Goal: Task Accomplishment & Management: Complete application form

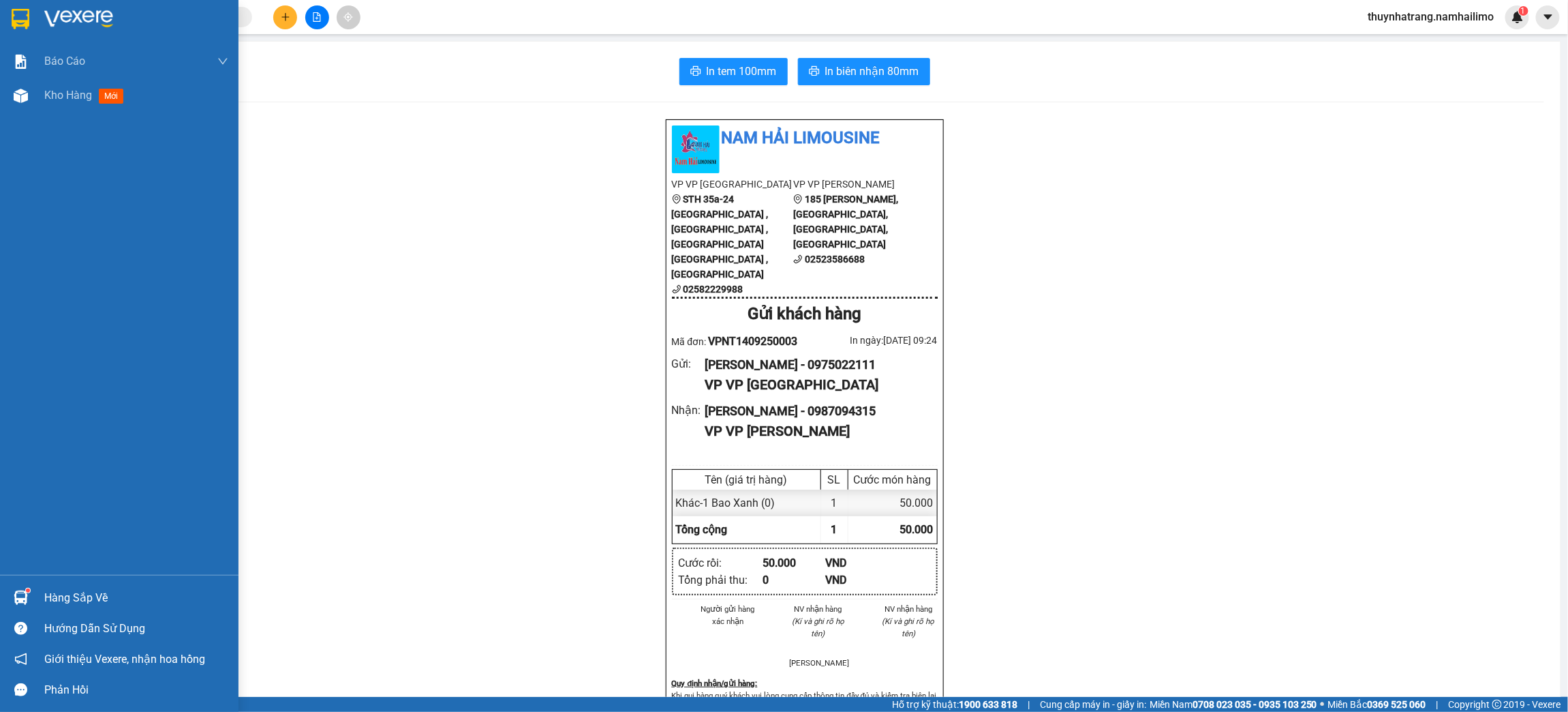
click at [23, 20] on img at bounding box center [20, 19] width 18 height 20
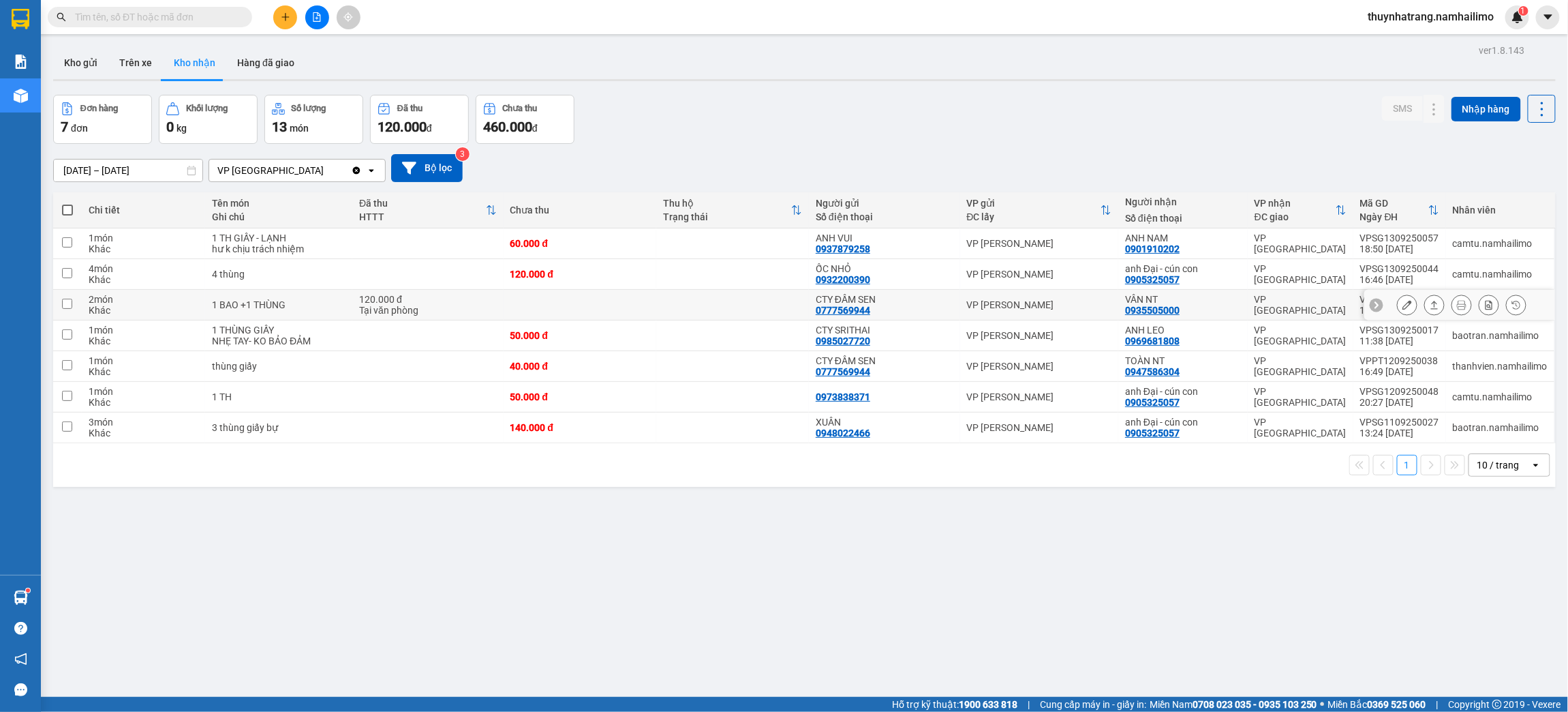
click at [1111, 303] on td "VP [PERSON_NAME]" at bounding box center [1039, 305] width 159 height 31
checkbox input "true"
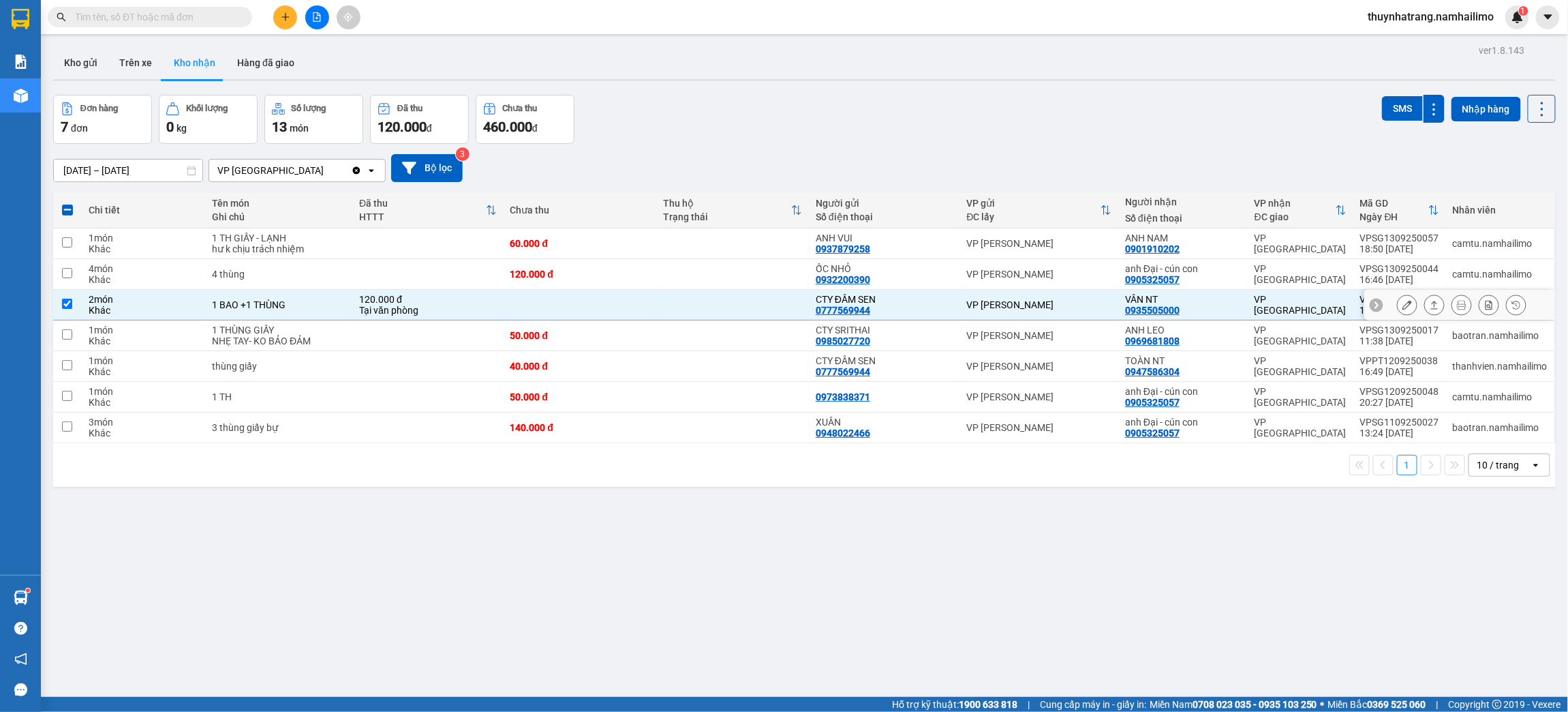
click at [1402, 300] on icon at bounding box center [1407, 304] width 9 height 10
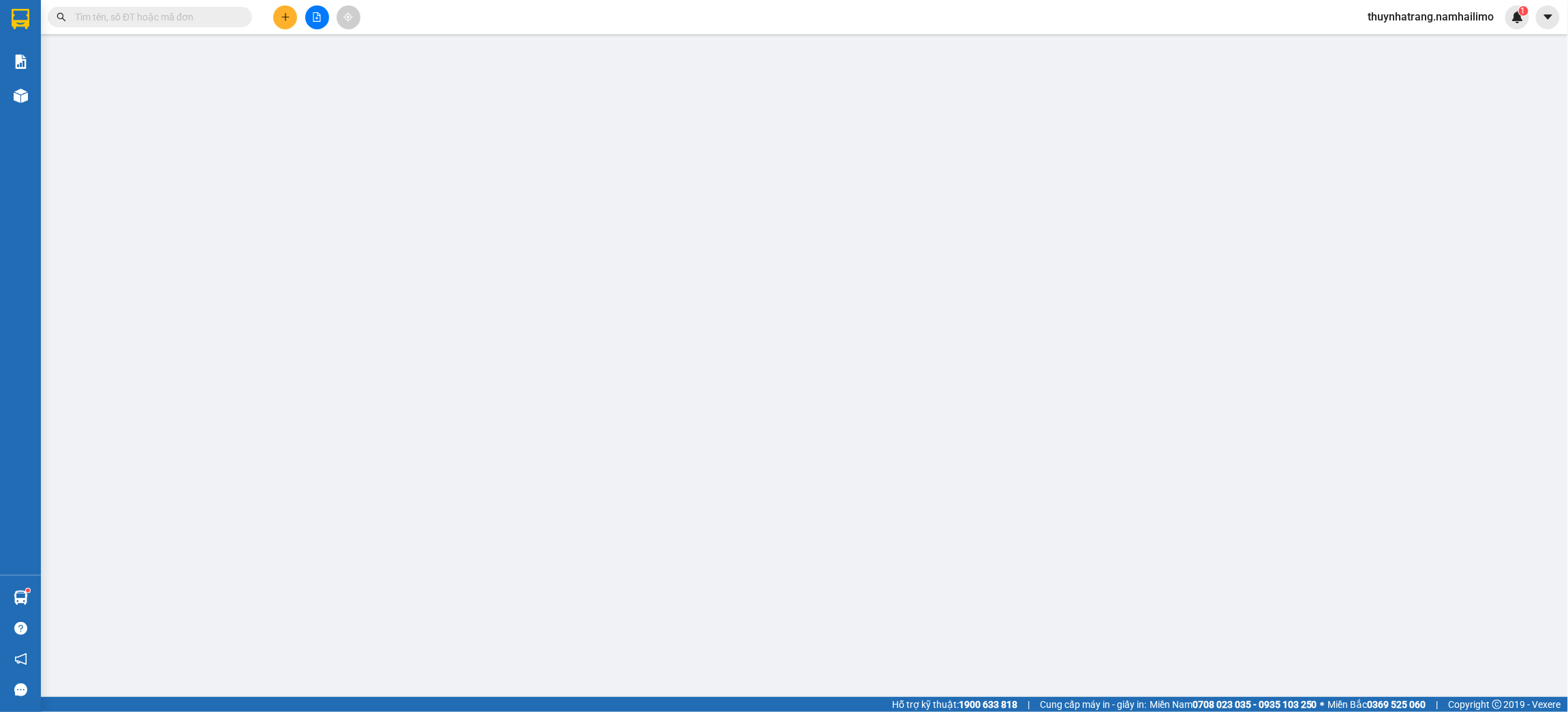
type input "0777569944"
type input "CTY ĐẦM SEN"
type input "0935505000"
type input "VÂN NT"
type input "120.000"
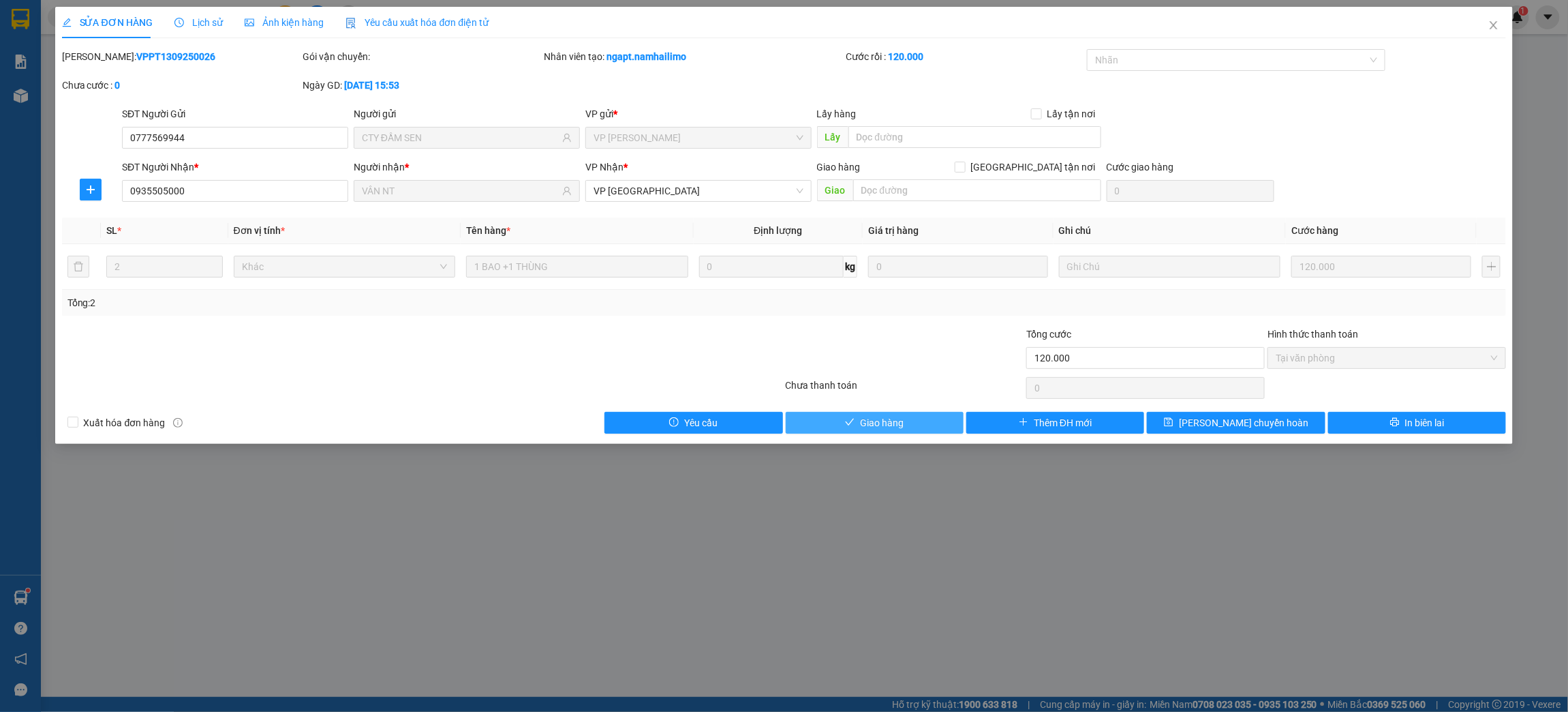
click at [910, 420] on button "Giao hàng" at bounding box center [874, 423] width 178 height 22
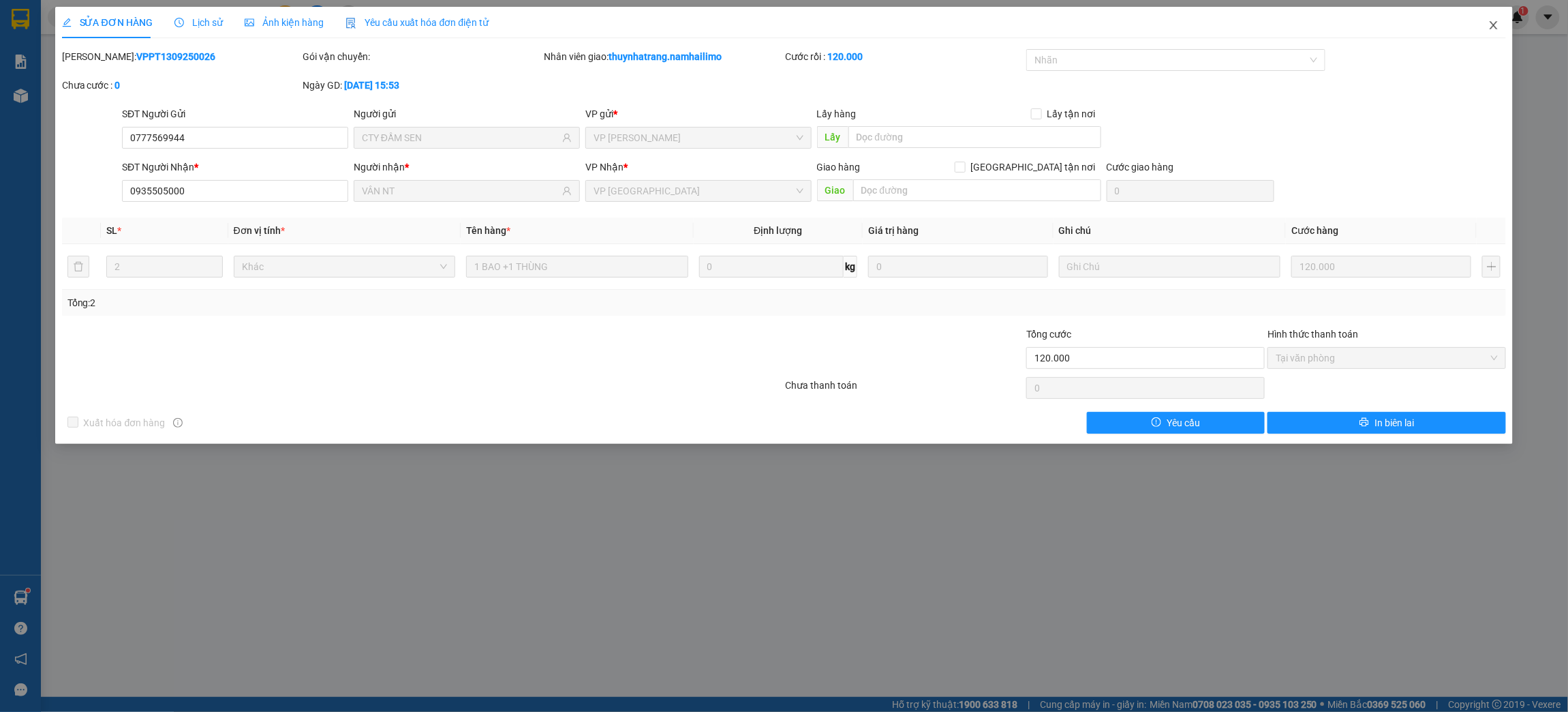
click at [1491, 18] on span "Close" at bounding box center [1493, 26] width 38 height 38
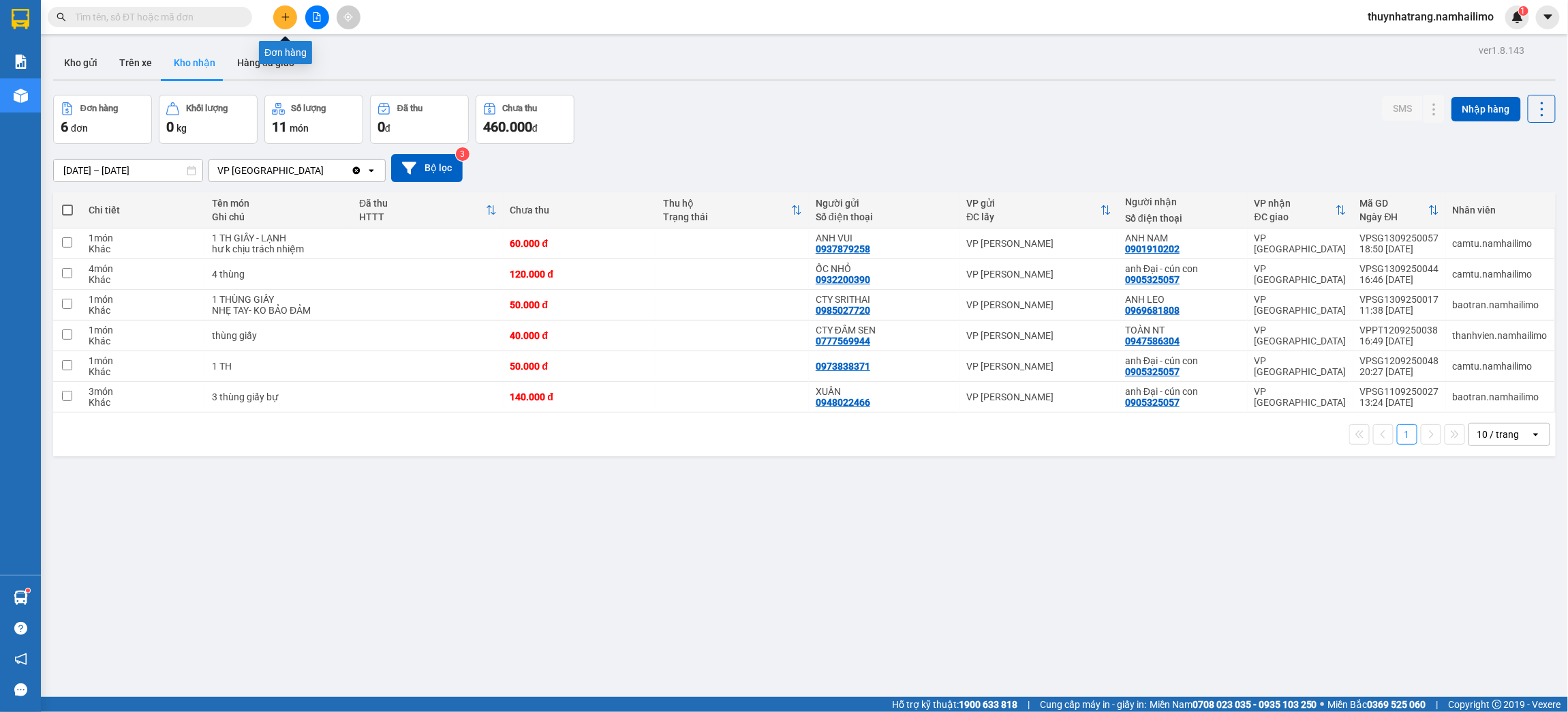
click at [288, 10] on button at bounding box center [285, 17] width 24 height 24
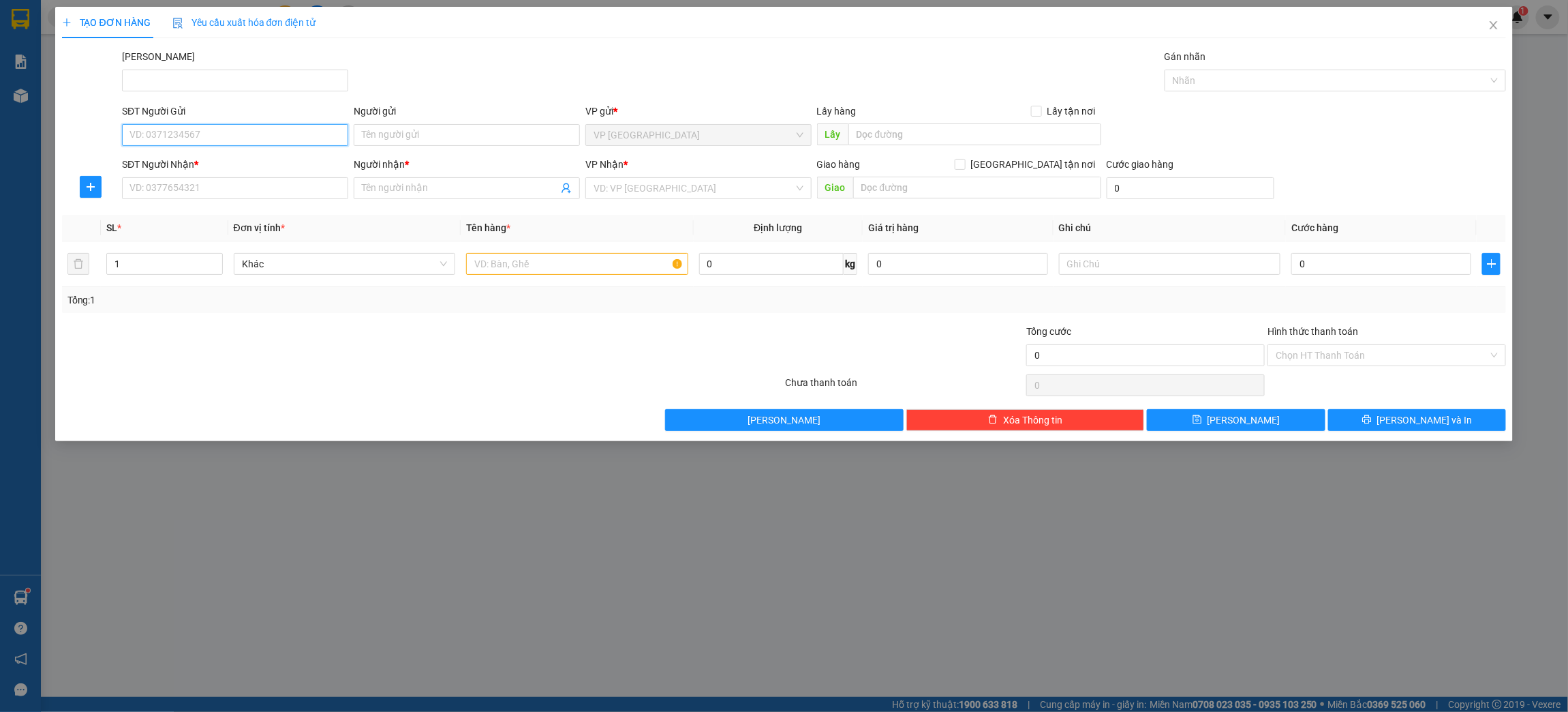
click at [216, 137] on input "SĐT Người Gửi" at bounding box center [235, 135] width 227 height 22
type input "0394096617"
click at [392, 137] on input "Người gửi" at bounding box center [467, 135] width 227 height 22
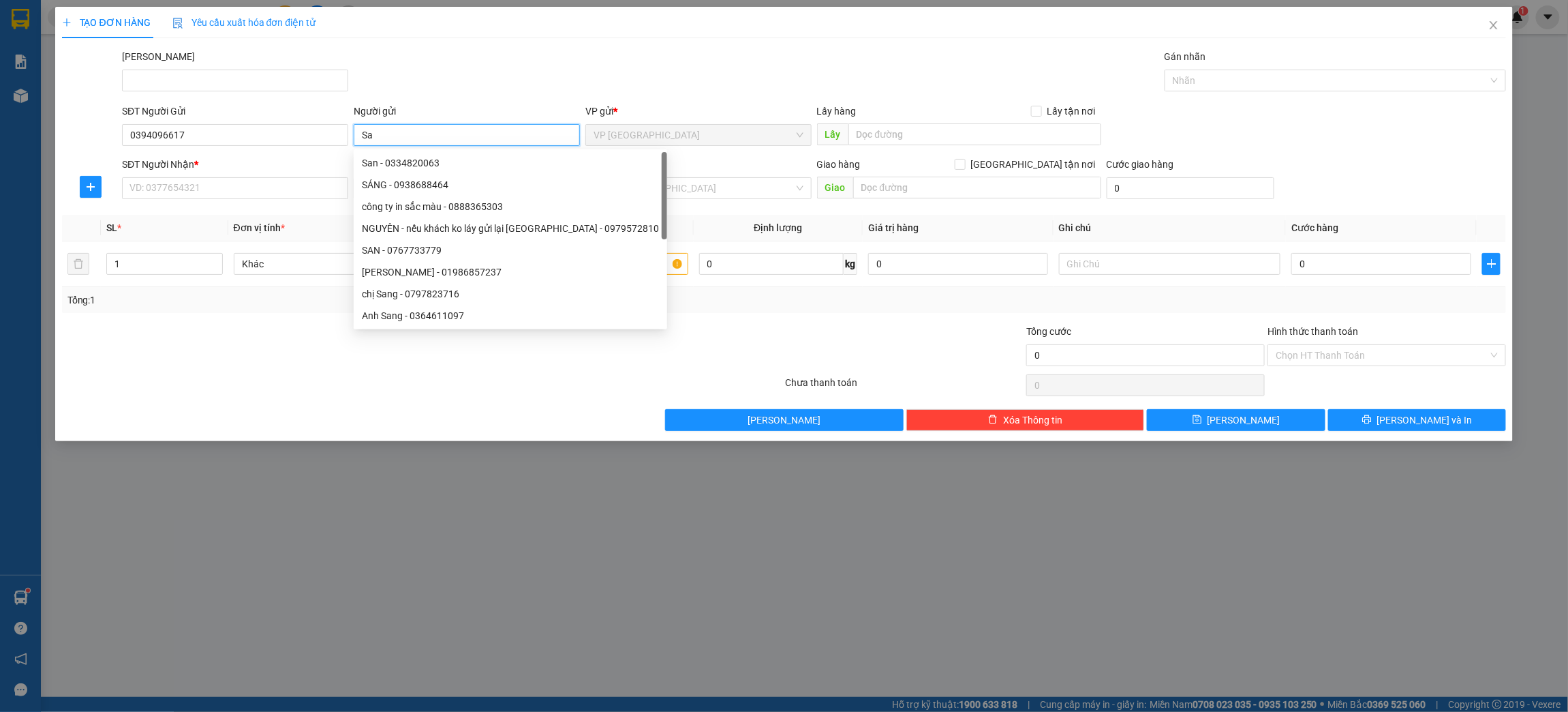
drag, startPoint x: 387, startPoint y: 137, endPoint x: 327, endPoint y: 162, distance: 65.0
click at [330, 161] on form "SĐT Người Gửi 0394096617 Người gửi Sa VP gửi * VP [GEOGRAPHIC_DATA] Lấy hàng Lấ…" at bounding box center [784, 154] width 1445 height 101
type input "Sa"
click at [259, 192] on input "SĐT Người Nhận *" at bounding box center [235, 188] width 227 height 22
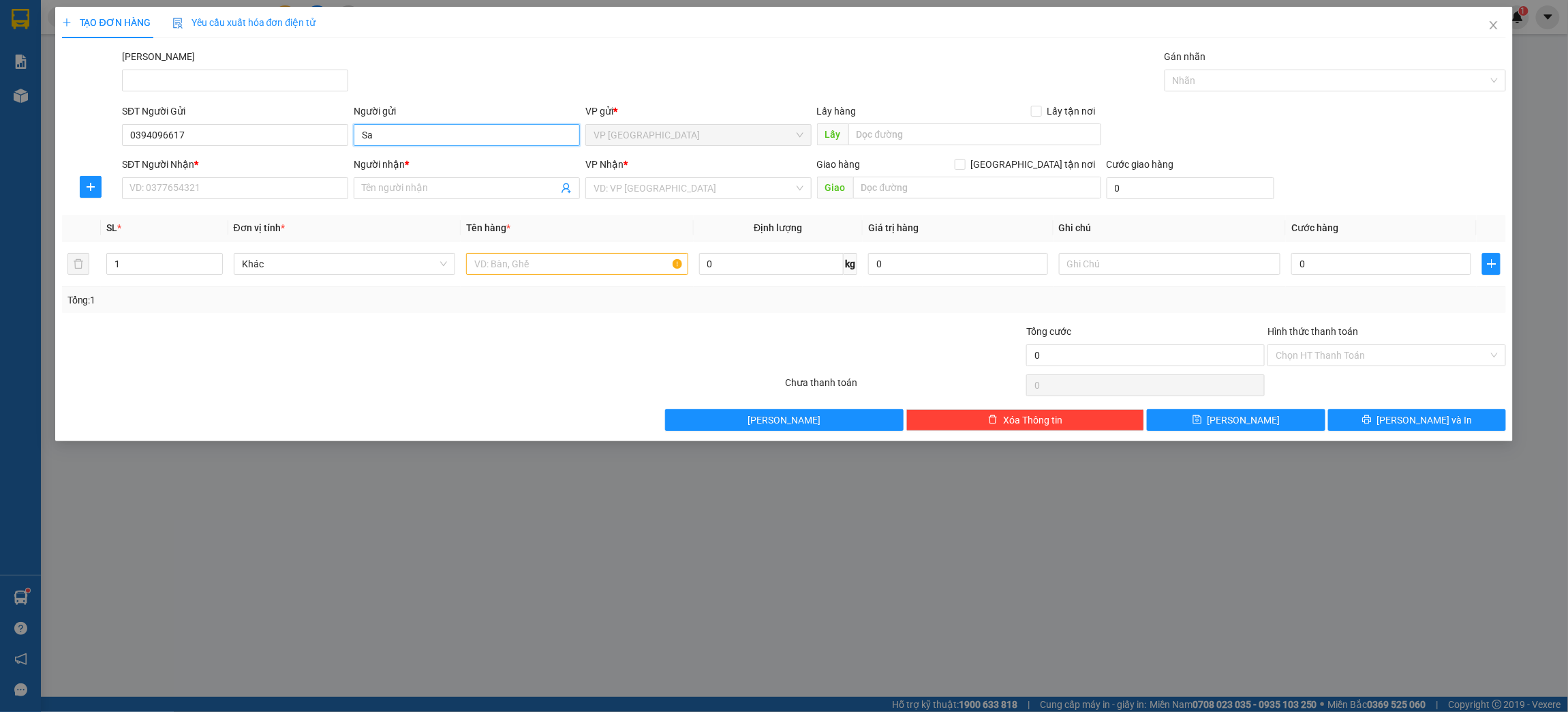
drag, startPoint x: 381, startPoint y: 136, endPoint x: 354, endPoint y: 156, distance: 33.6
click at [354, 156] on body "Kết quả tìm kiếm ( 0 ) Bộ lọc No Data thuynhatrang.namhailimo 1 Báo cáo Báo cáo…" at bounding box center [784, 356] width 1568 height 712
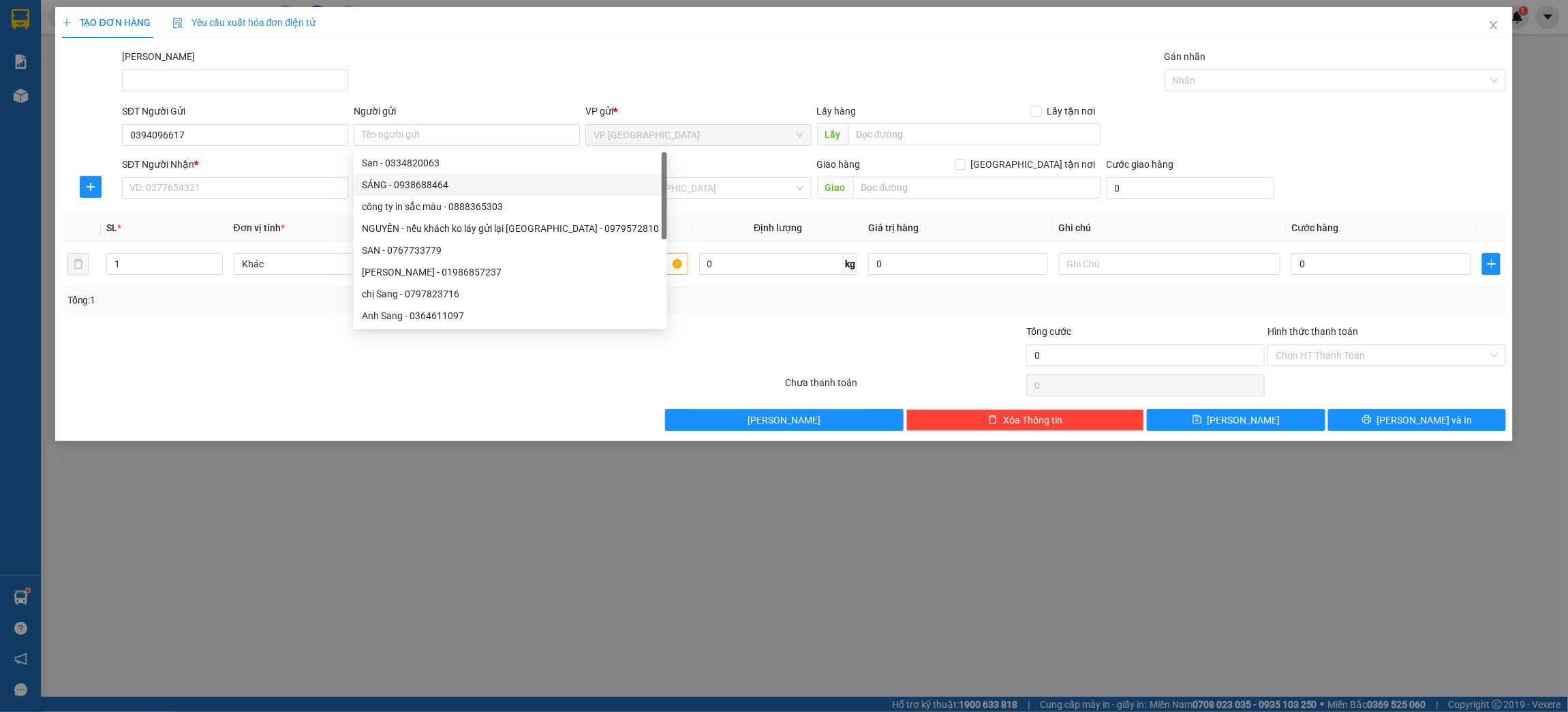
drag, startPoint x: 673, startPoint y: 208, endPoint x: 598, endPoint y: 220, distance: 76.0
click at [673, 208] on div "Transit Pickup Surcharge Ids Transit Deliver Surcharge Ids Transit Deliver Surc…" at bounding box center [784, 240] width 1445 height 382
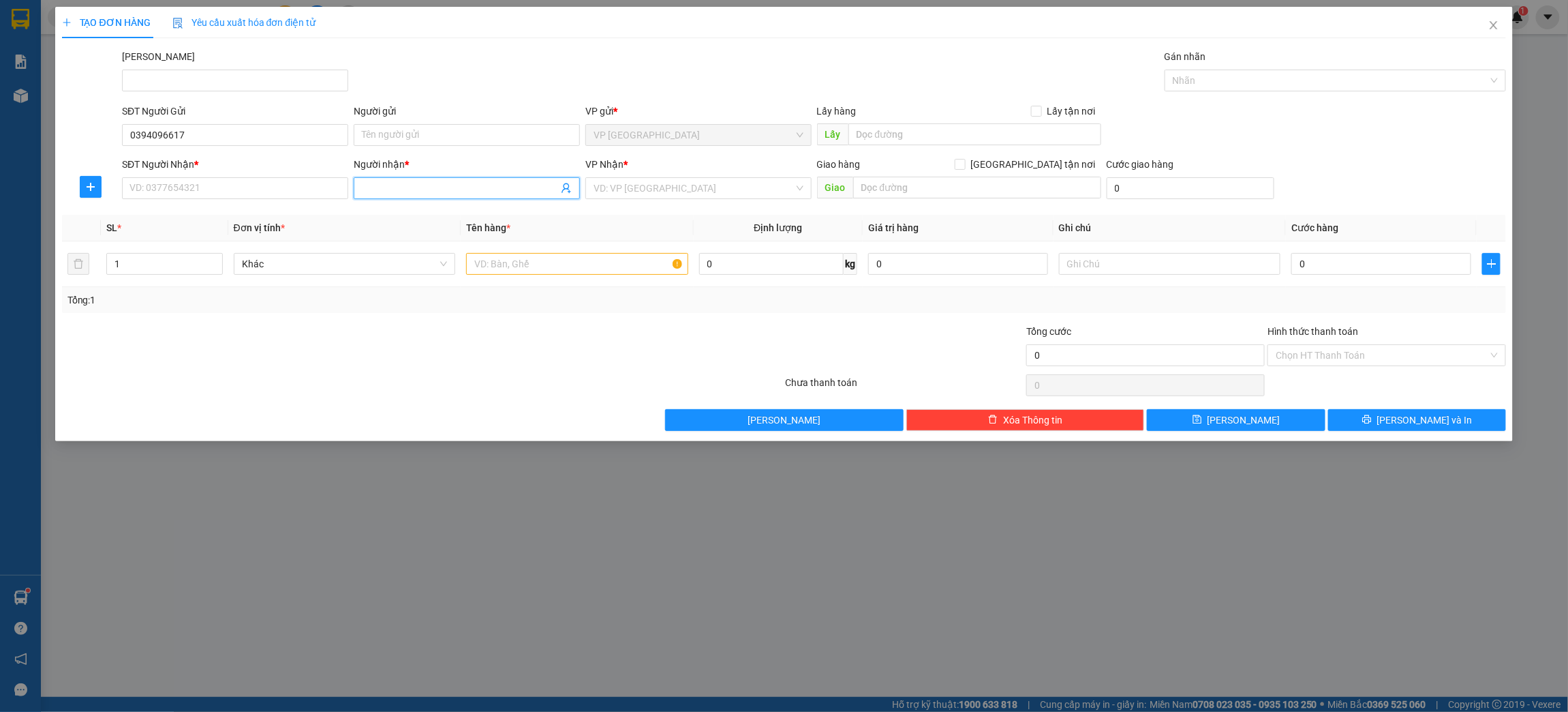
click at [370, 192] on input "Người nhận *" at bounding box center [460, 188] width 197 height 15
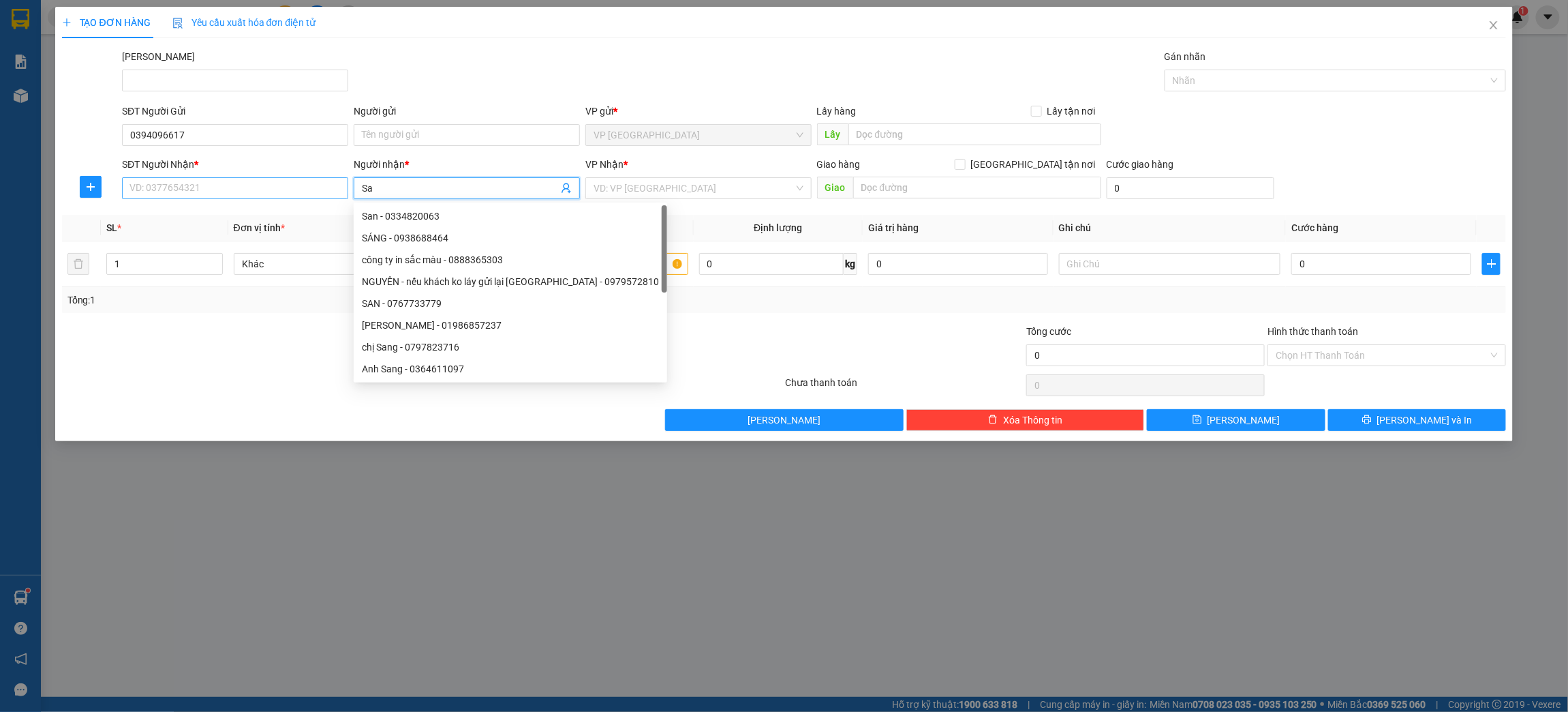
type input "Sa"
click at [188, 192] on input "SĐT Người Nhận *" at bounding box center [235, 188] width 227 height 22
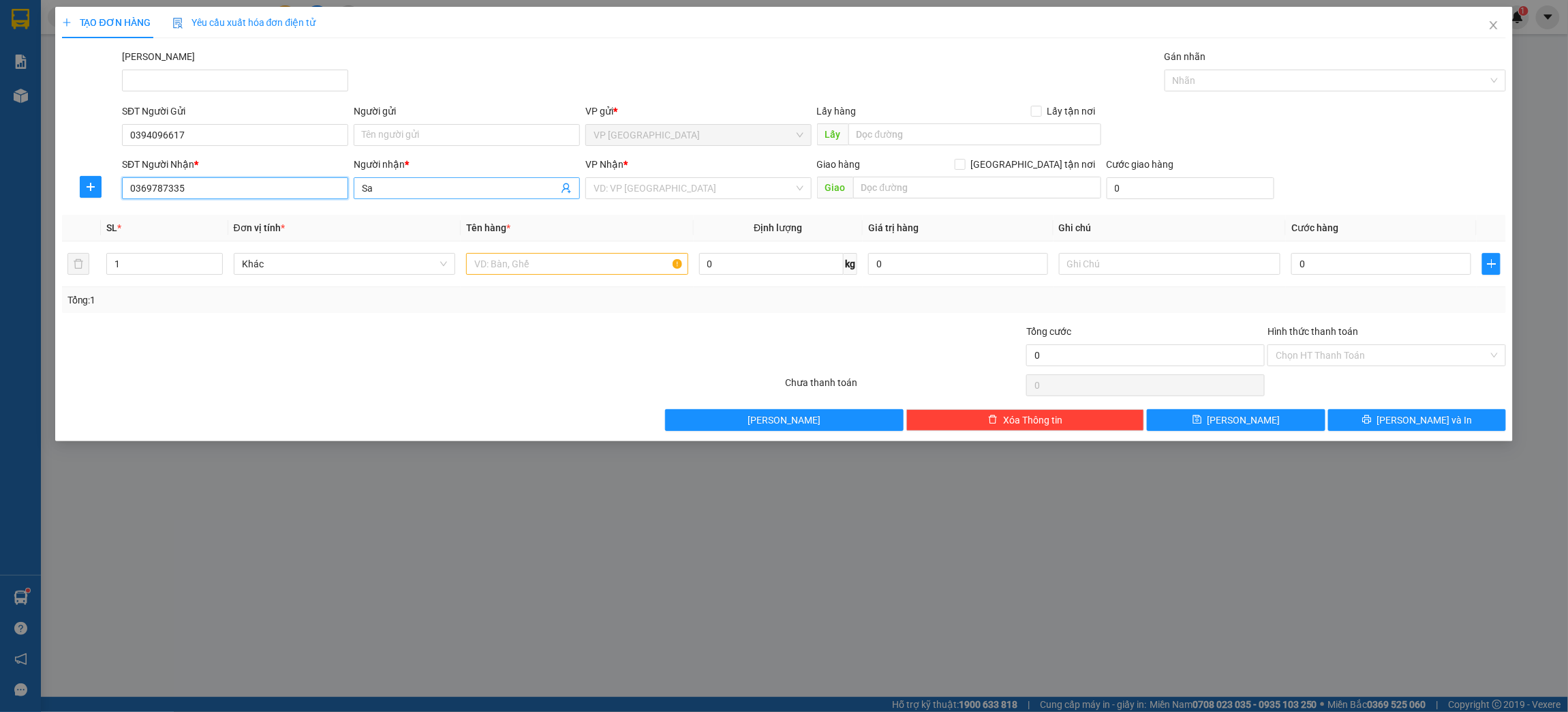
type input "0369787335"
drag, startPoint x: 379, startPoint y: 186, endPoint x: 339, endPoint y: 187, distance: 40.0
click at [339, 187] on div "SĐT Người Nhận * 0369787335 Người nhận * Sa Sa VP Nhận * VD: VP [GEOGRAPHIC_DAT…" at bounding box center [814, 181] width 1390 height 48
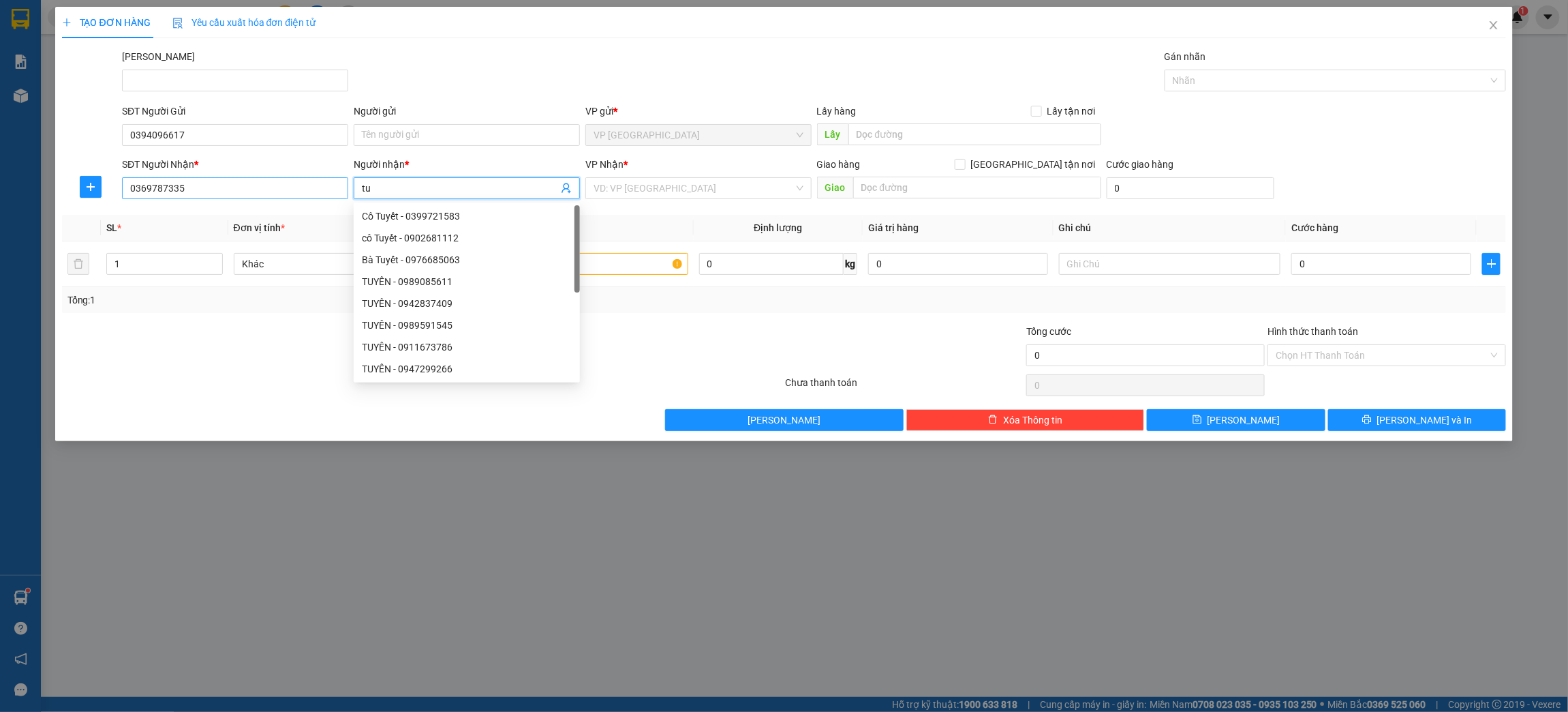
type input "t"
type input "Tuyền"
click at [395, 135] on input "Người gửi" at bounding box center [467, 135] width 227 height 22
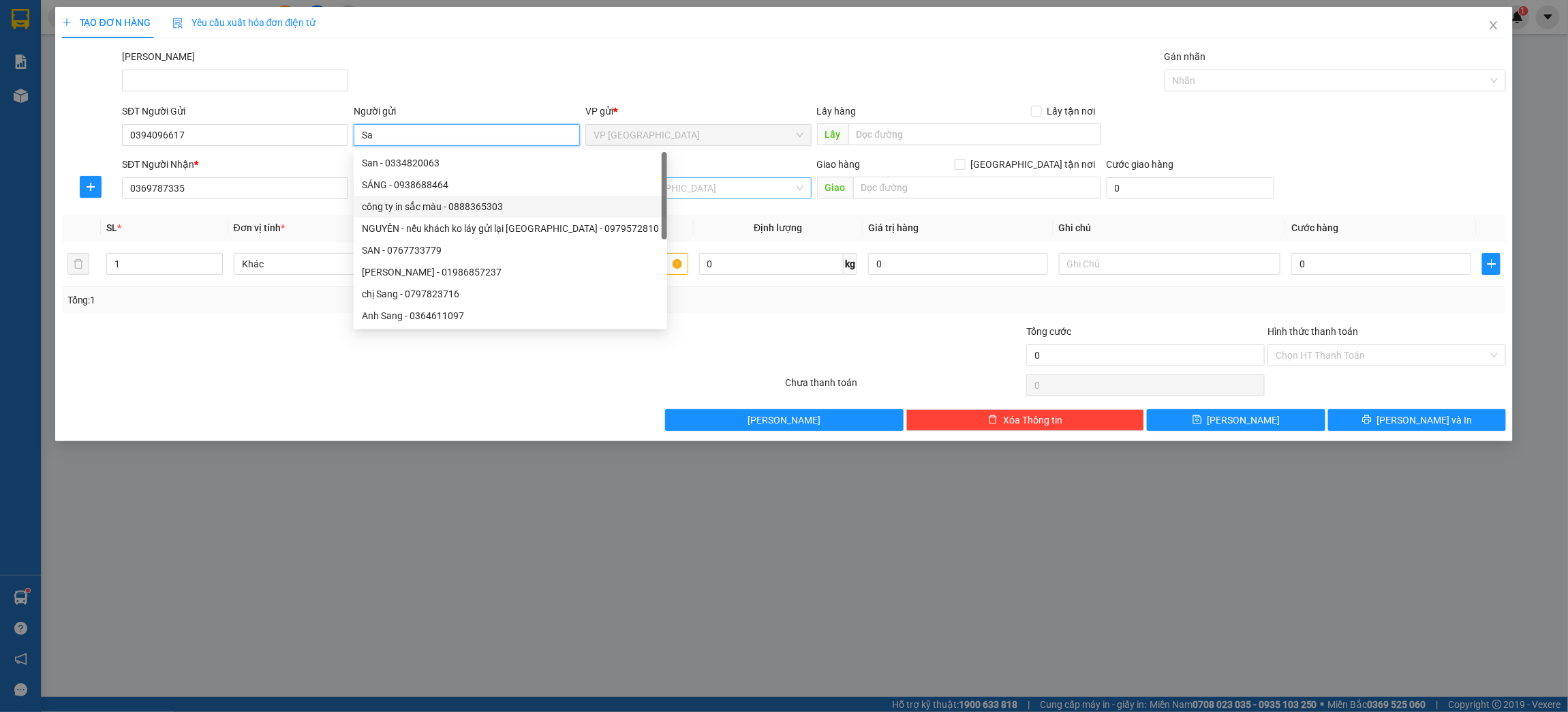
type input "Sa"
click at [709, 193] on input "search" at bounding box center [693, 188] width 200 height 20
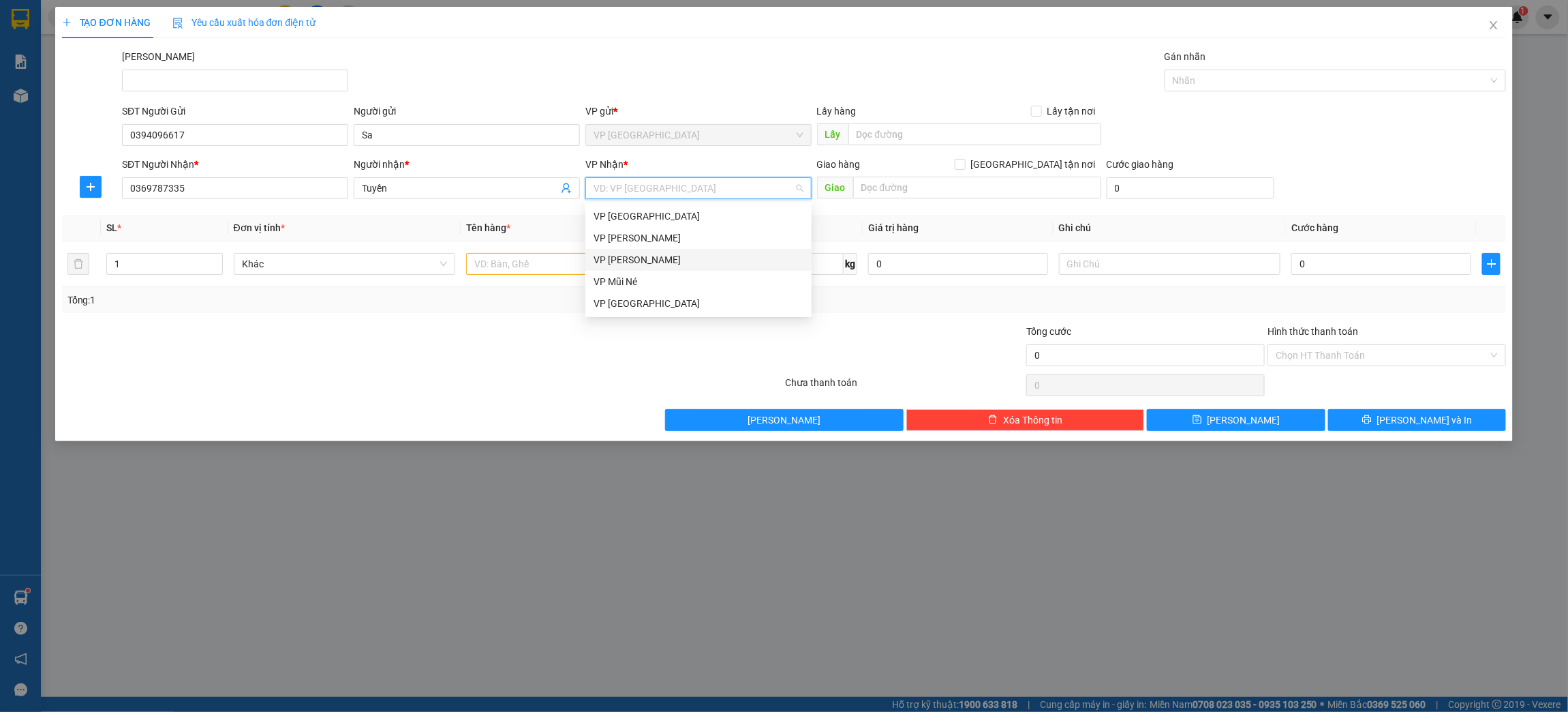
click at [664, 255] on div "VP [PERSON_NAME]" at bounding box center [698, 260] width 210 height 15
click at [499, 266] on input "text" at bounding box center [577, 264] width 222 height 22
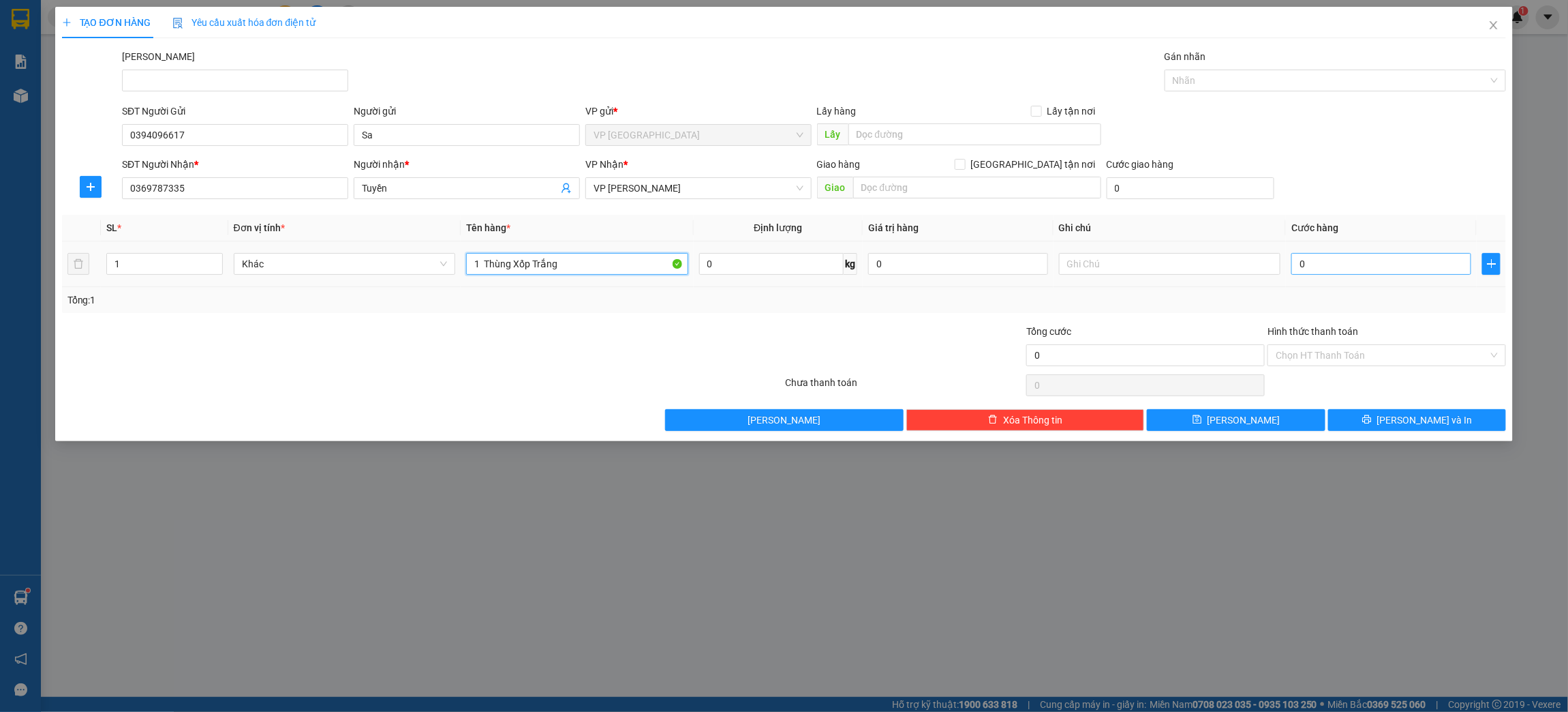
type input "1 Thùng Xốp Trắng"
click at [1309, 265] on input "0" at bounding box center [1380, 264] width 179 height 22
type input "4"
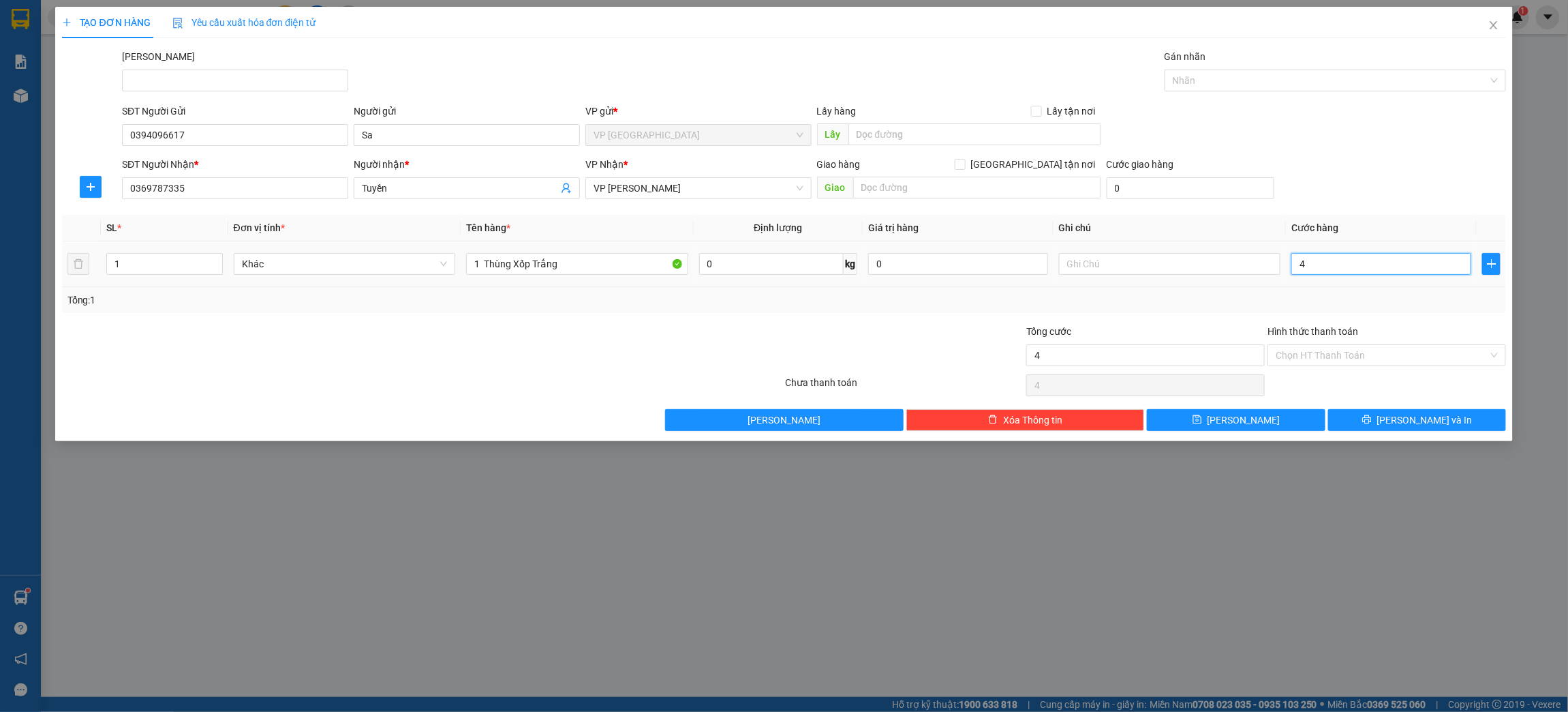
type input "40"
type input "400"
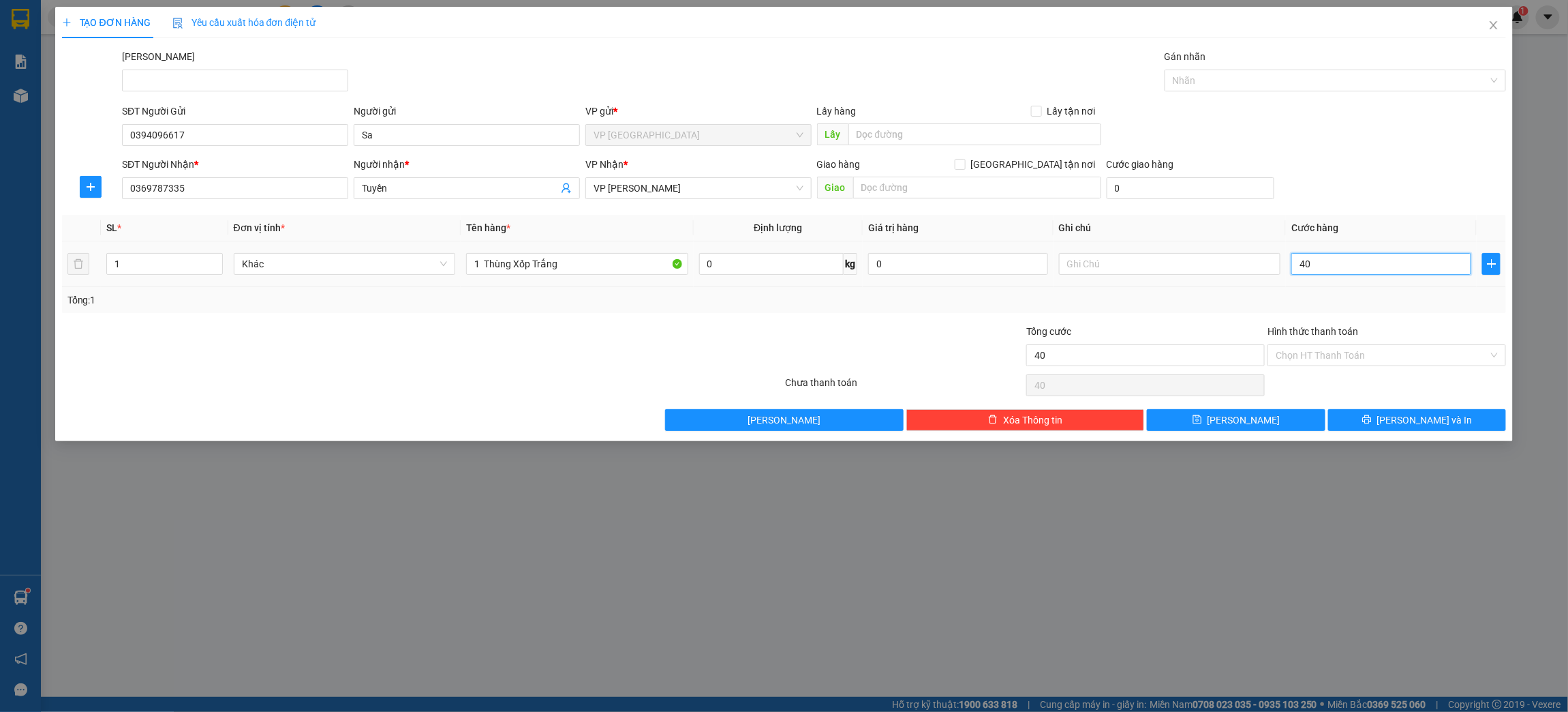
type input "400"
type input "4.000"
type input "40.000"
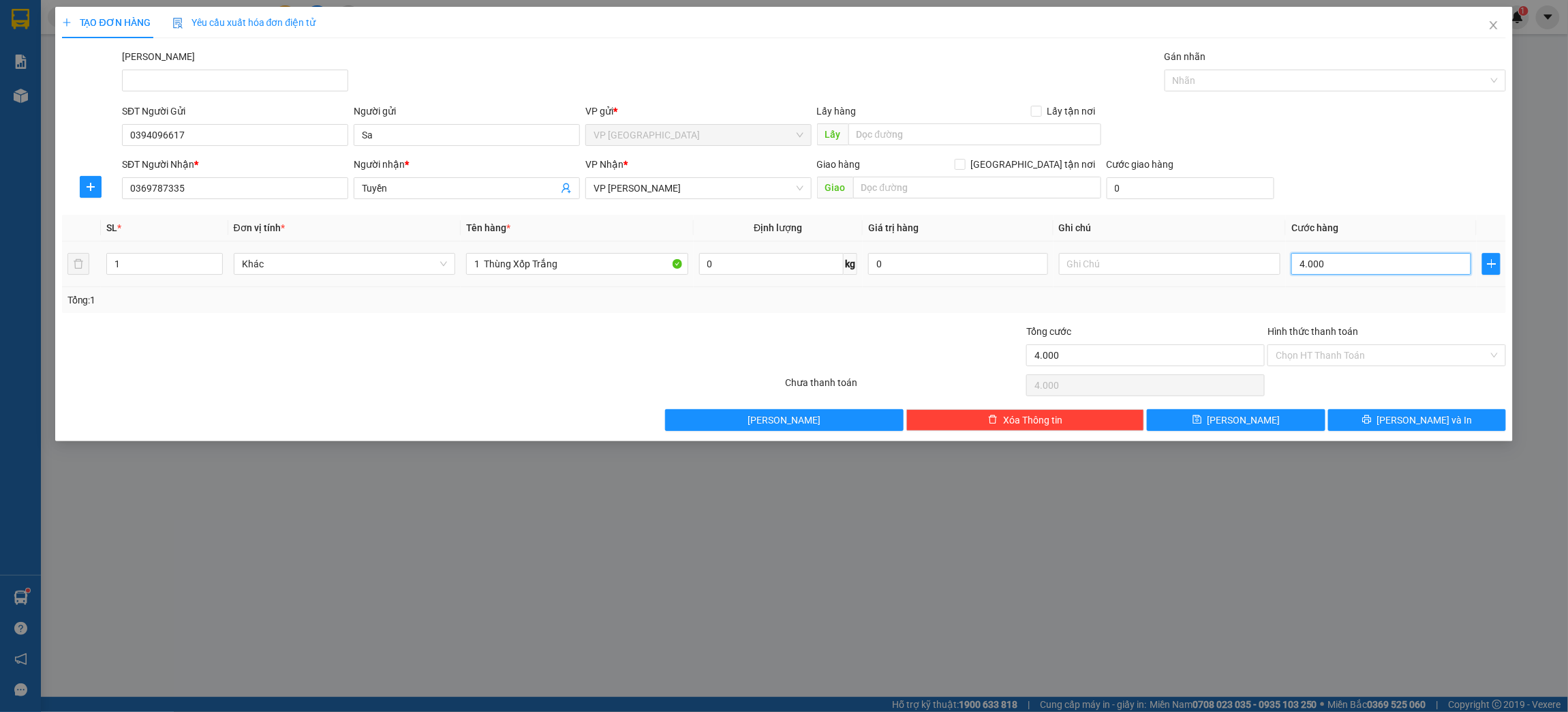
type input "40.000"
click at [1422, 418] on span "[PERSON_NAME] và In" at bounding box center [1425, 420] width 96 height 15
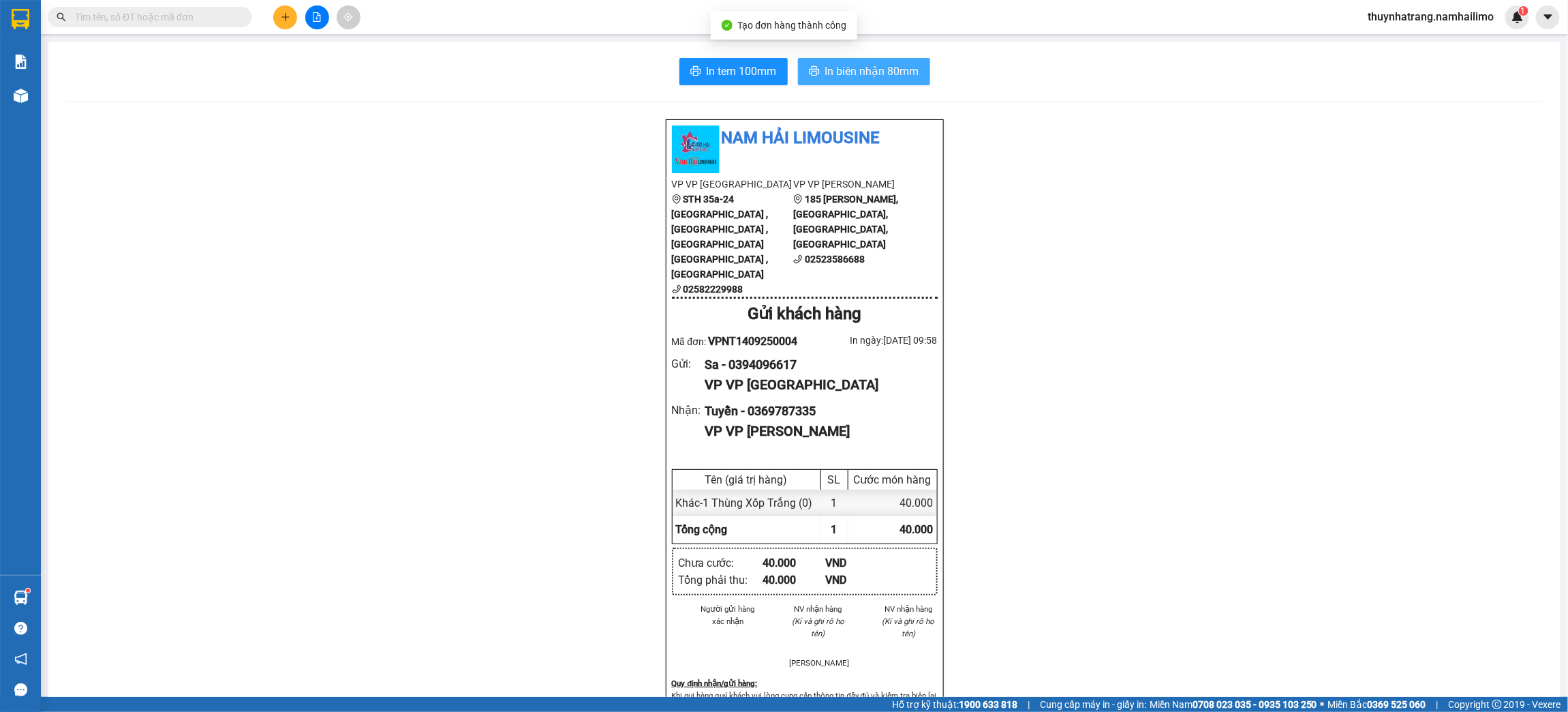
click at [863, 67] on span "In biên nhận 80mm" at bounding box center [872, 71] width 94 height 17
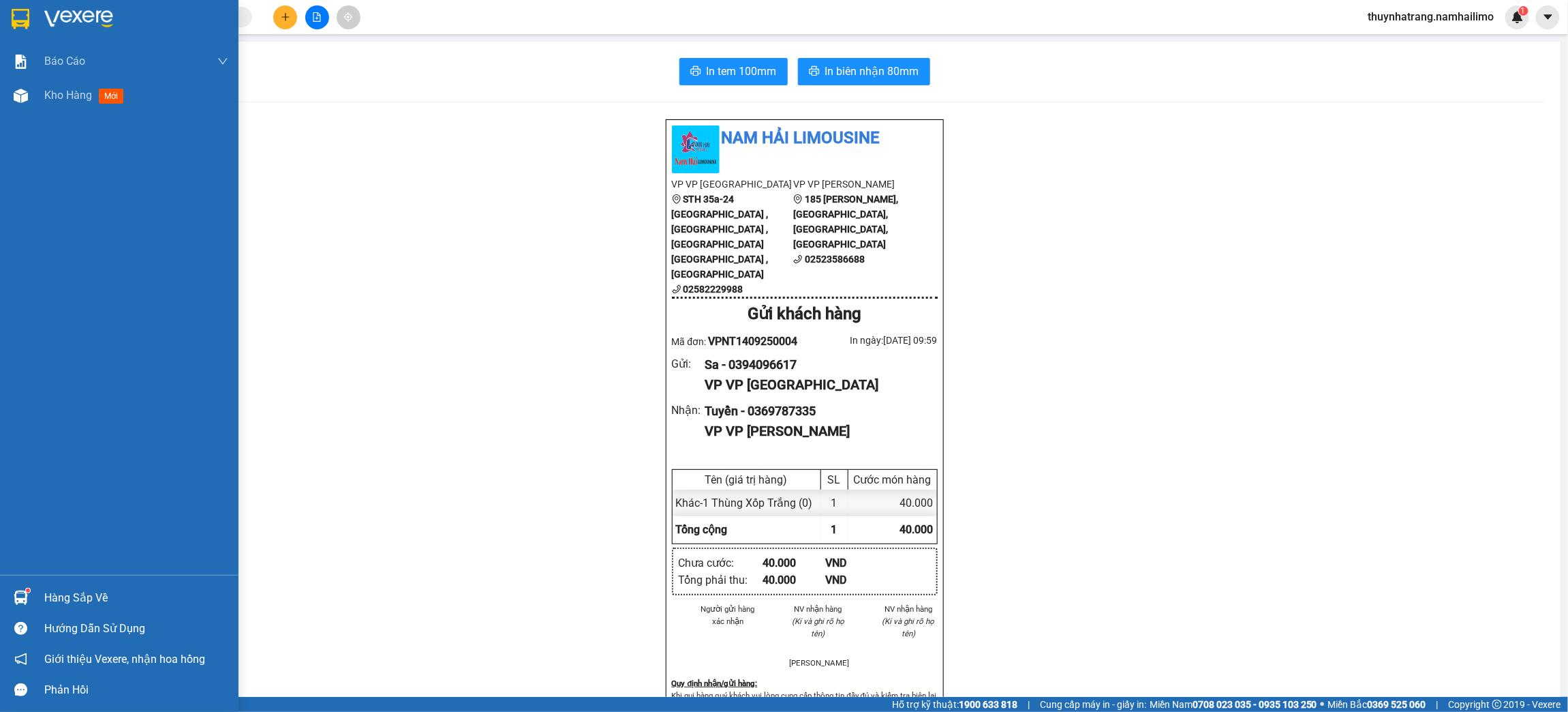
click at [12, 18] on img at bounding box center [20, 19] width 18 height 20
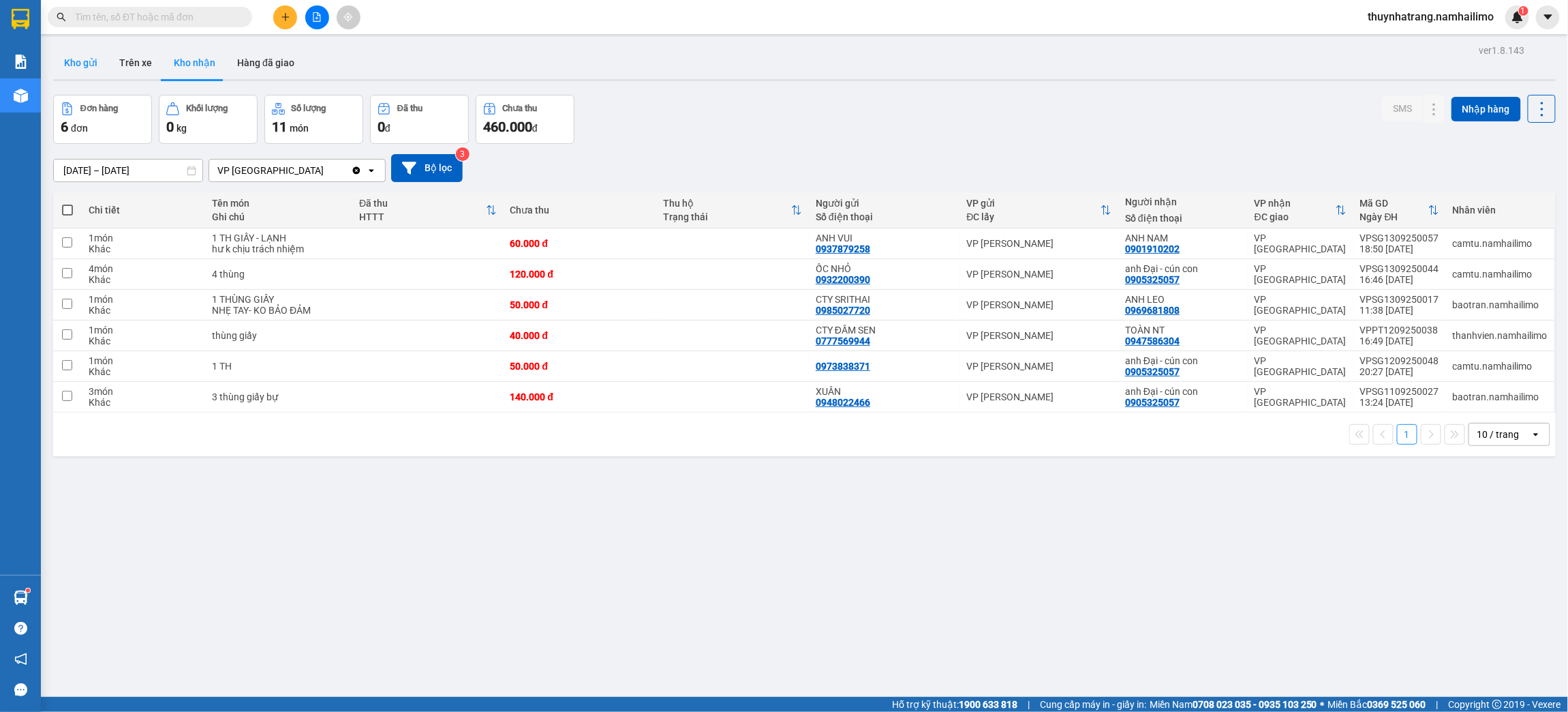
click at [92, 59] on button "Kho gửi" at bounding box center [81, 62] width 56 height 33
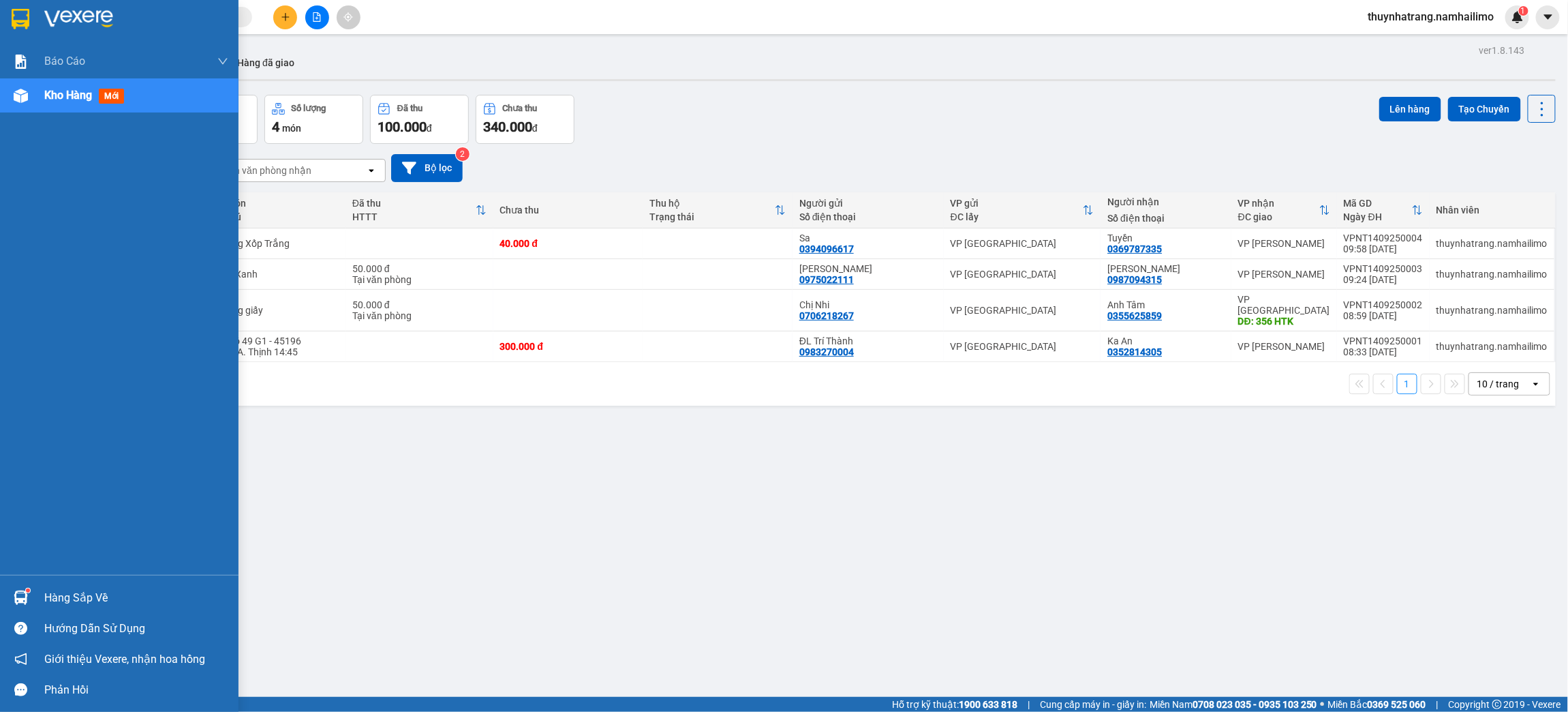
click at [19, 13] on img at bounding box center [20, 19] width 18 height 20
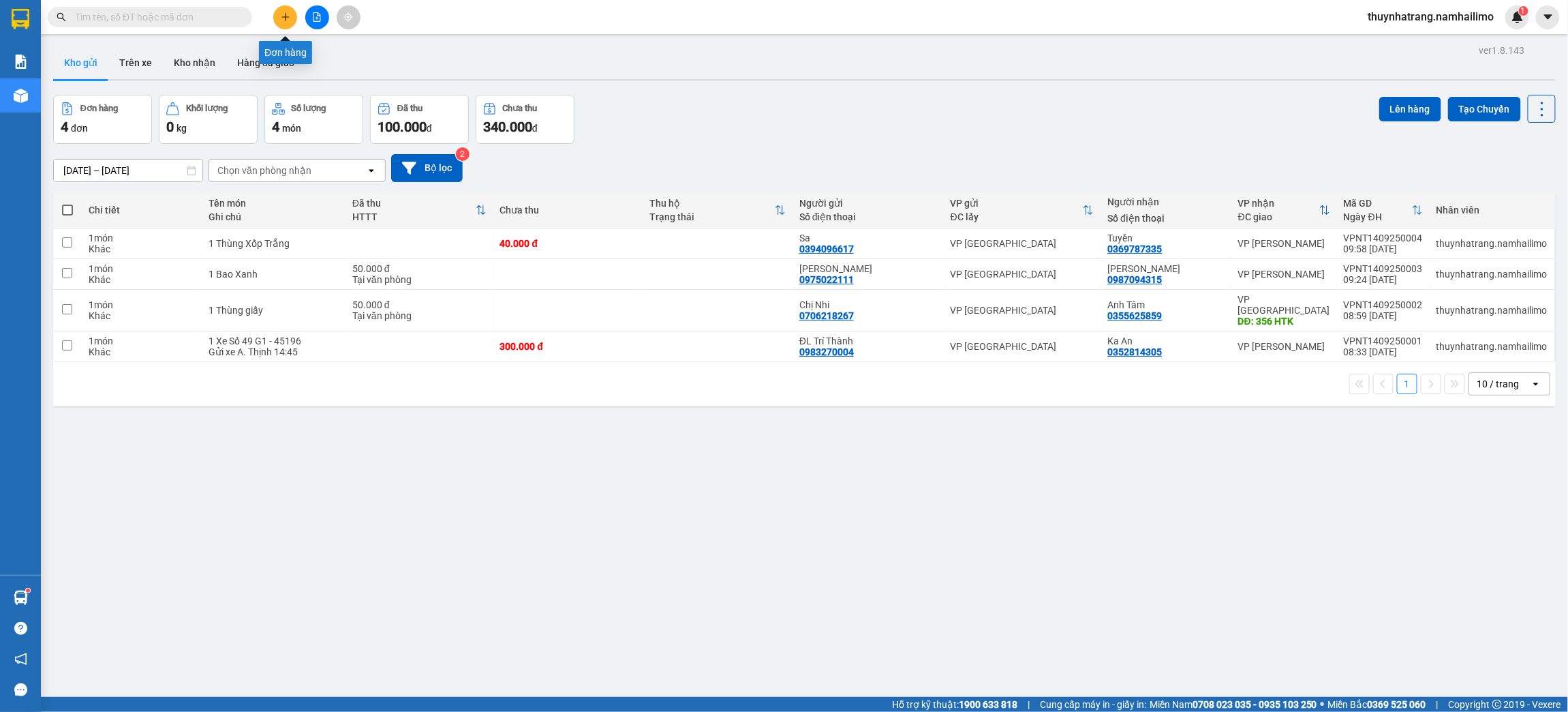
click at [290, 17] on button at bounding box center [285, 17] width 24 height 24
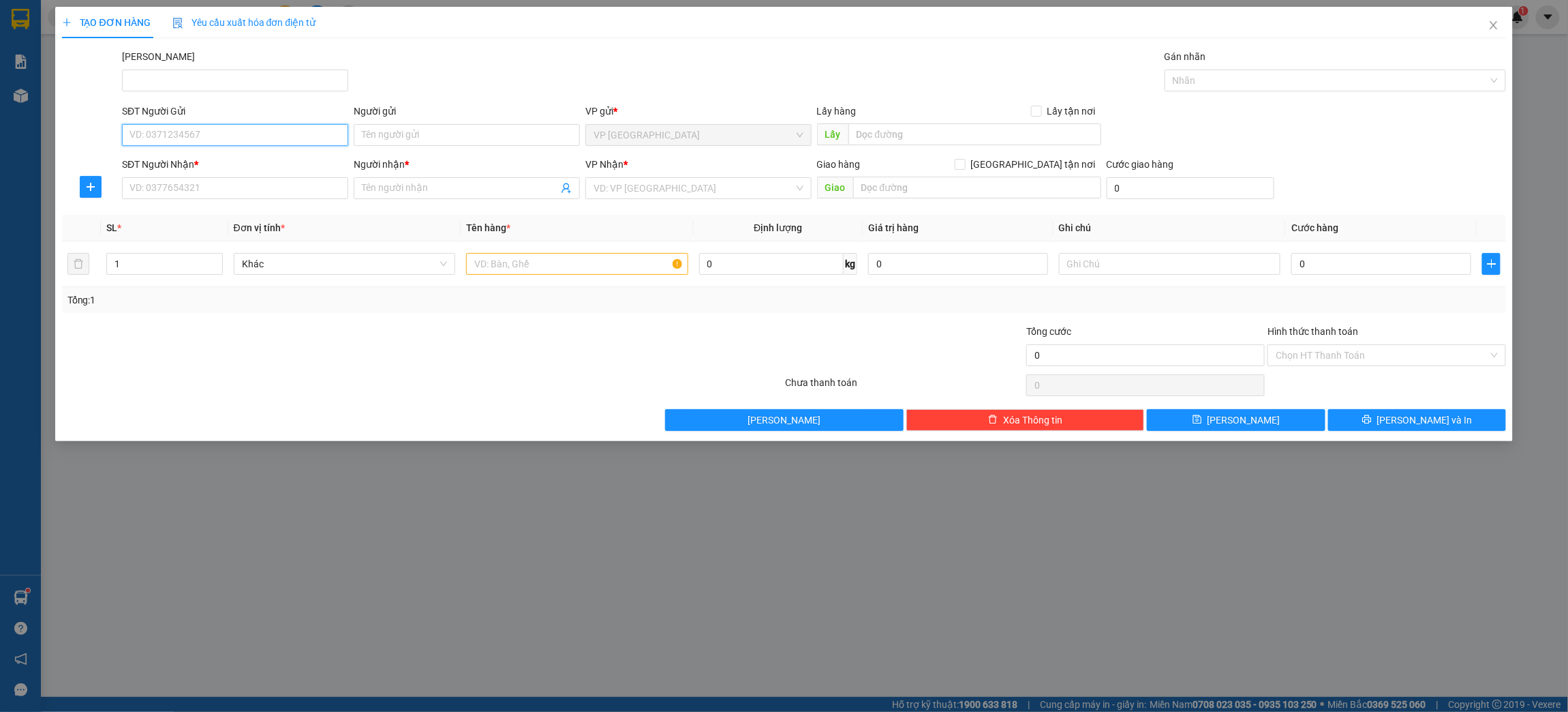
click at [213, 137] on input "SĐT Người Gửi" at bounding box center [235, 135] width 227 height 22
type input "0965356039"
click at [392, 137] on input "Người gửi" at bounding box center [467, 135] width 227 height 22
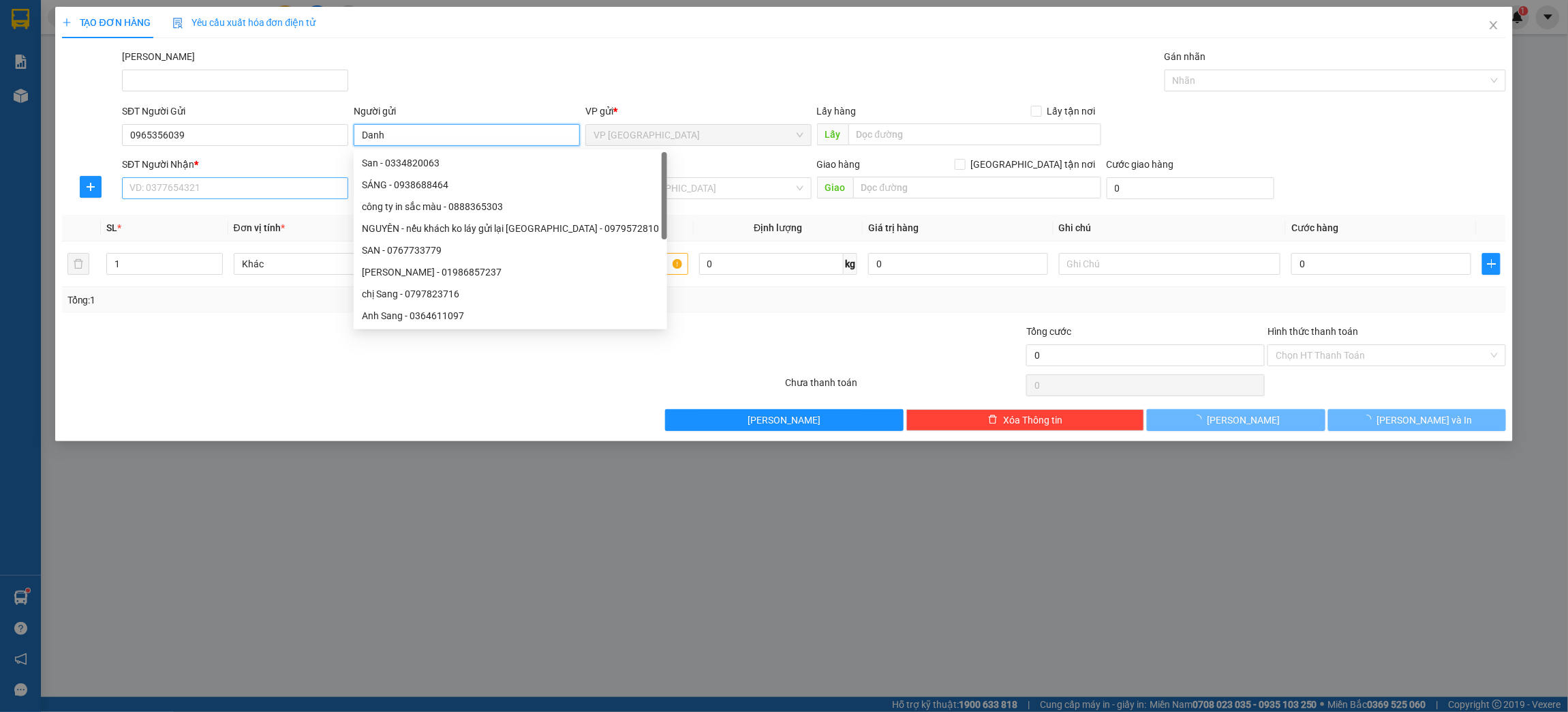
type input "Danh"
click at [153, 197] on input "SĐT Người Nhận *" at bounding box center [235, 188] width 227 height 22
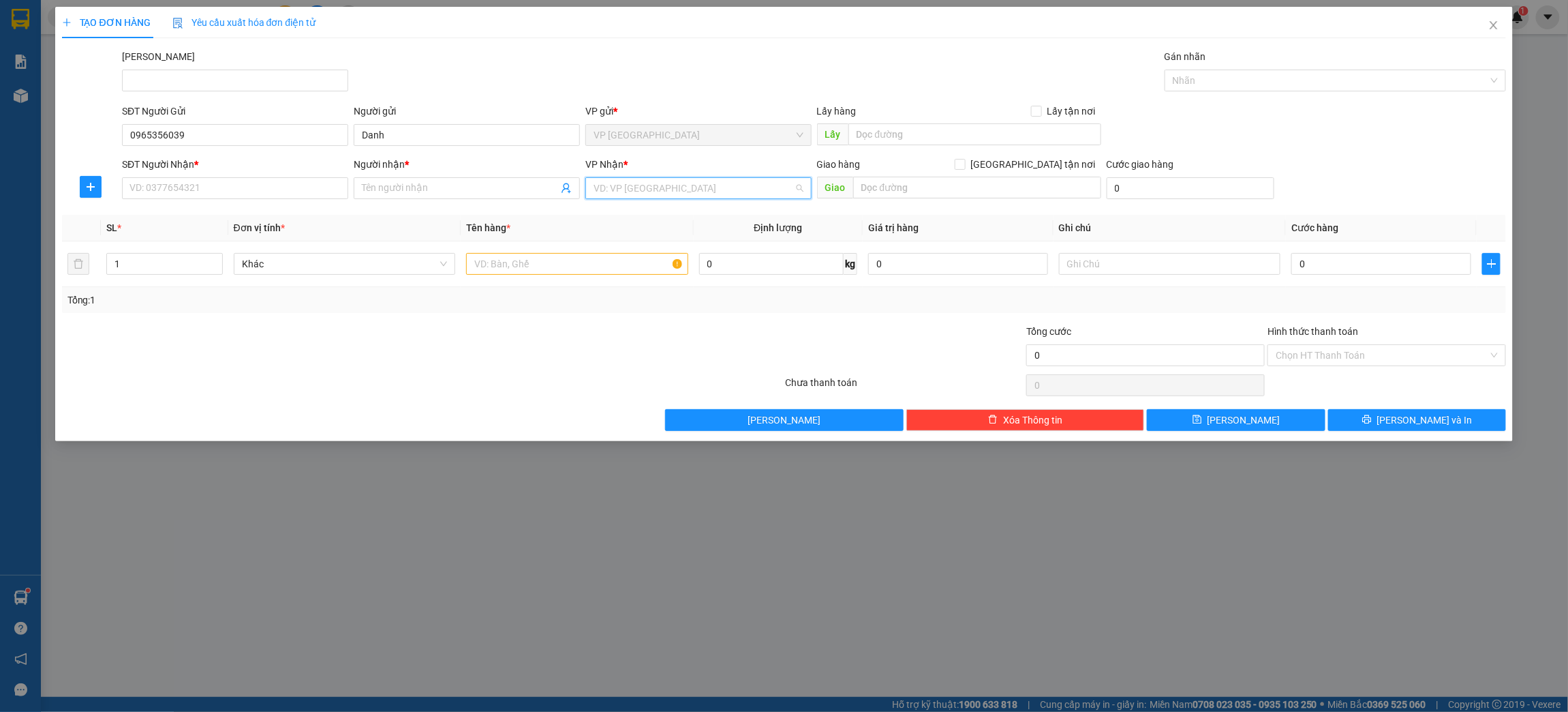
click at [649, 186] on input "search" at bounding box center [693, 188] width 200 height 20
click at [681, 243] on div "VP [PERSON_NAME]" at bounding box center [698, 238] width 210 height 15
click at [1118, 258] on input "text" at bounding box center [1170, 264] width 222 height 22
type input "7"
click at [147, 187] on input "SĐT Người Nhận *" at bounding box center [235, 188] width 227 height 22
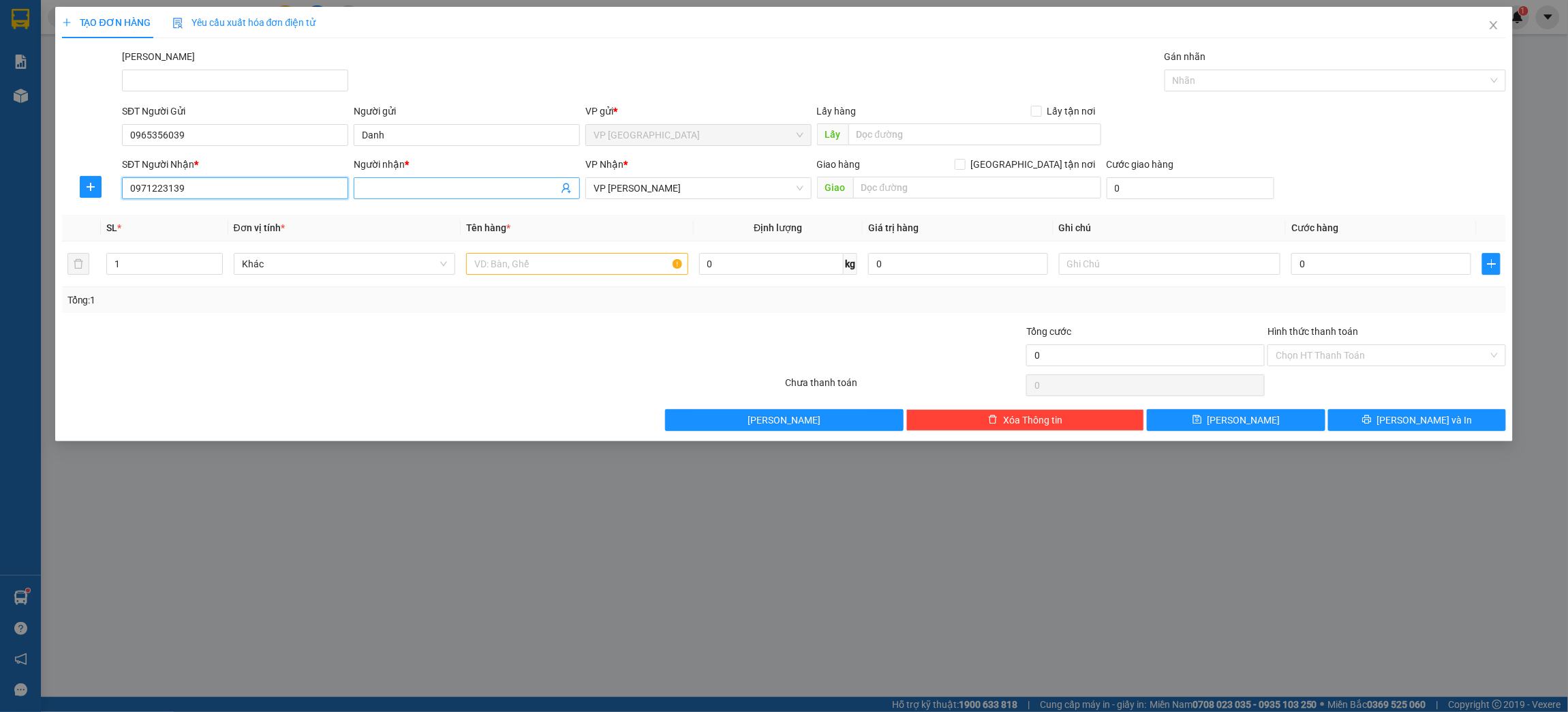
type input "0971223139"
click at [384, 189] on input "Người nhận *" at bounding box center [460, 188] width 197 height 15
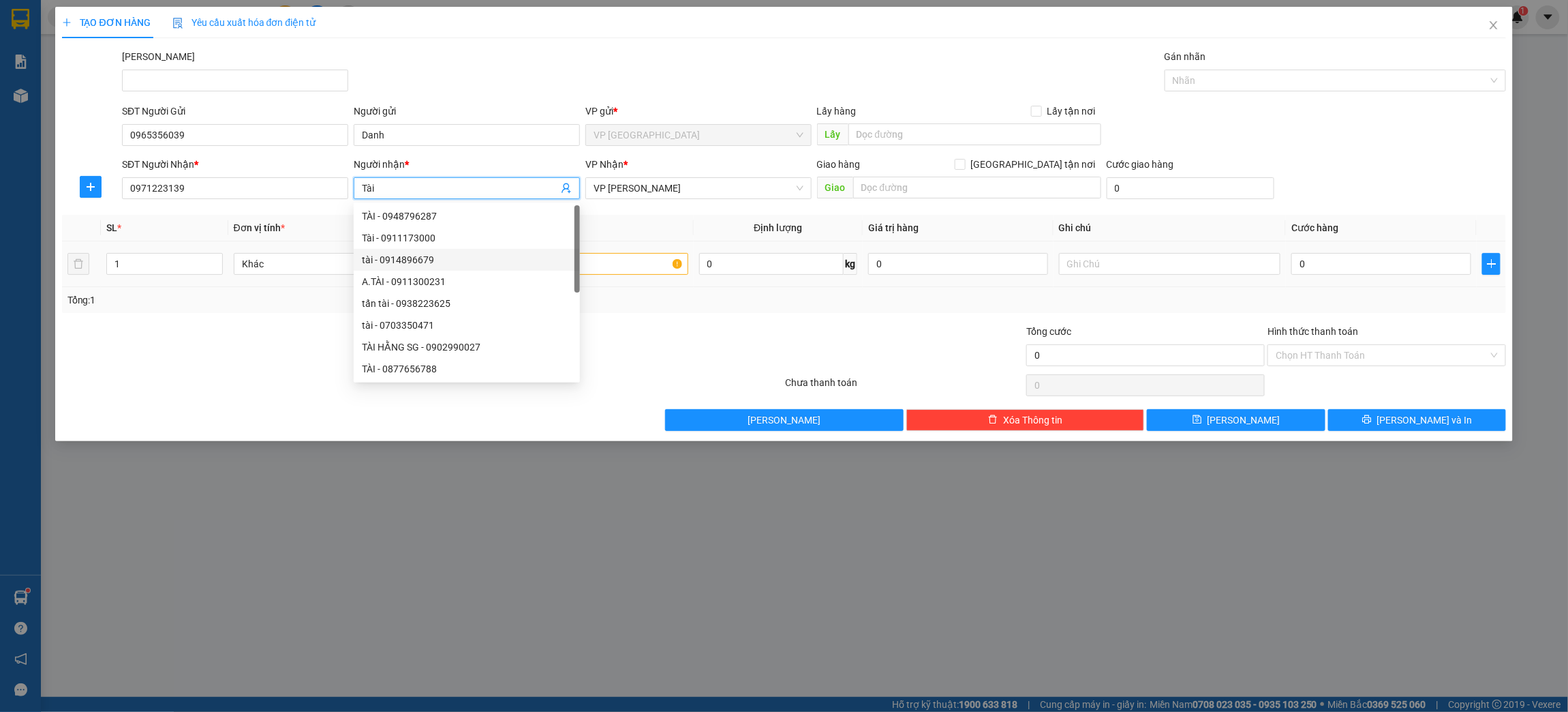
type input "Tài"
click at [635, 262] on input "text" at bounding box center [577, 264] width 222 height 22
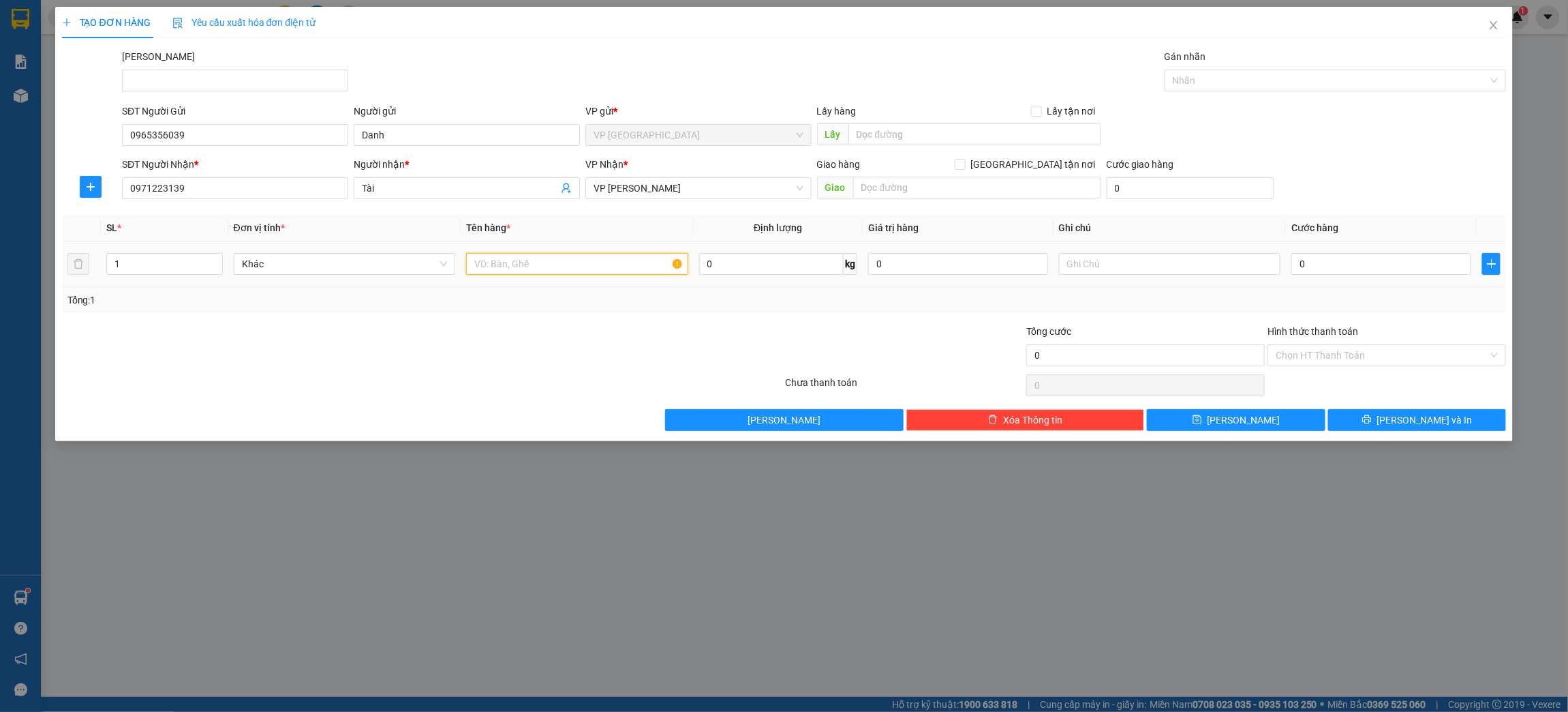
click at [531, 268] on input "text" at bounding box center [577, 264] width 222 height 22
click at [518, 262] on input "text" at bounding box center [577, 264] width 222 height 22
type input "1 Thùng Xốp"
drag, startPoint x: 519, startPoint y: 263, endPoint x: 1101, endPoint y: 265, distance: 582.0
click at [1101, 265] on input "text" at bounding box center [1170, 264] width 222 height 22
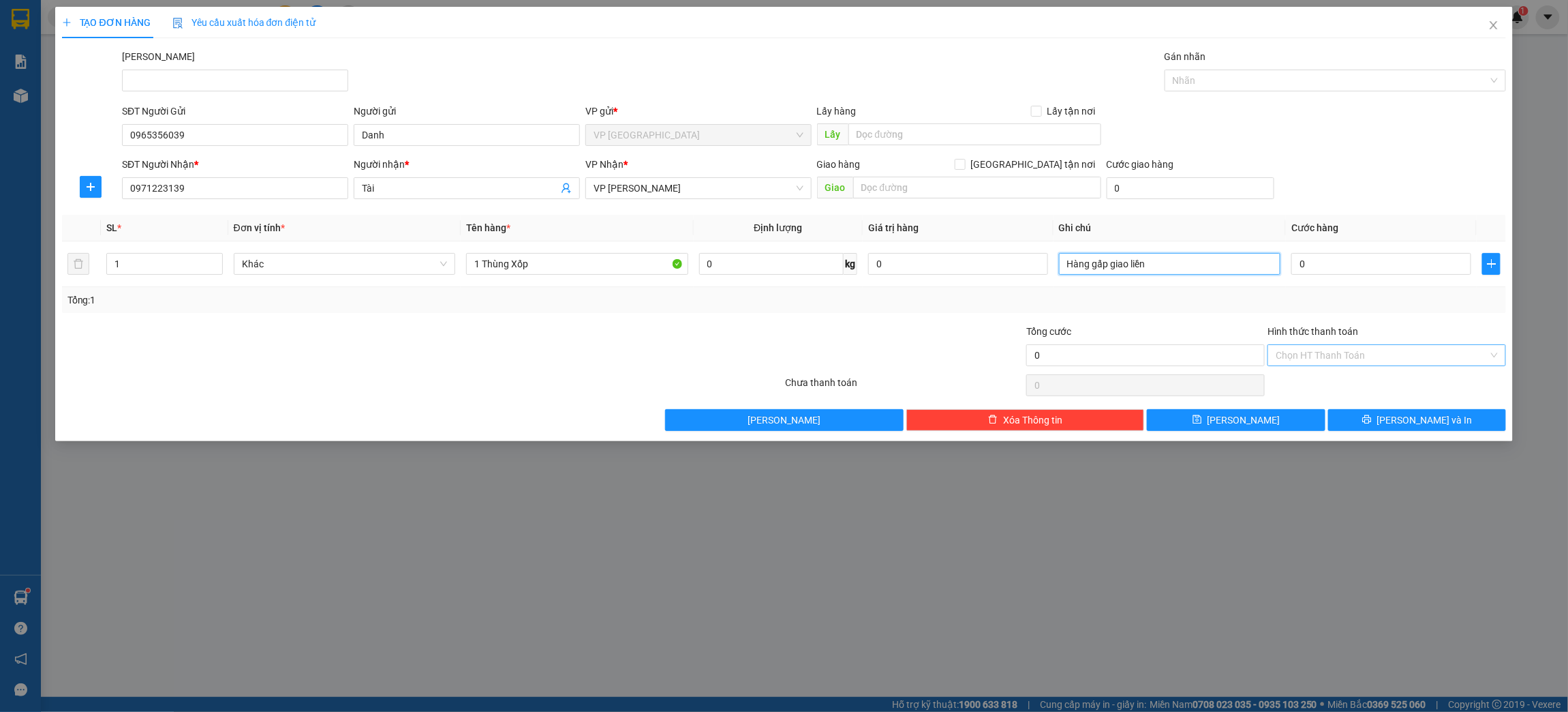
type input "Hàng gấp giao liền"
click at [1299, 357] on input "Hình thức thanh toán" at bounding box center [1382, 355] width 213 height 20
click at [1314, 268] on input "0" at bounding box center [1380, 264] width 179 height 22
type input "7"
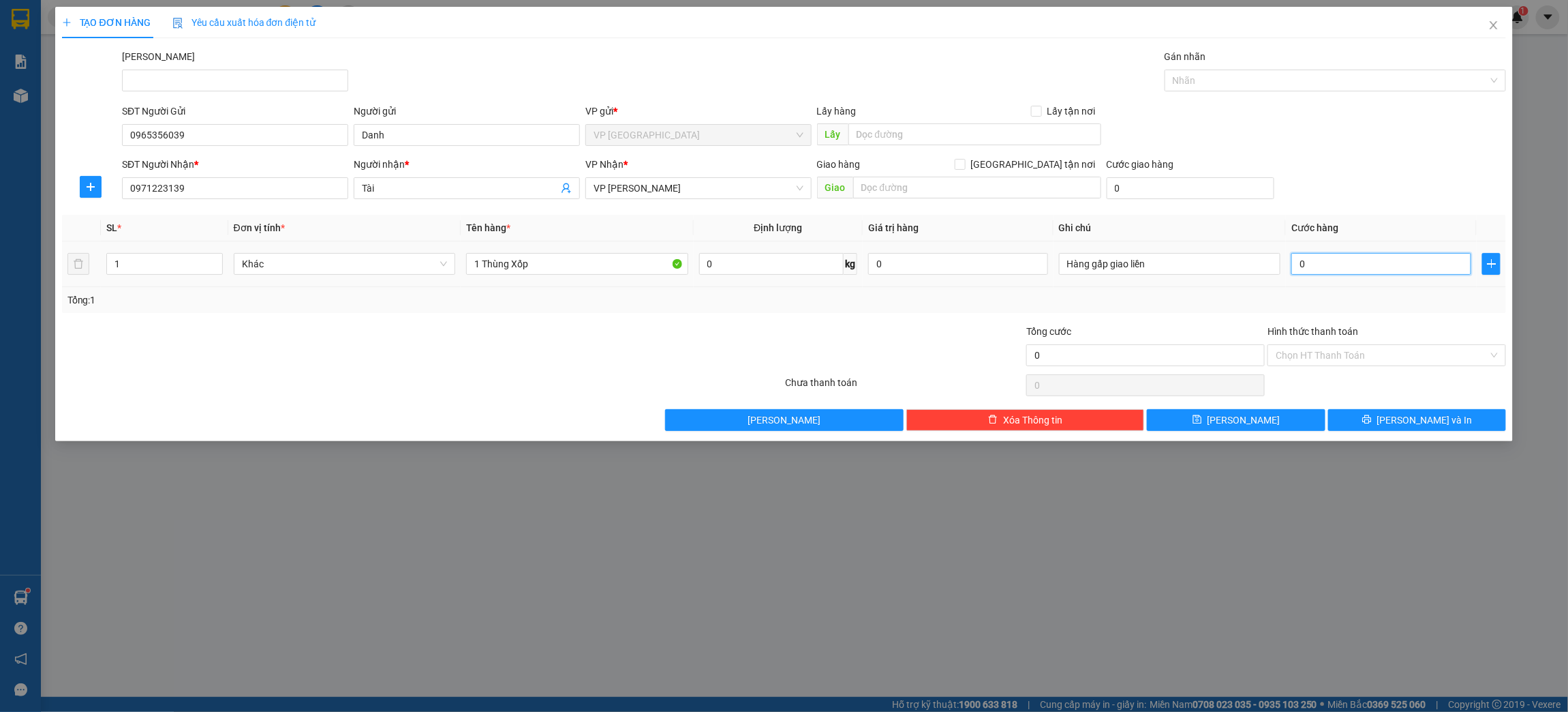
type input "7"
type input "70"
type input "700"
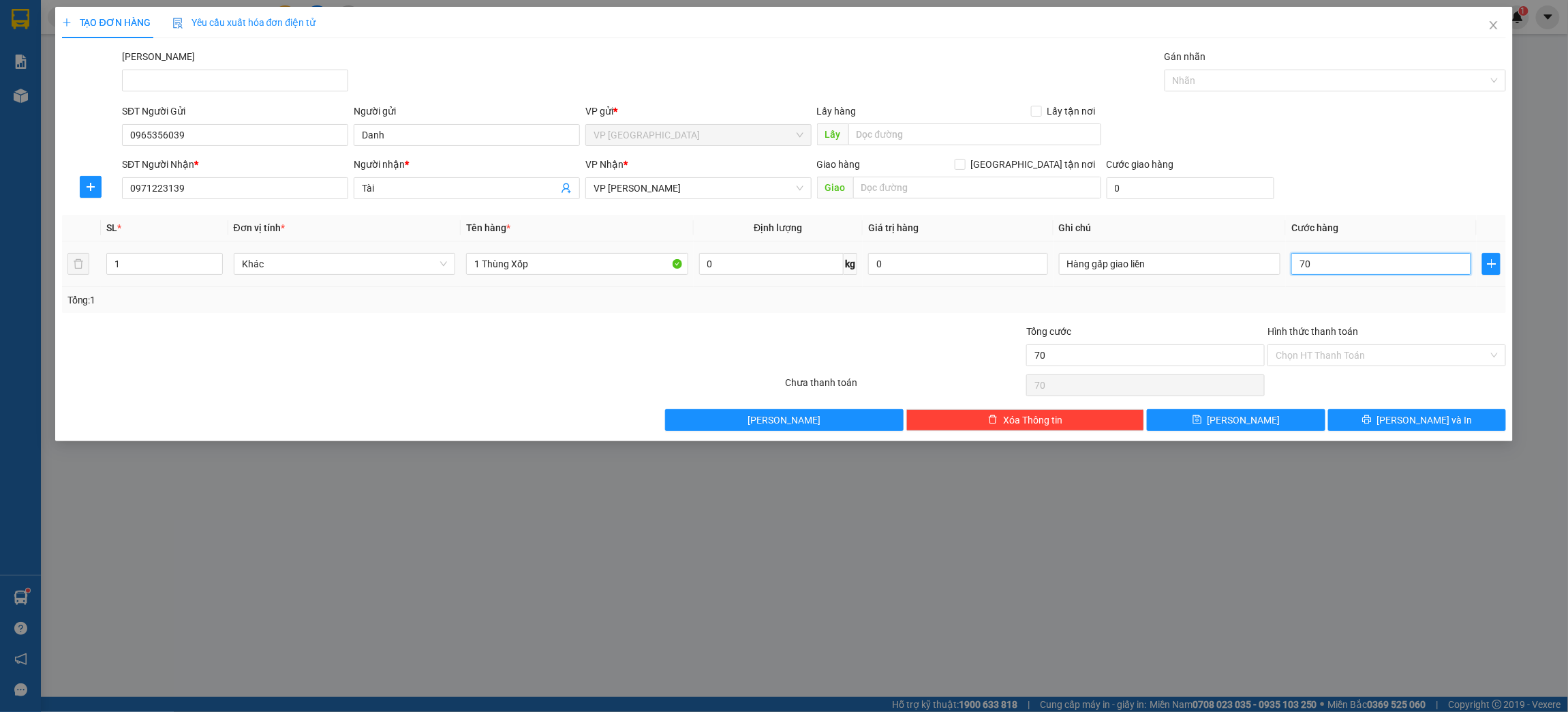
type input "700"
type input "7.000"
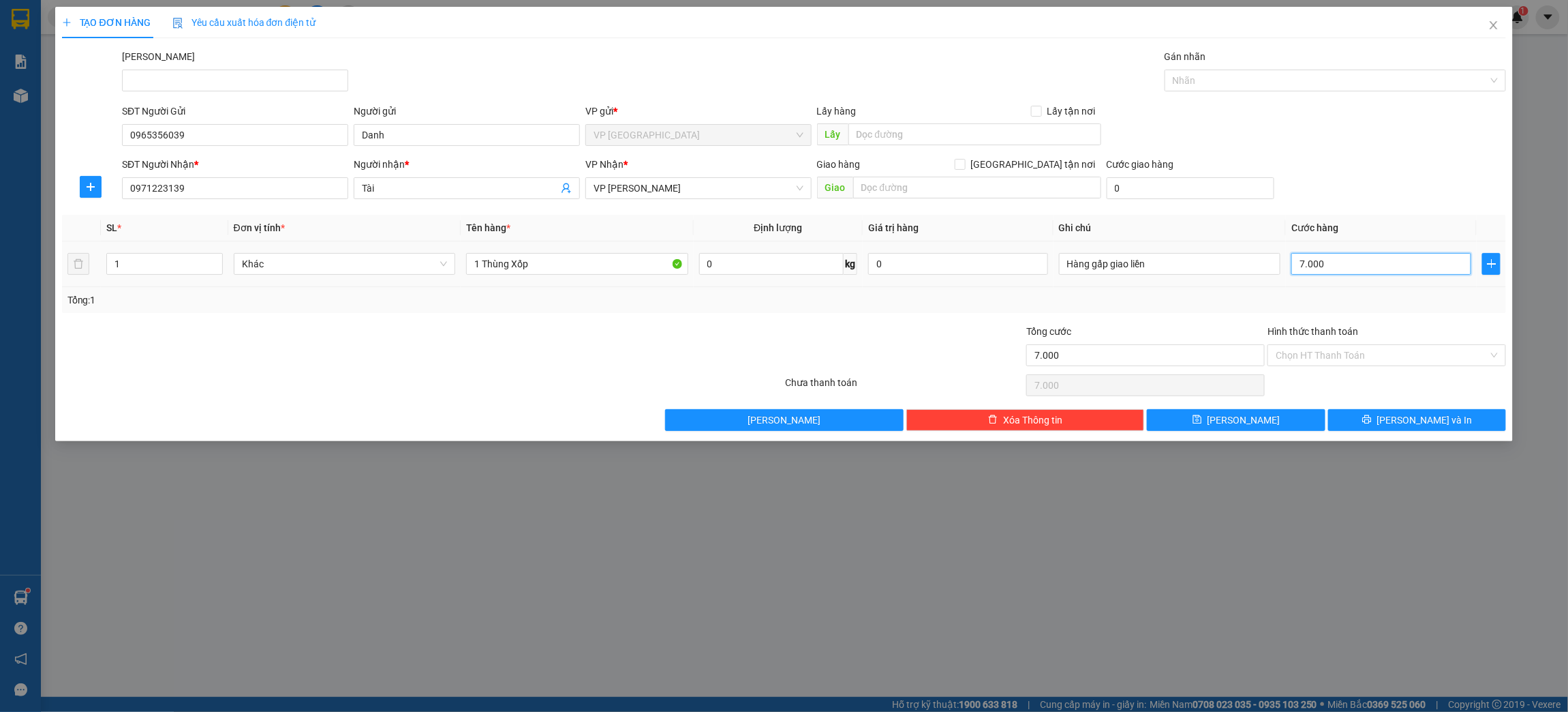
type input "70.000"
click at [1318, 360] on input "Hình thức thanh toán" at bounding box center [1382, 355] width 213 height 20
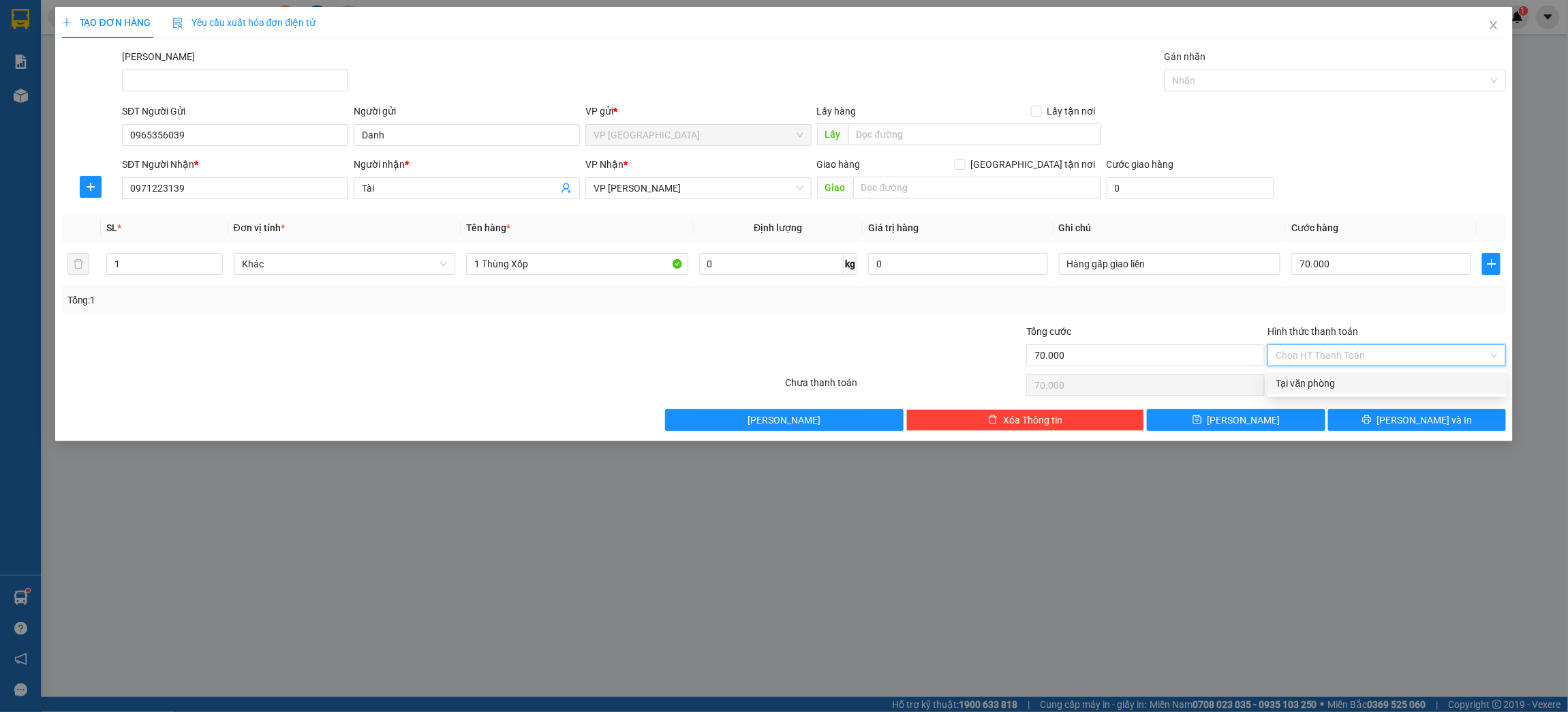
click at [1326, 382] on div "Tại văn phòng" at bounding box center [1388, 383] width 222 height 15
type input "0"
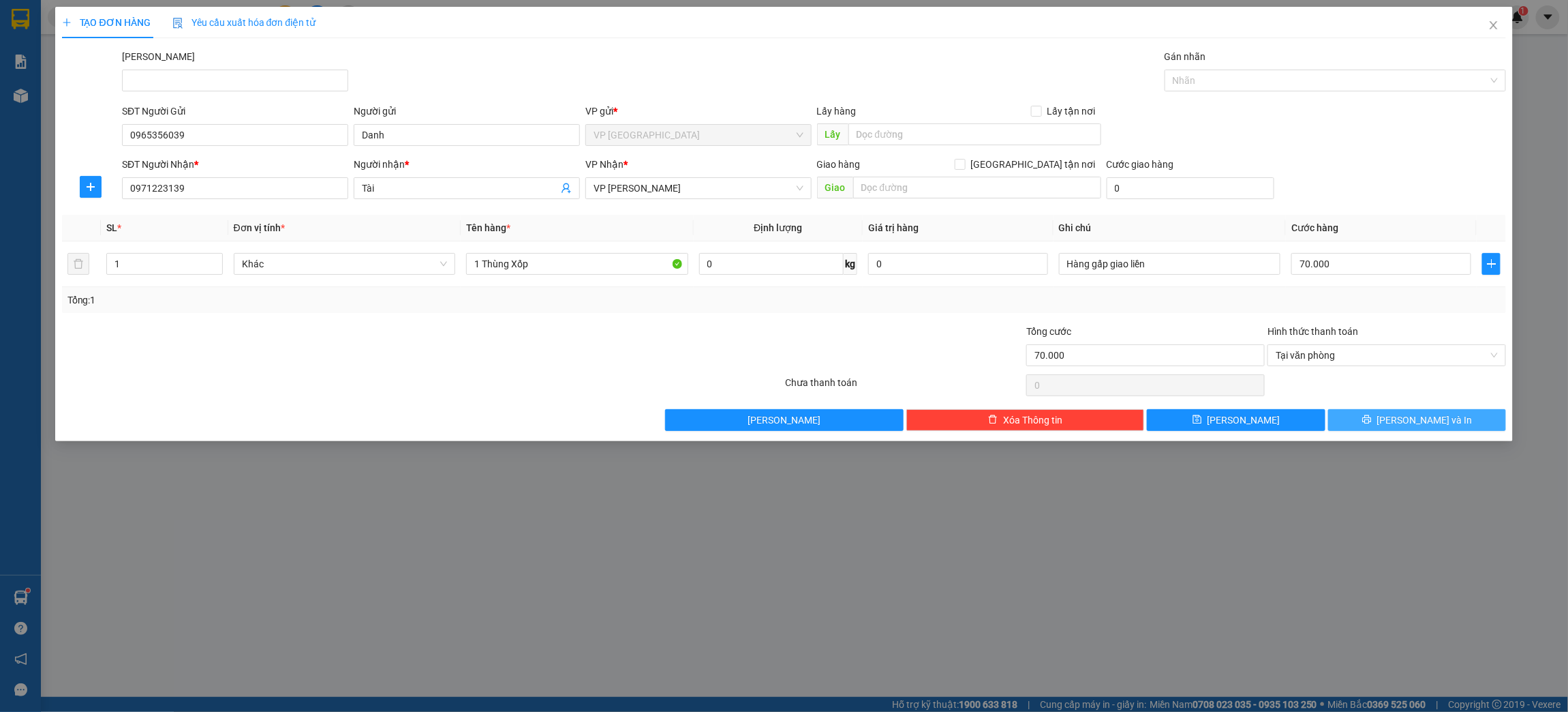
click at [1409, 414] on span "[PERSON_NAME] và In" at bounding box center [1425, 420] width 96 height 15
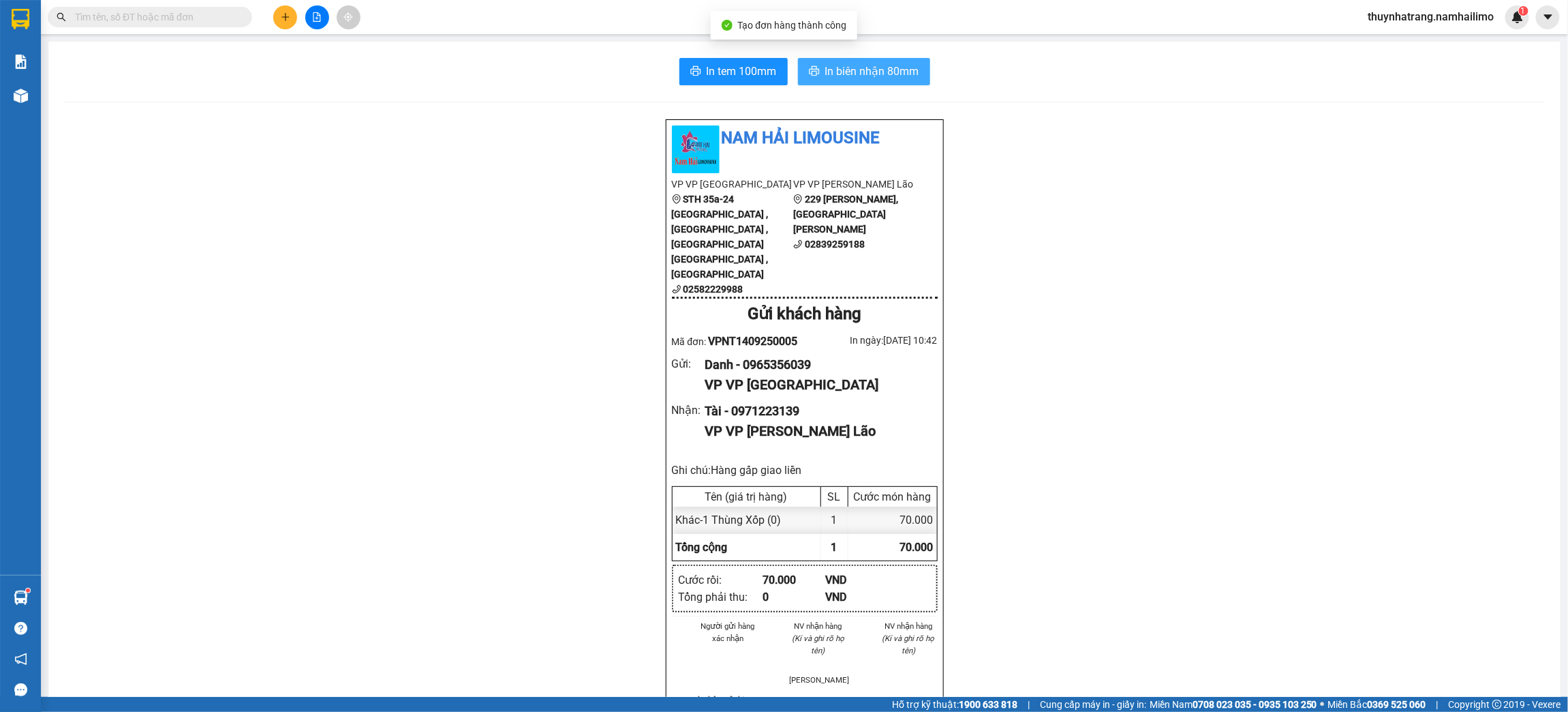
click at [835, 77] on span "In biên nhận 80mm" at bounding box center [872, 71] width 94 height 17
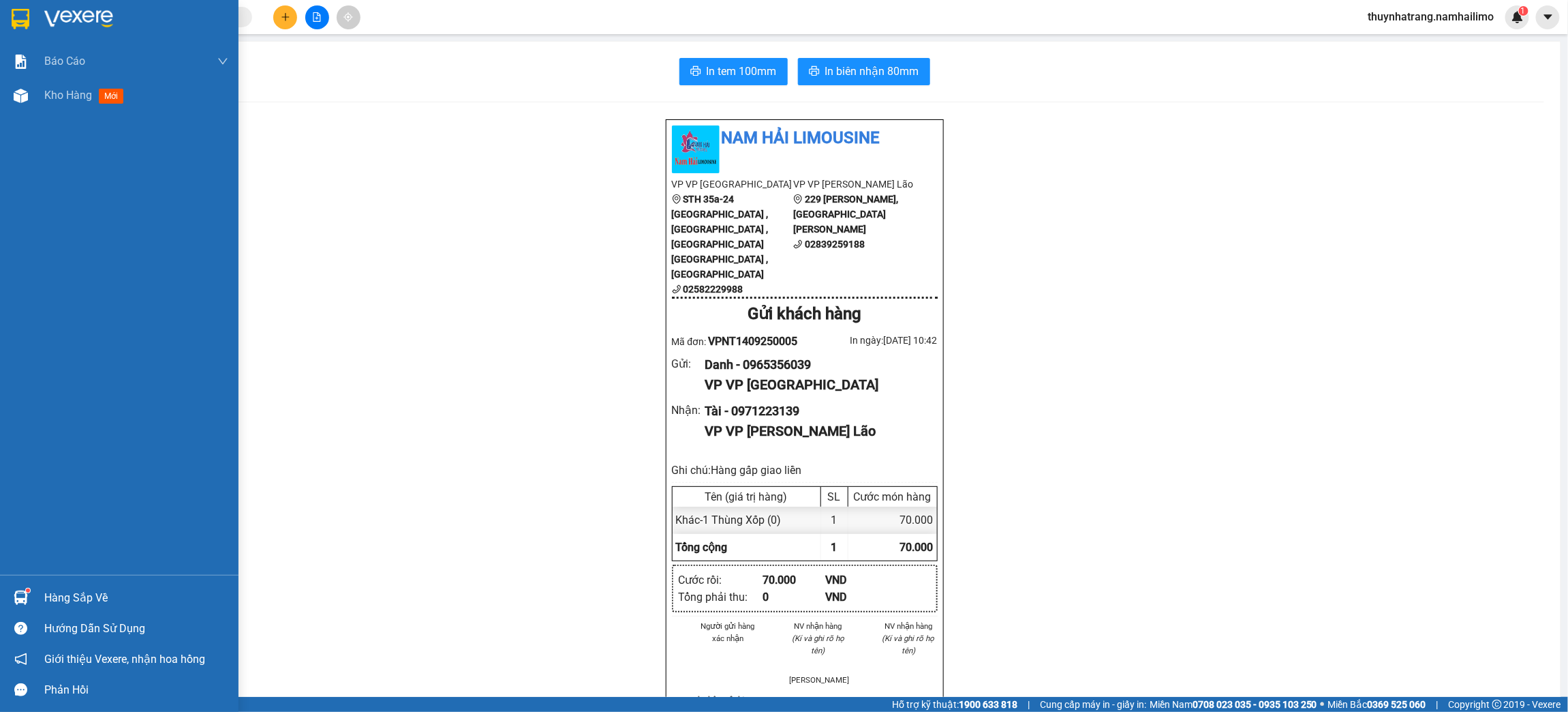
drag, startPoint x: 33, startPoint y: 14, endPoint x: 134, endPoint y: 114, distance: 142.1
click at [32, 15] on div at bounding box center [119, 22] width 238 height 45
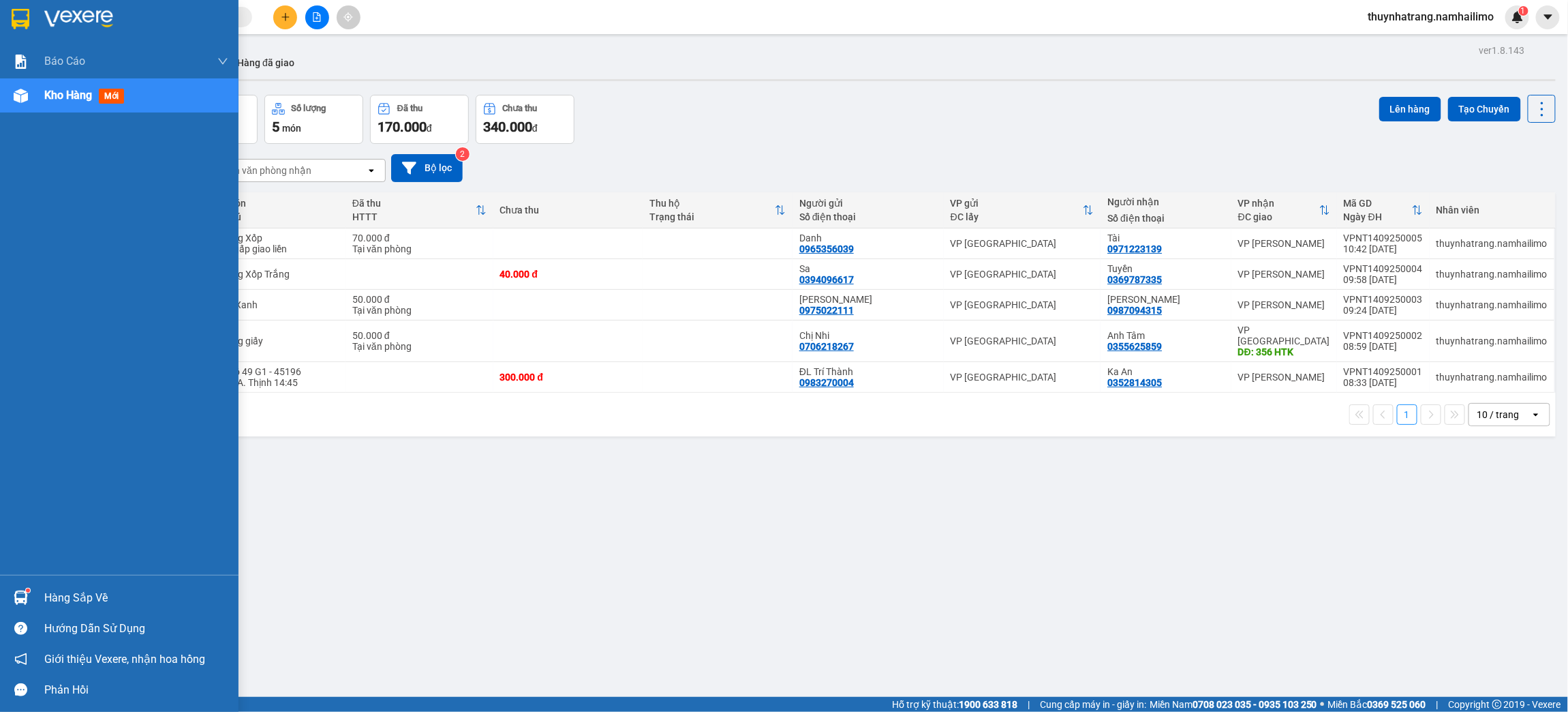
click at [28, 26] on img at bounding box center [20, 19] width 18 height 20
click at [23, 10] on img at bounding box center [20, 19] width 18 height 20
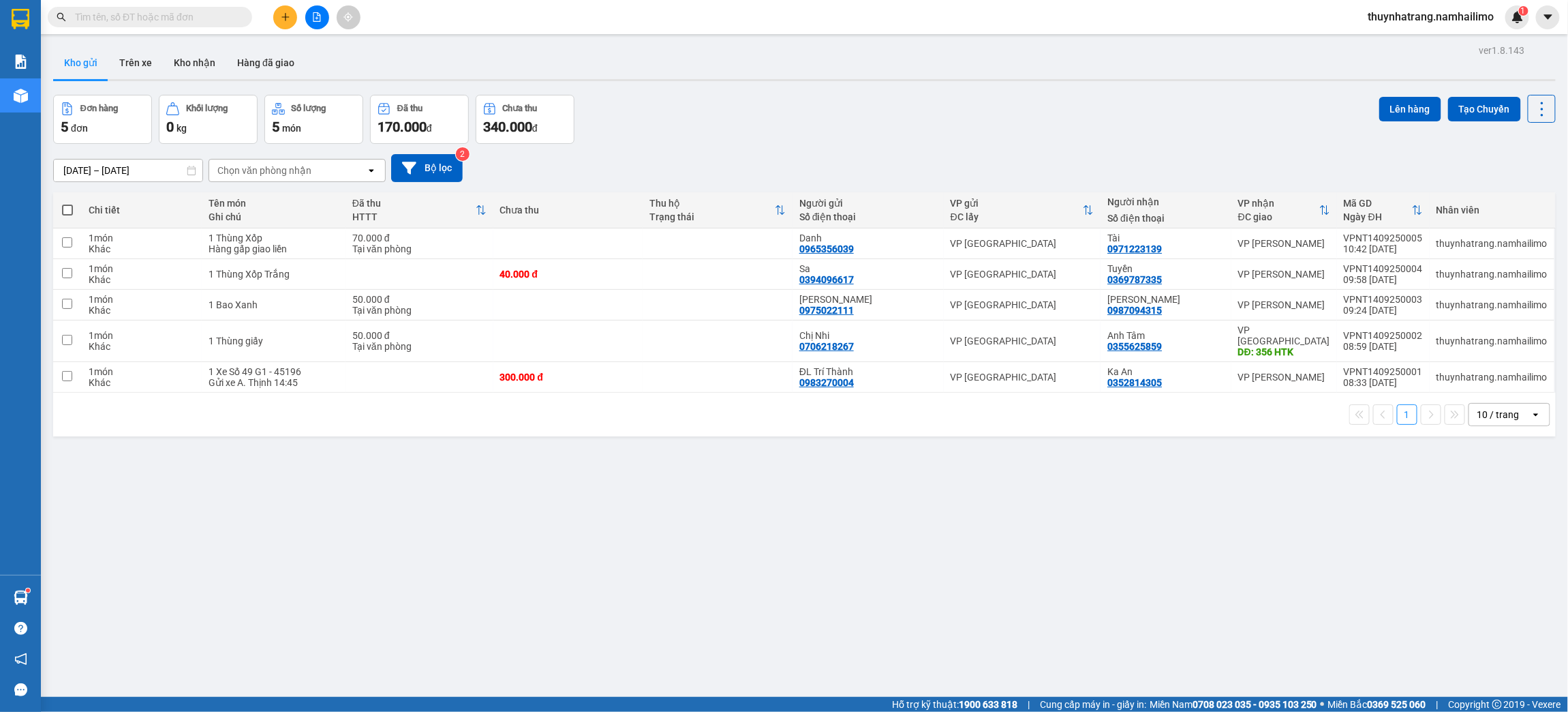
click at [290, 17] on button at bounding box center [285, 17] width 24 height 24
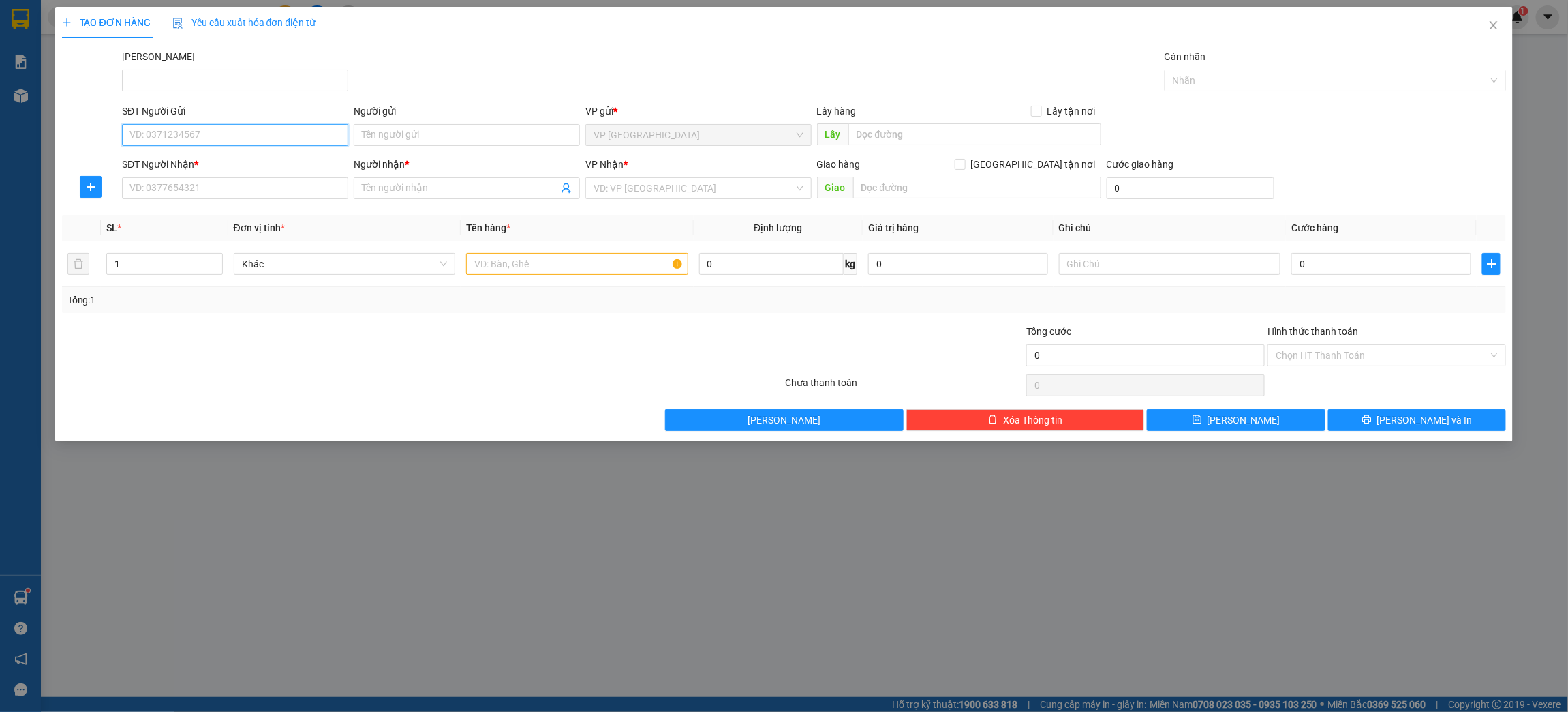
click at [207, 137] on input "SĐT Người Gửi" at bounding box center [235, 135] width 227 height 22
type input "0773524474"
click at [232, 185] on input "SĐT Người Nhận *" at bounding box center [235, 188] width 227 height 22
type input "0498466276"
click at [371, 184] on input "Người nhận *" at bounding box center [460, 188] width 197 height 15
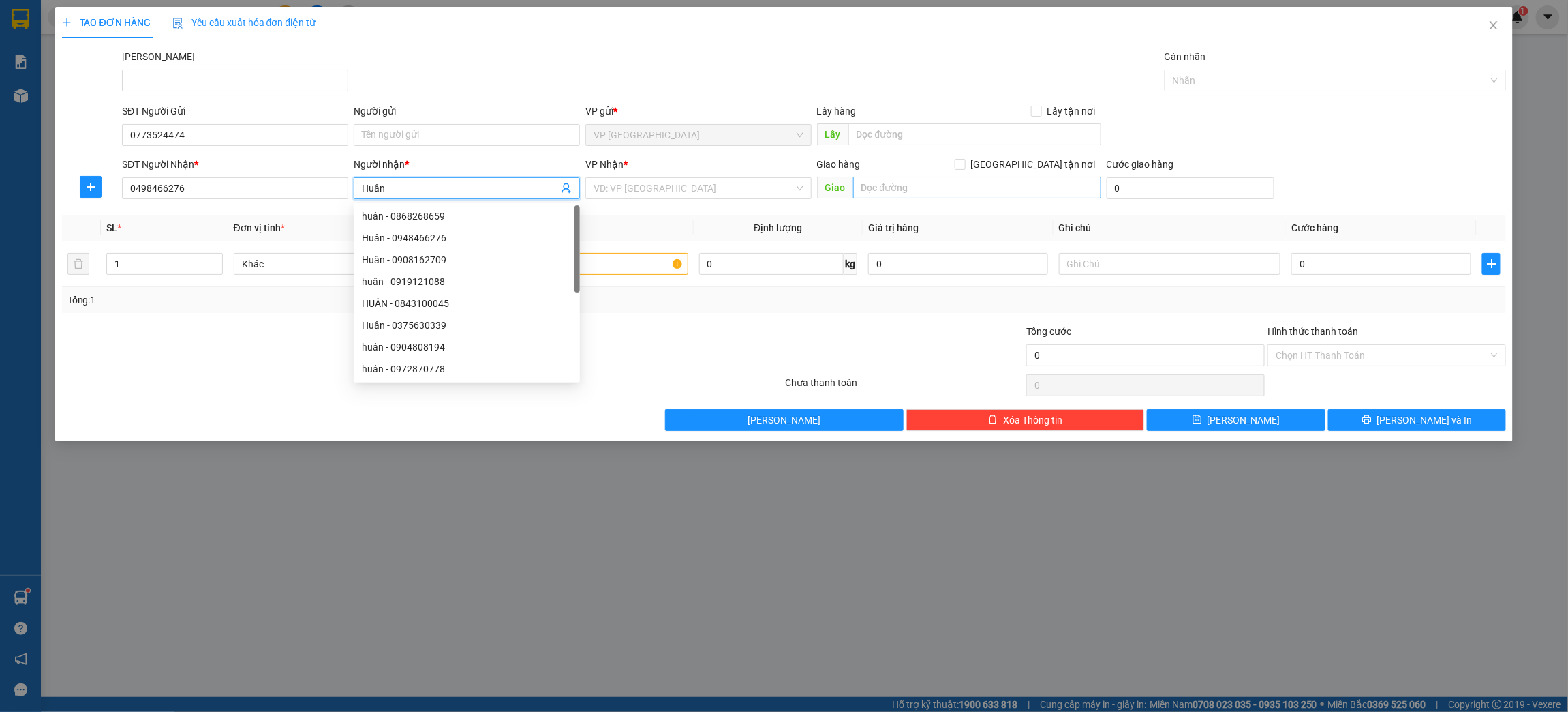
type input "Huân"
click at [894, 184] on input "text" at bounding box center [977, 188] width 248 height 22
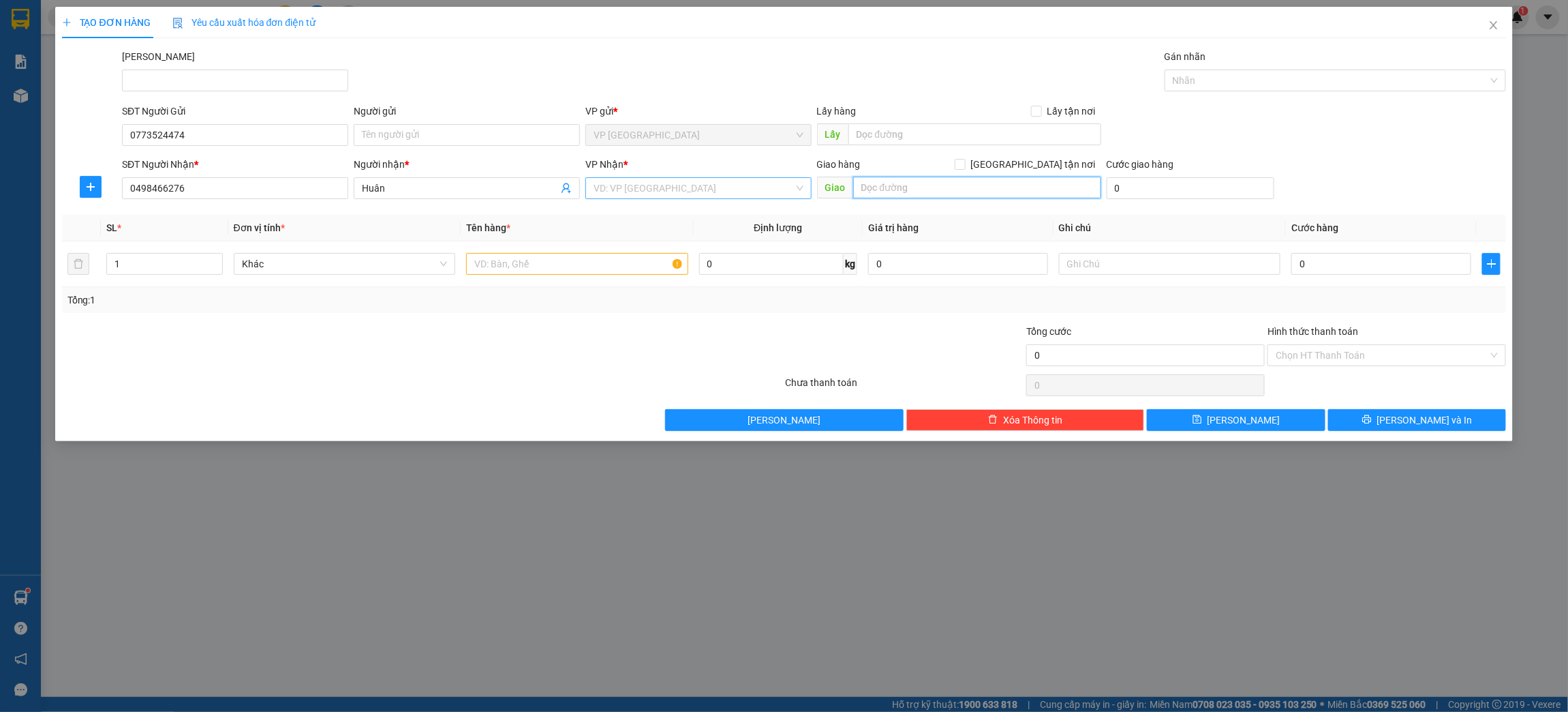
click at [620, 177] on div "VD: VP [GEOGRAPHIC_DATA]" at bounding box center [699, 188] width 227 height 22
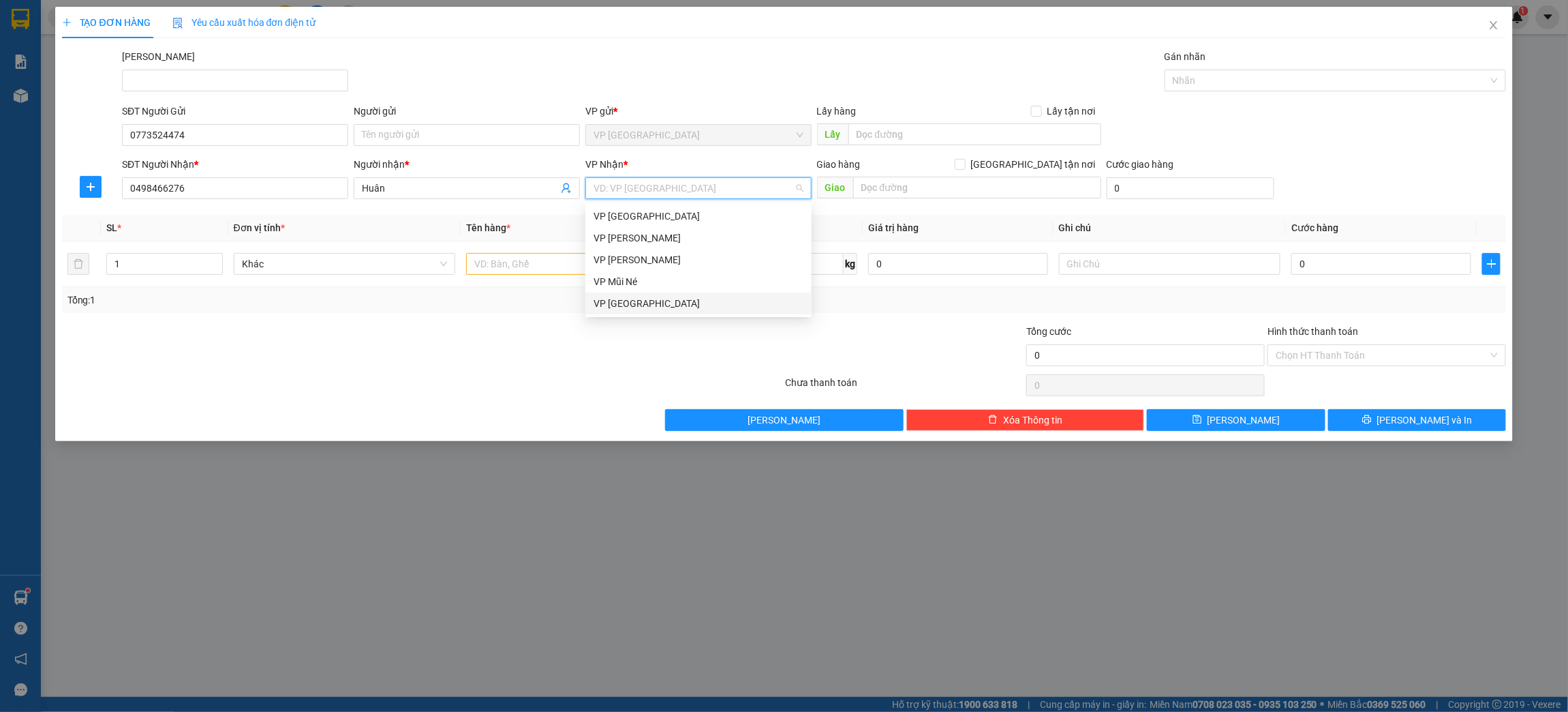
click at [636, 305] on div "VP [GEOGRAPHIC_DATA]" at bounding box center [698, 303] width 210 height 15
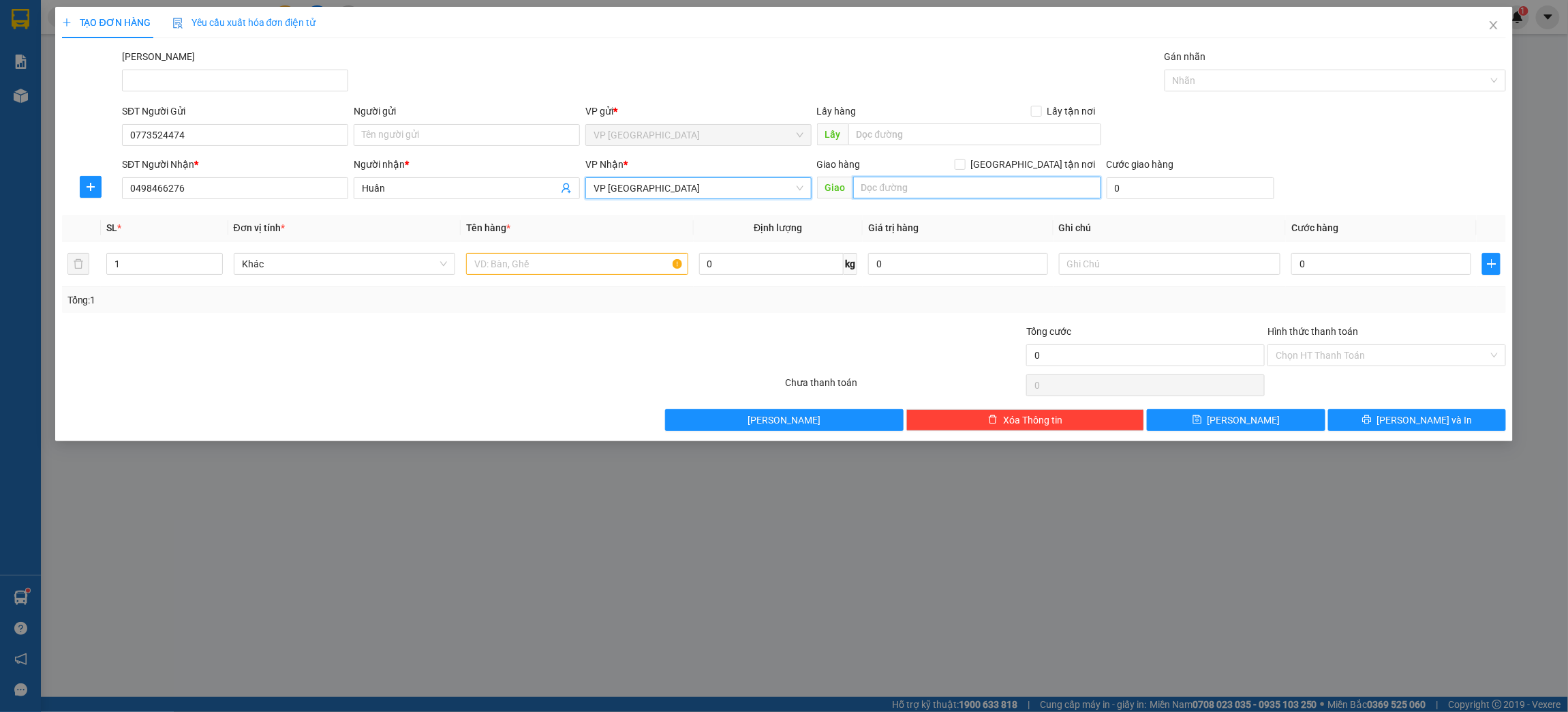
click at [890, 183] on input "text" at bounding box center [977, 188] width 248 height 22
type input "356HTK"
click at [576, 268] on input "text" at bounding box center [577, 264] width 222 height 22
type input "1 Thùng Xốp"
click at [1336, 262] on input "0" at bounding box center [1380, 264] width 179 height 22
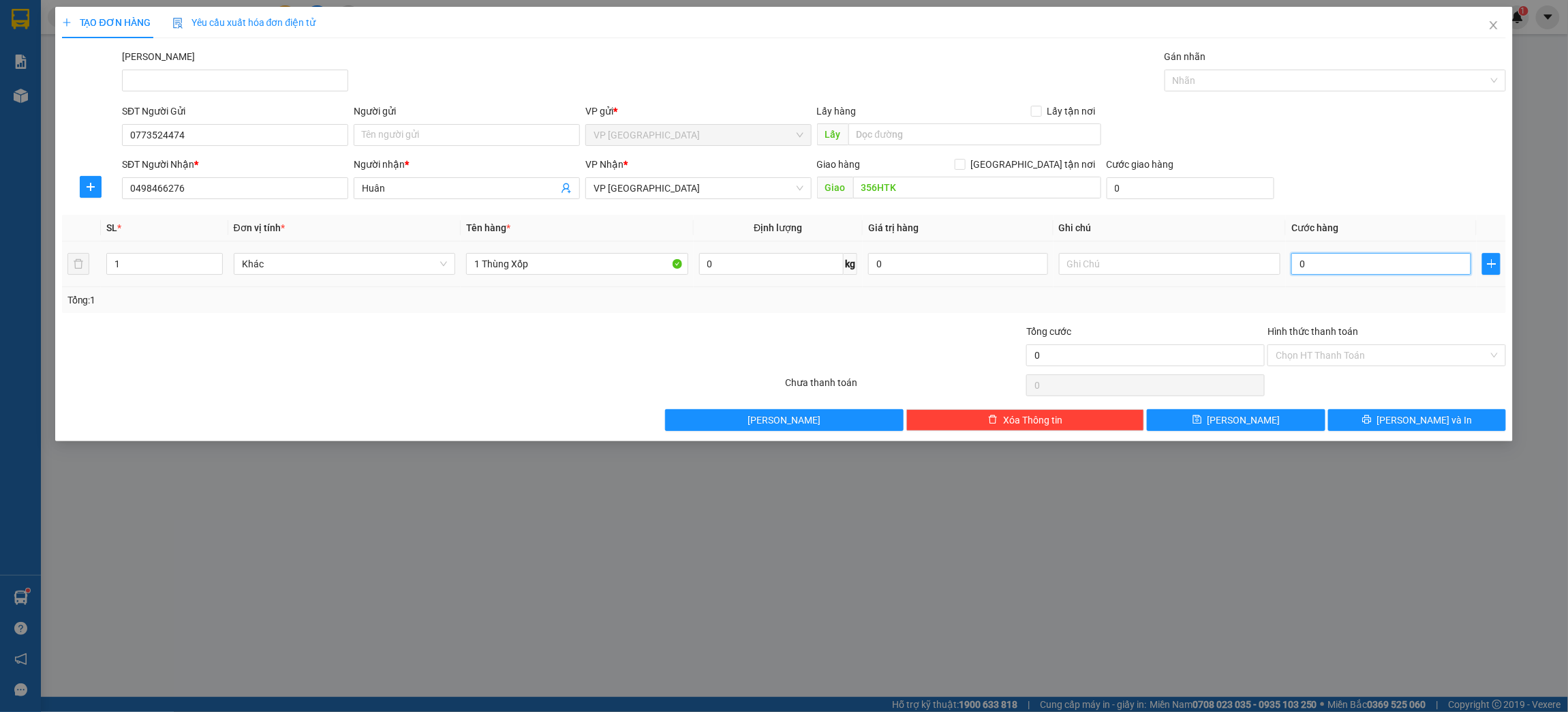
type input "1"
type input "10"
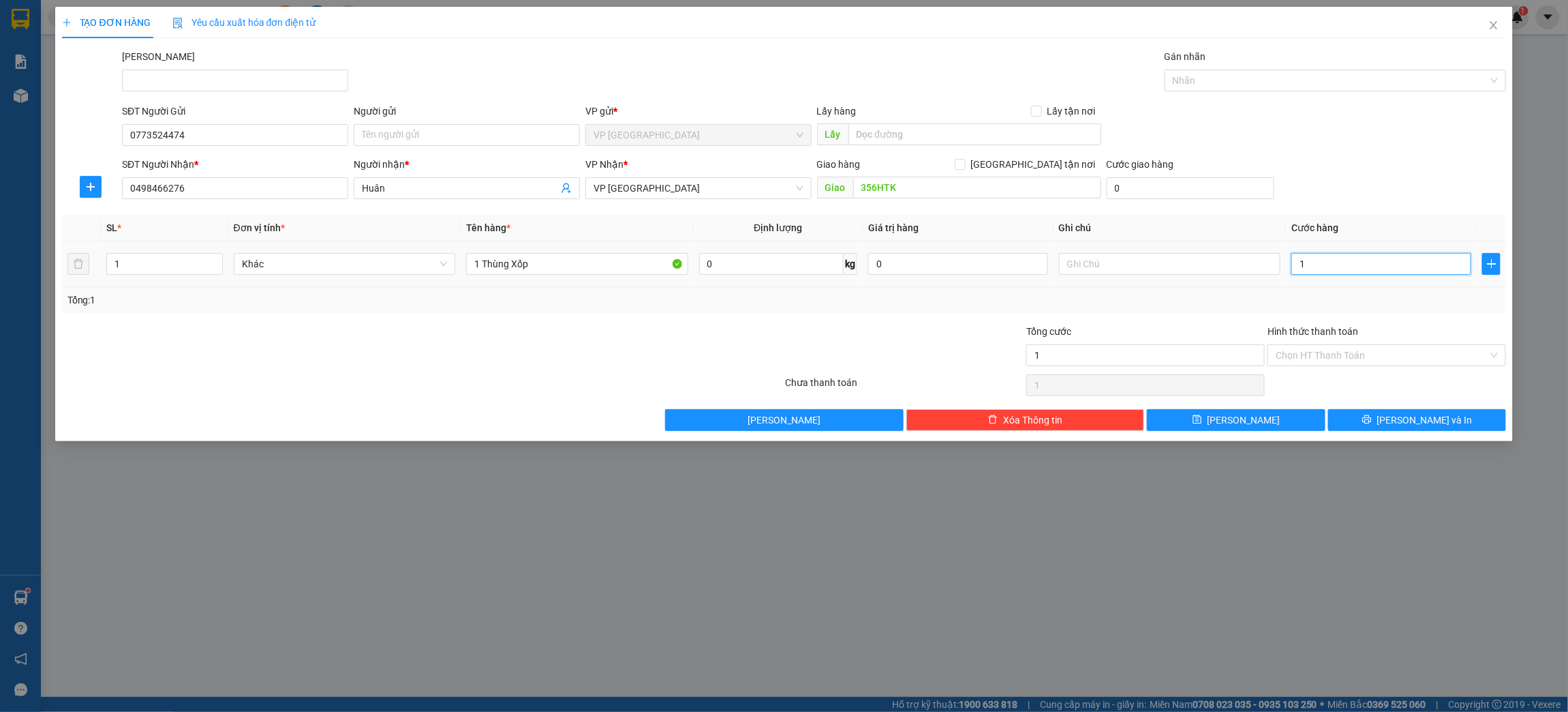
type input "10"
type input "100"
type input "1.000"
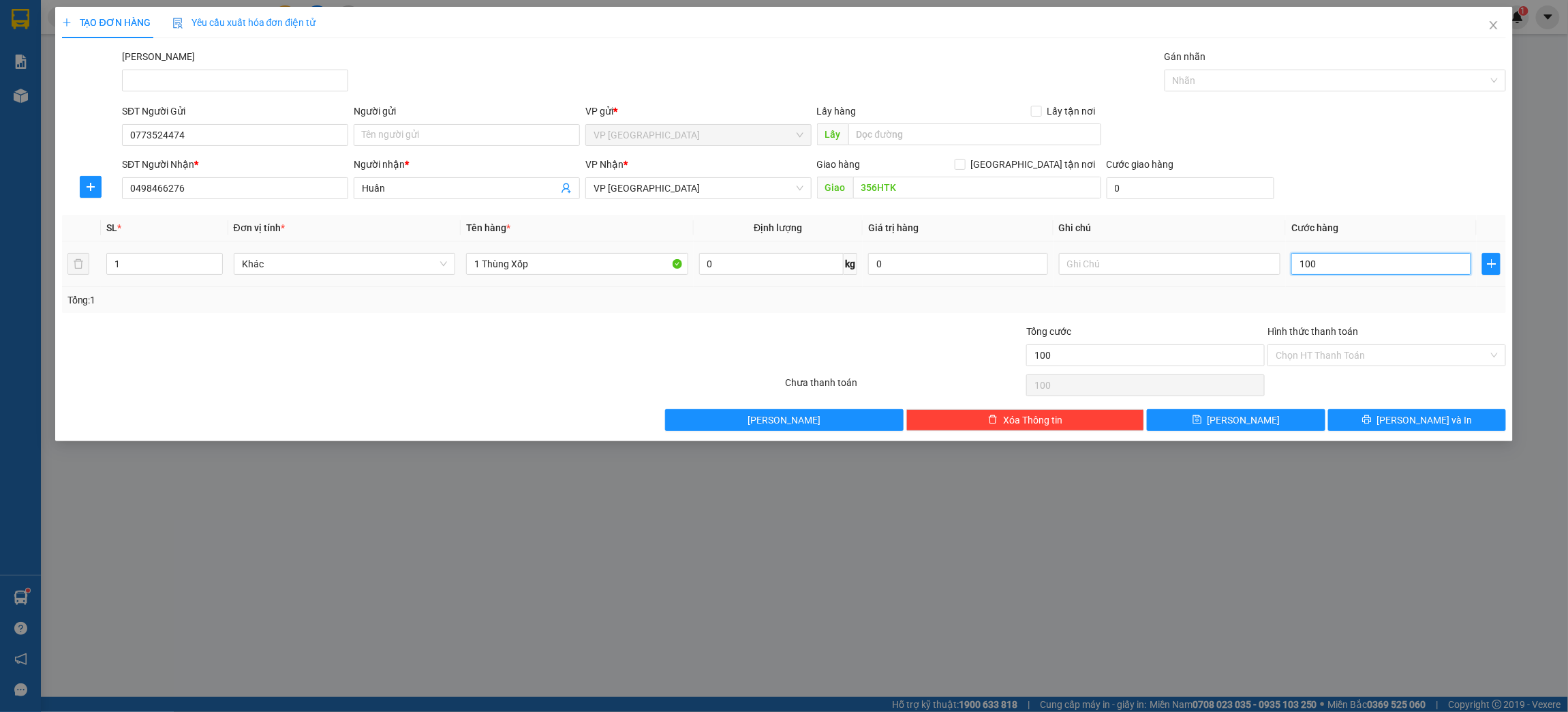
type input "1.000"
type input "10.000"
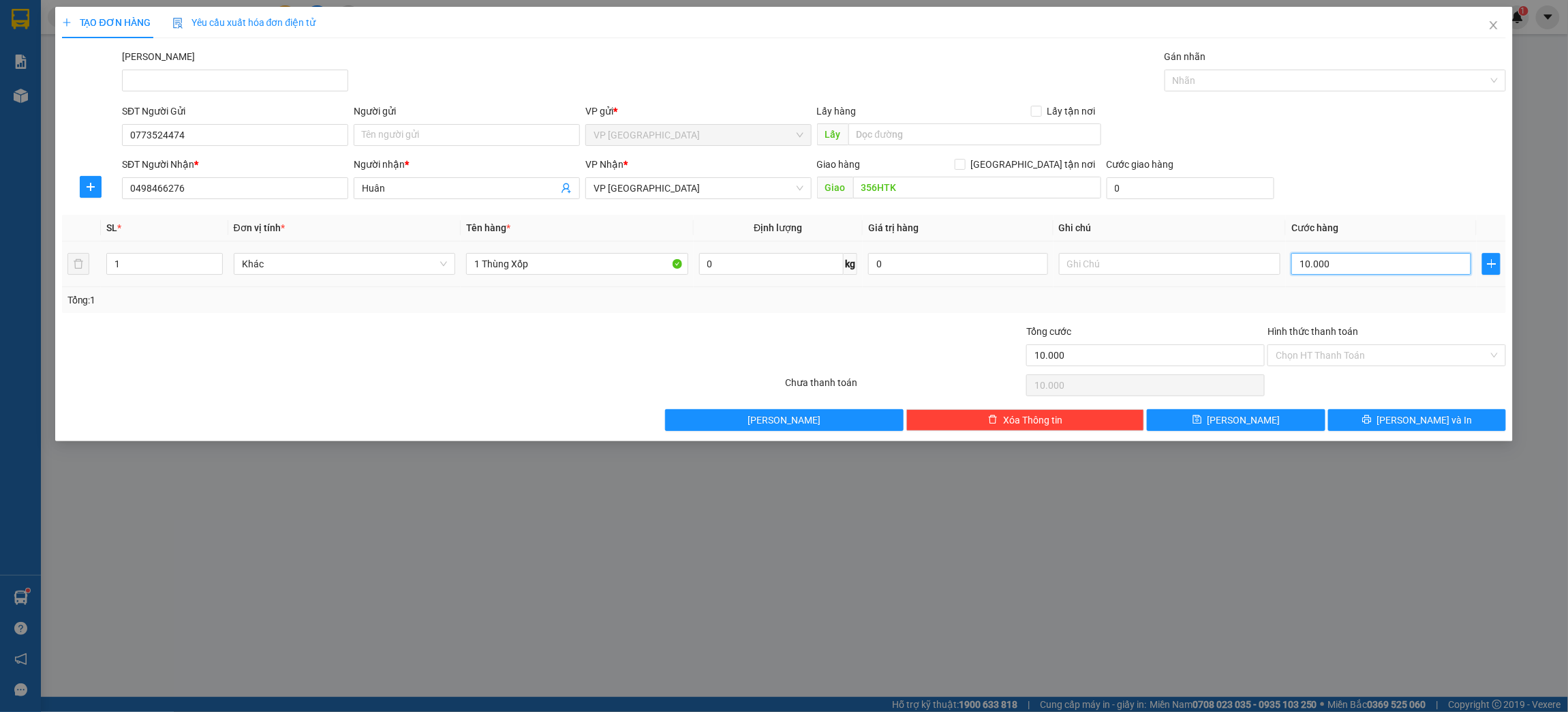
type input "100.000"
click at [1334, 354] on input "Hình thức thanh toán" at bounding box center [1382, 355] width 213 height 20
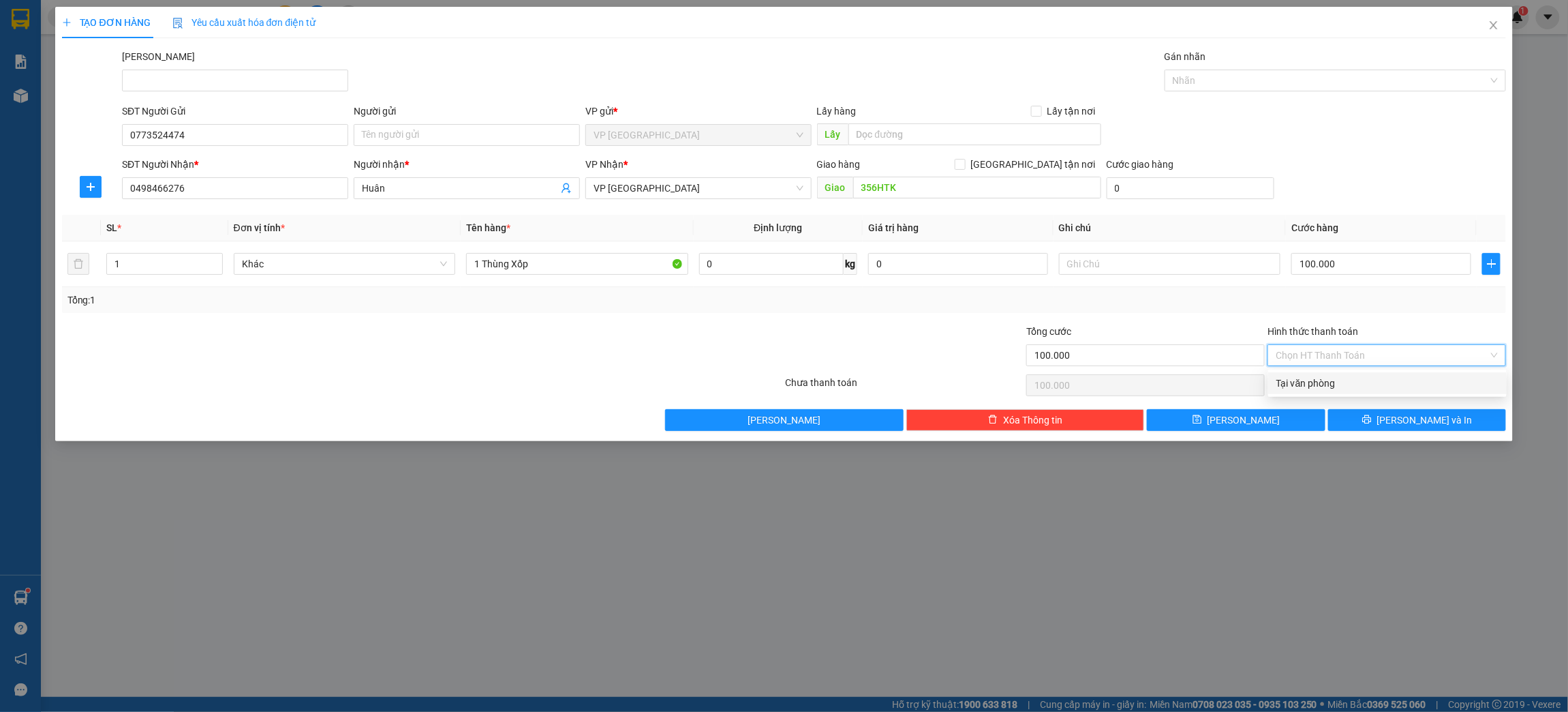
click at [1332, 393] on div "Tại văn phòng" at bounding box center [1388, 383] width 238 height 22
type input "0"
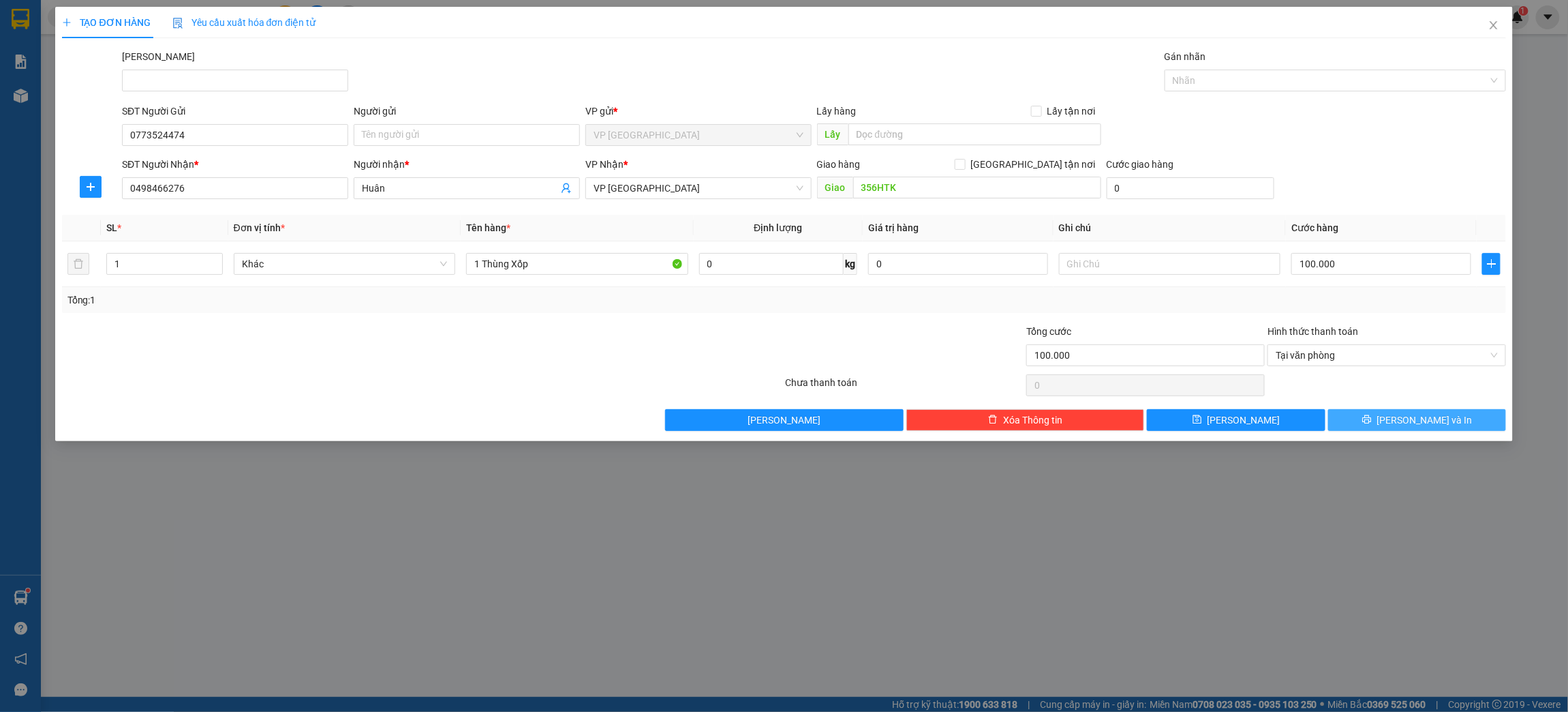
click at [1433, 421] on span "[PERSON_NAME] và In" at bounding box center [1425, 420] width 96 height 15
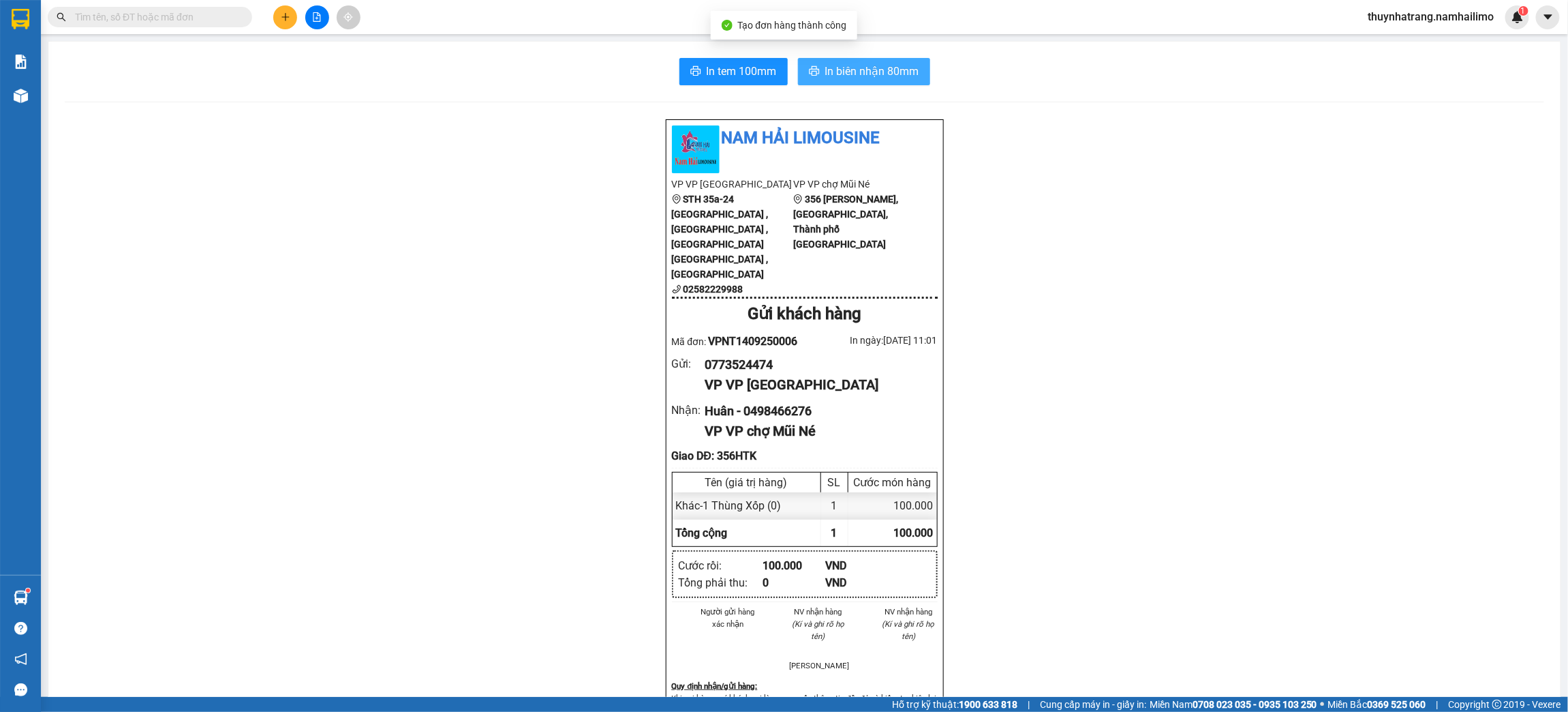
click at [903, 72] on span "In biên nhận 80mm" at bounding box center [872, 71] width 94 height 17
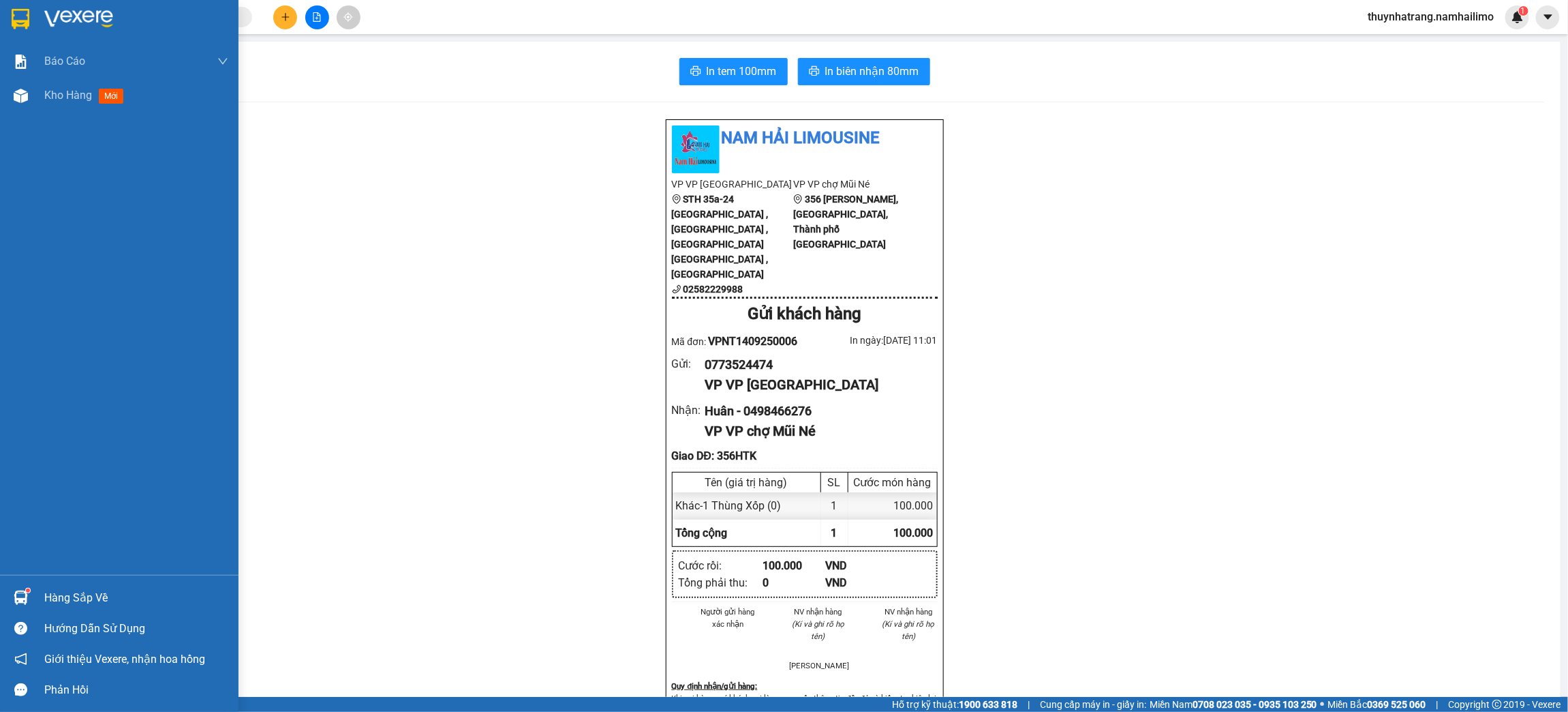
click at [14, 20] on img at bounding box center [20, 19] width 18 height 20
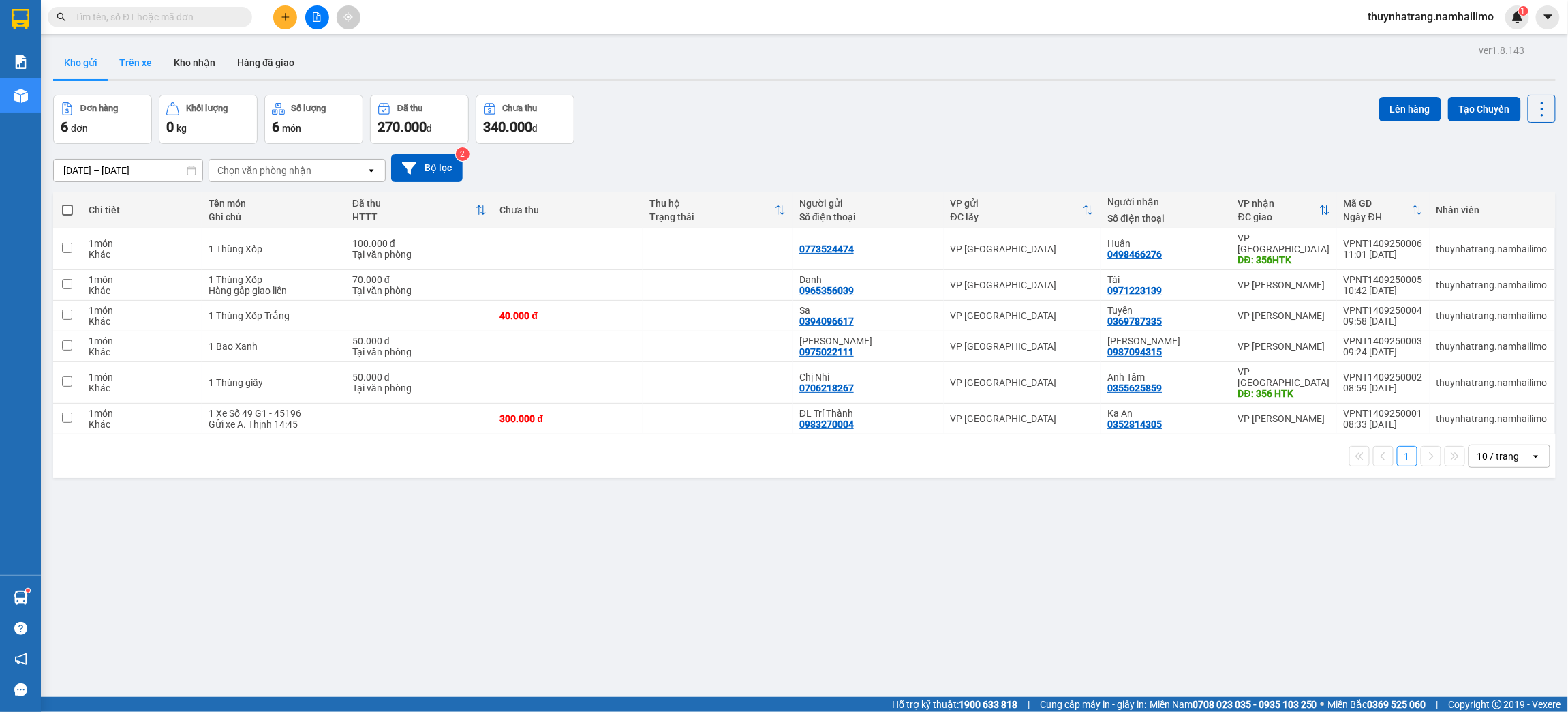
click at [134, 70] on button "Trên xe" at bounding box center [135, 62] width 55 height 33
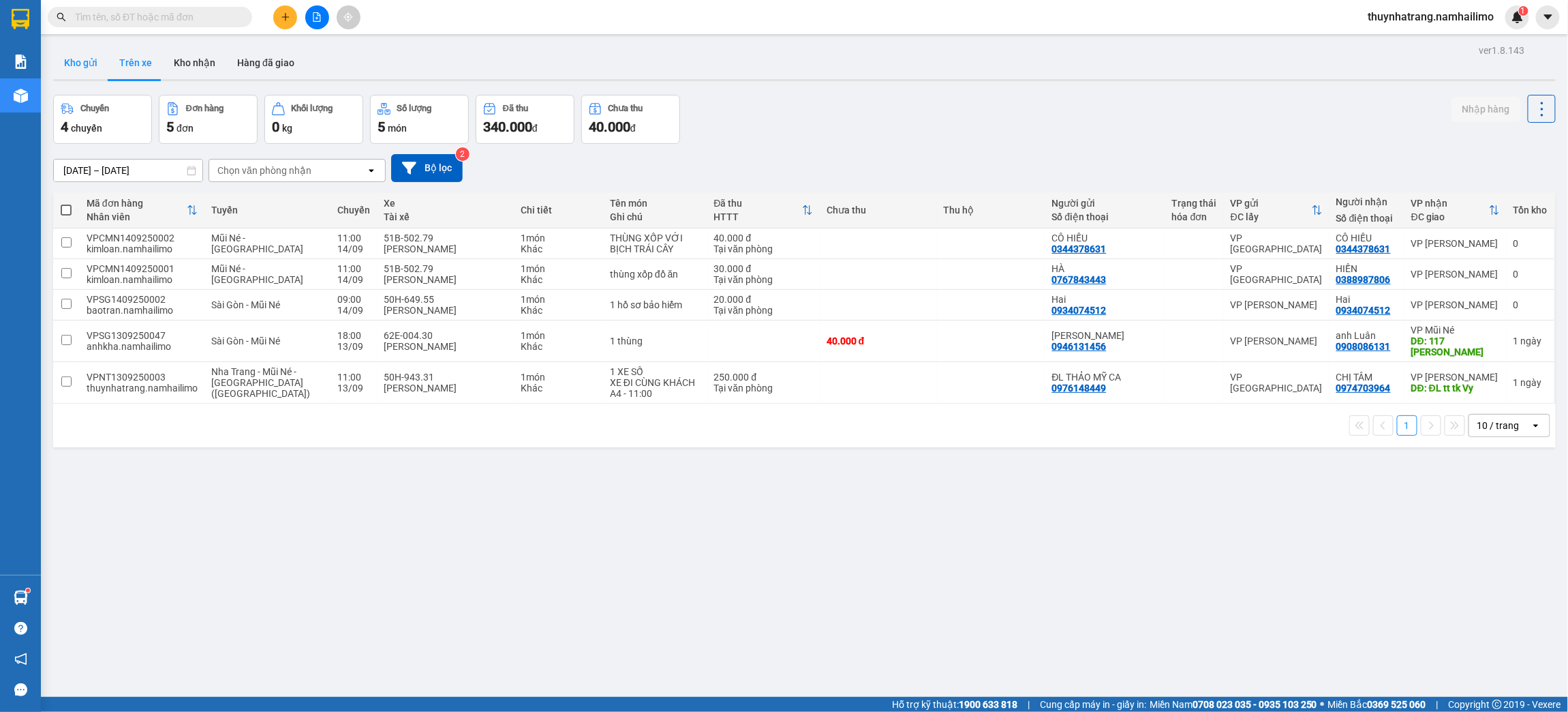
click at [90, 67] on button "Kho gửi" at bounding box center [81, 62] width 56 height 33
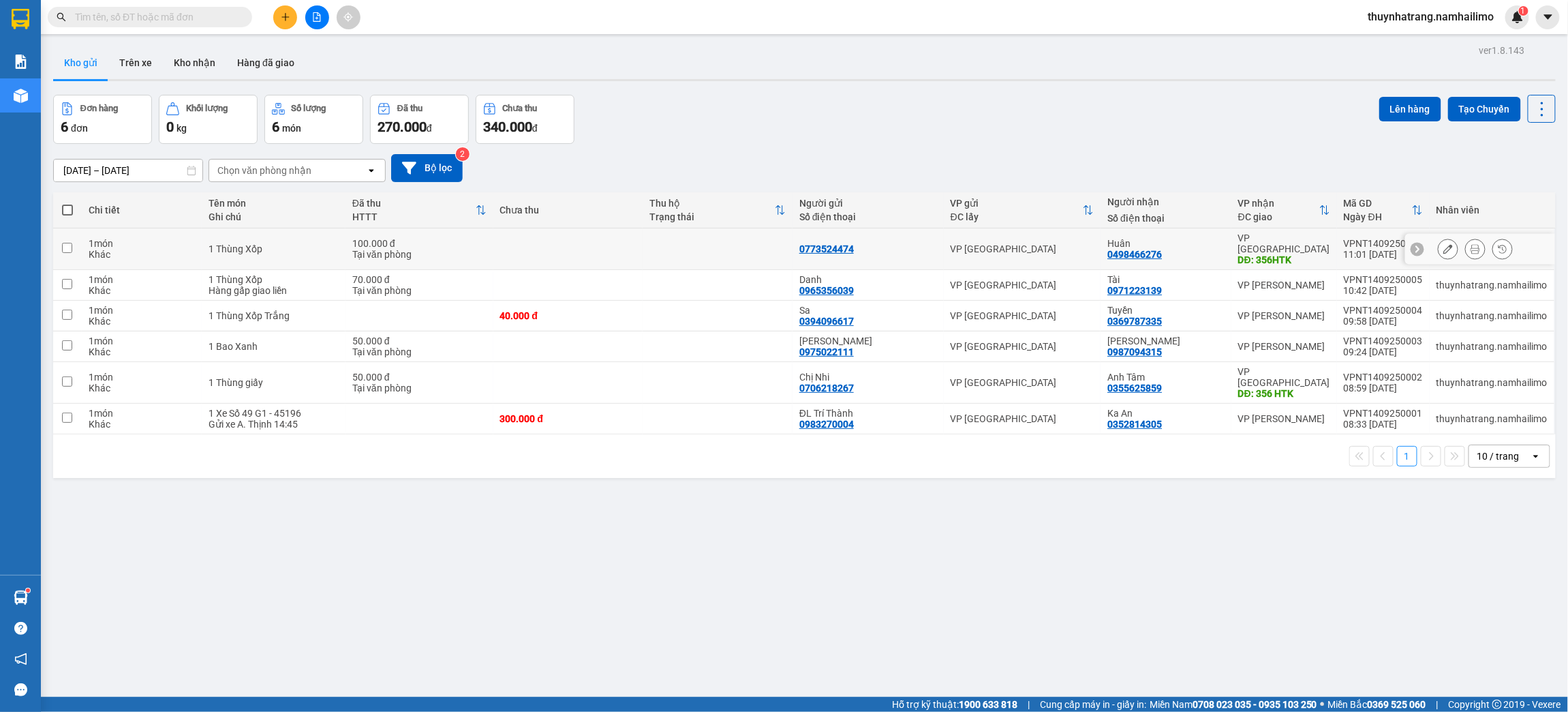
click at [1159, 249] on div "0498466276" at bounding box center [1135, 254] width 55 height 11
click at [1326, 246] on td "VP chợ Mũi Né DĐ: 356HTK" at bounding box center [1284, 249] width 106 height 42
checkbox input "true"
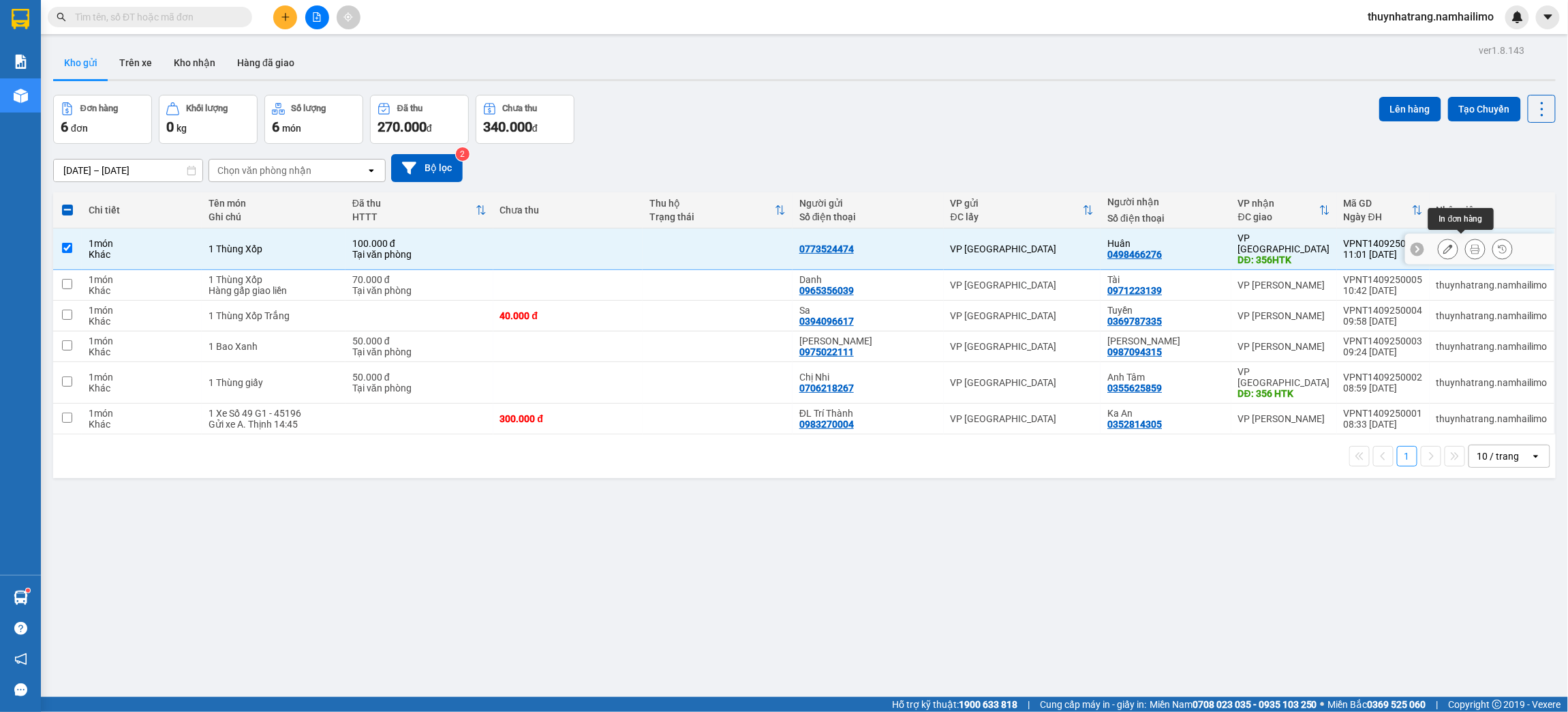
click at [1471, 244] on icon at bounding box center [1475, 249] width 9 height 10
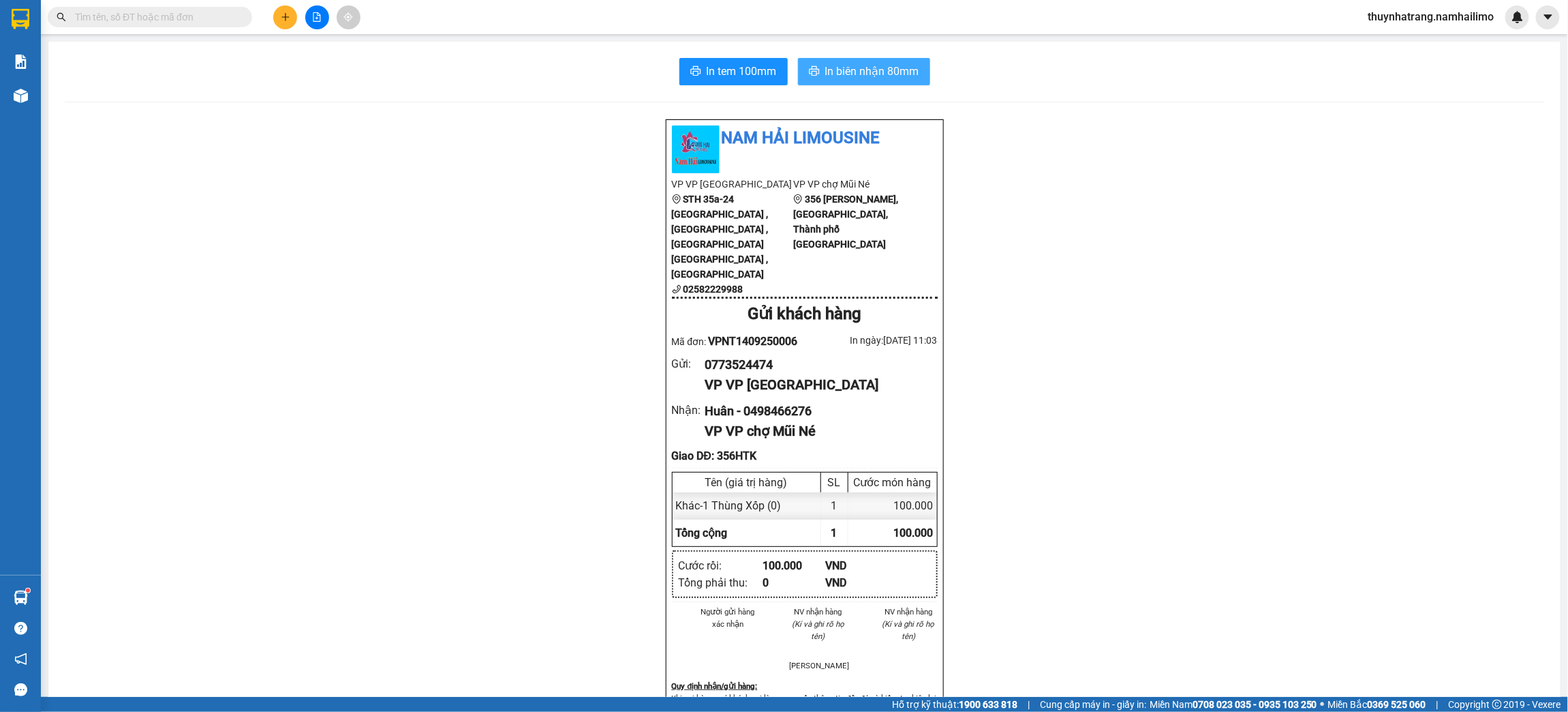
click at [874, 69] on span "In biên nhận 80mm" at bounding box center [872, 71] width 94 height 17
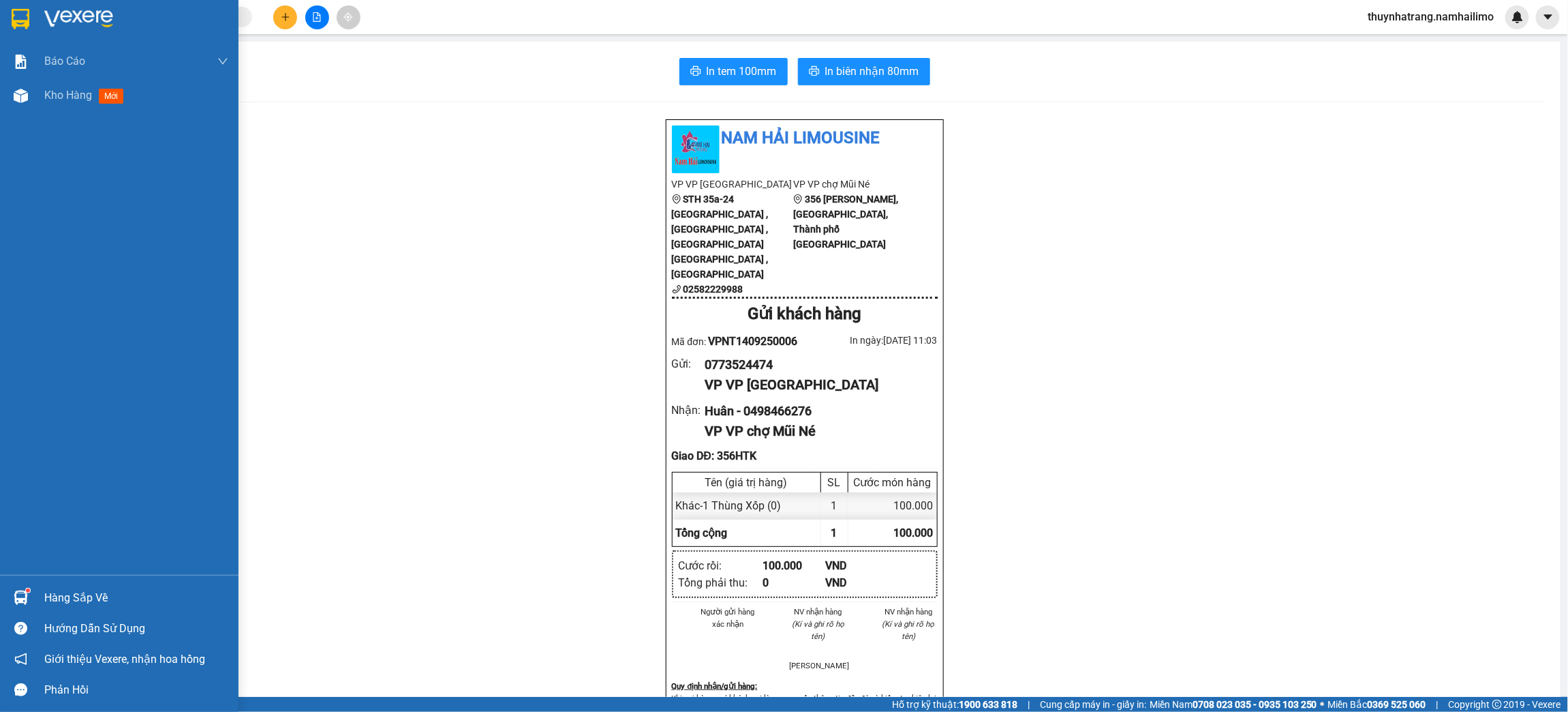
click at [18, 18] on img at bounding box center [20, 19] width 18 height 20
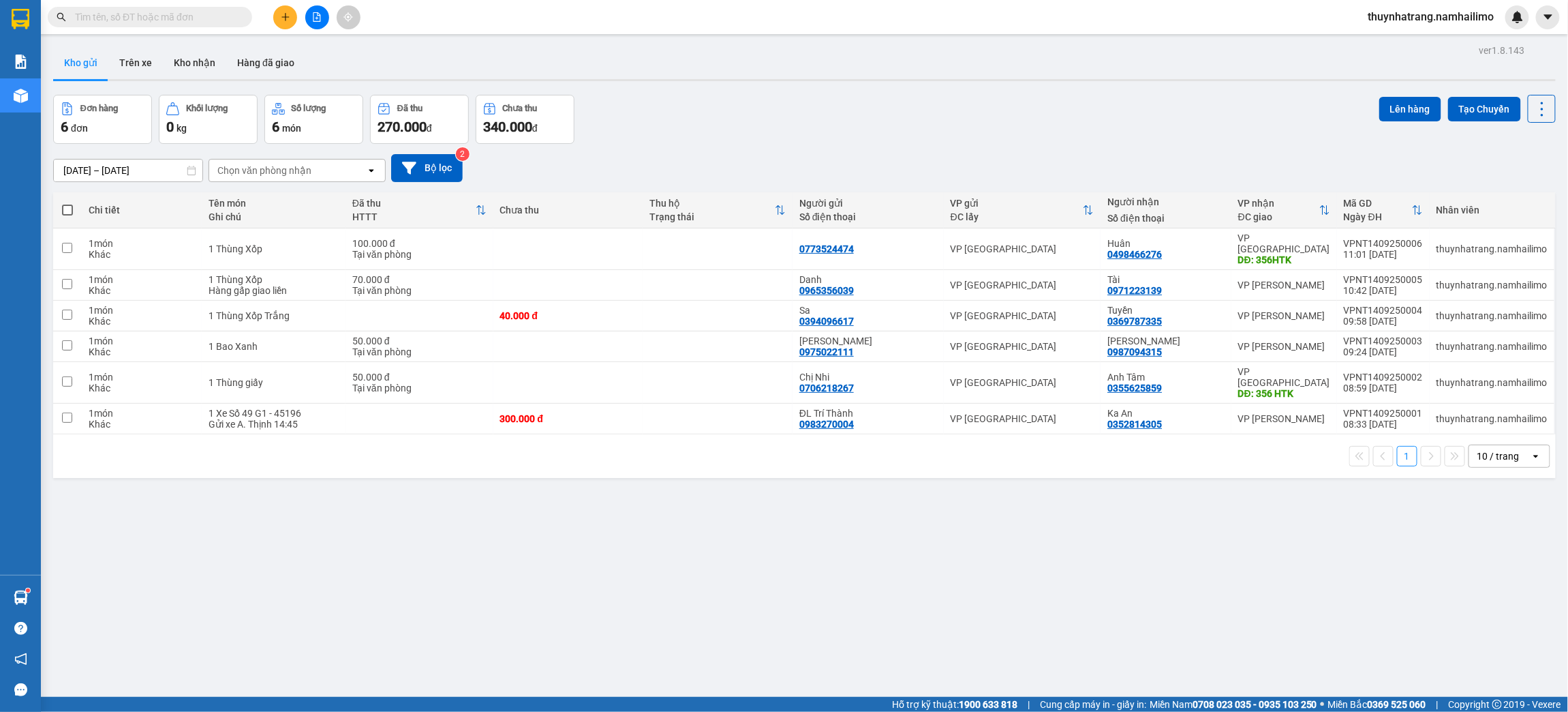
drag, startPoint x: 64, startPoint y: 209, endPoint x: 72, endPoint y: 227, distance: 19.7
click at [65, 209] on span at bounding box center [67, 210] width 11 height 11
click at [67, 203] on input "checkbox" at bounding box center [67, 203] width 0 height 0
checkbox input "true"
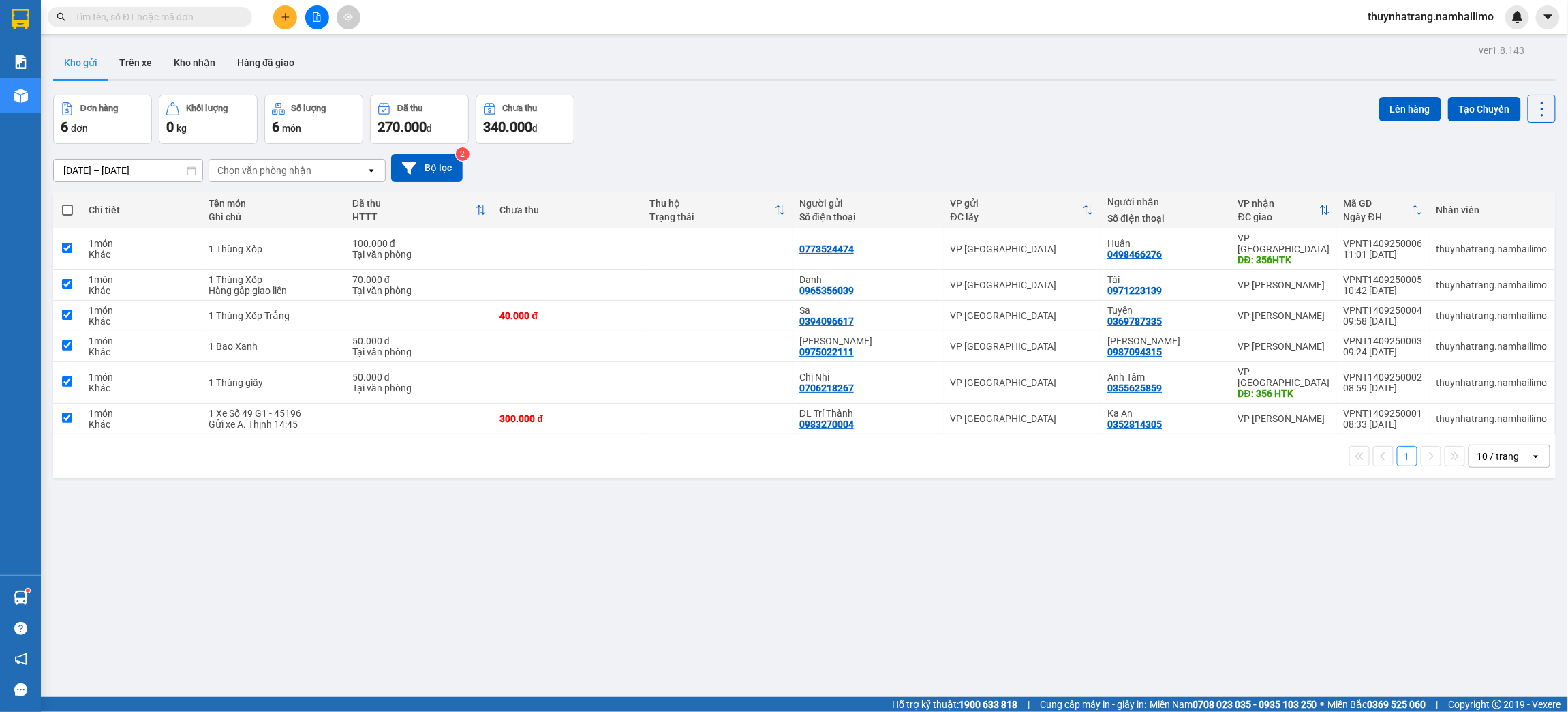
checkbox input "true"
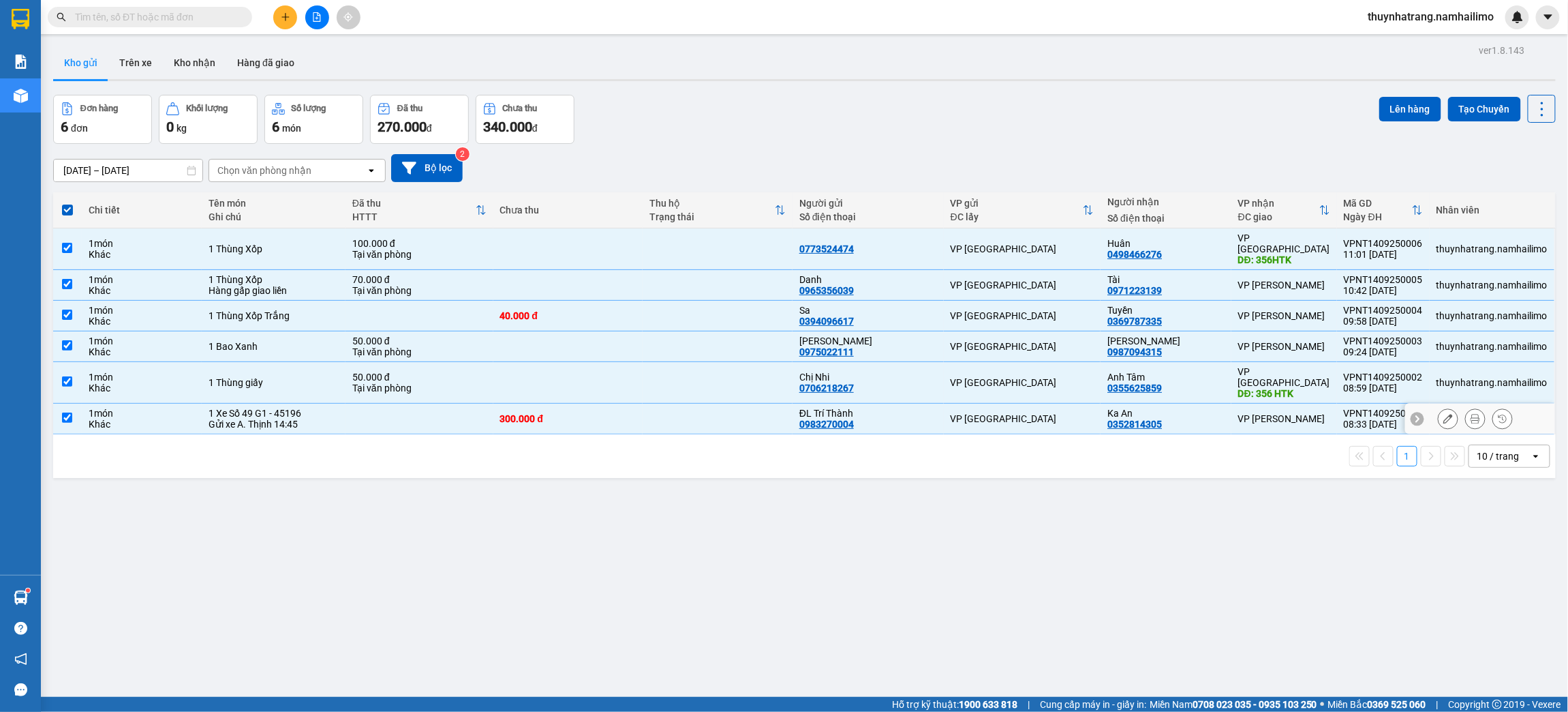
click at [71, 412] on input "checkbox" at bounding box center [67, 417] width 10 height 10
checkbox input "false"
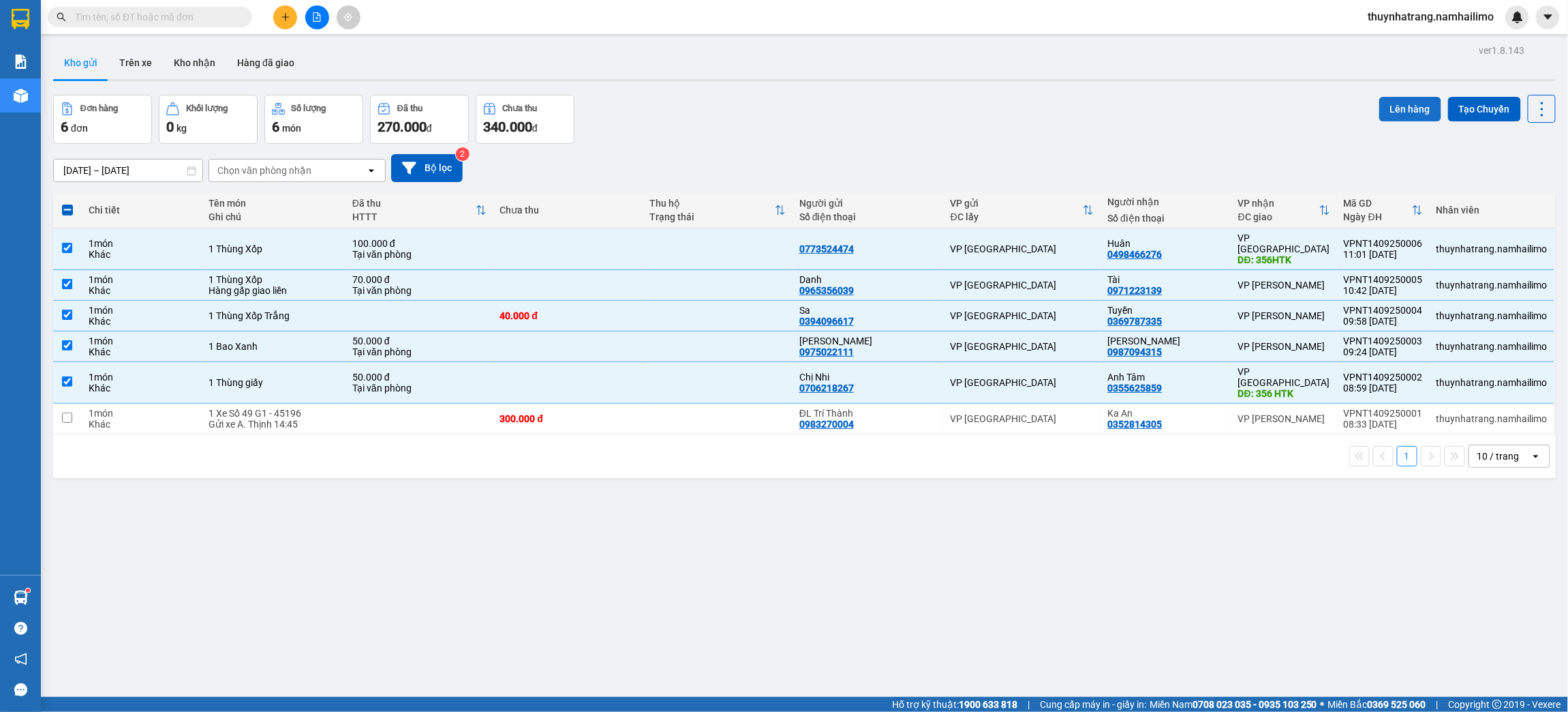
click at [1385, 108] on button "Lên hàng" at bounding box center [1410, 109] width 62 height 25
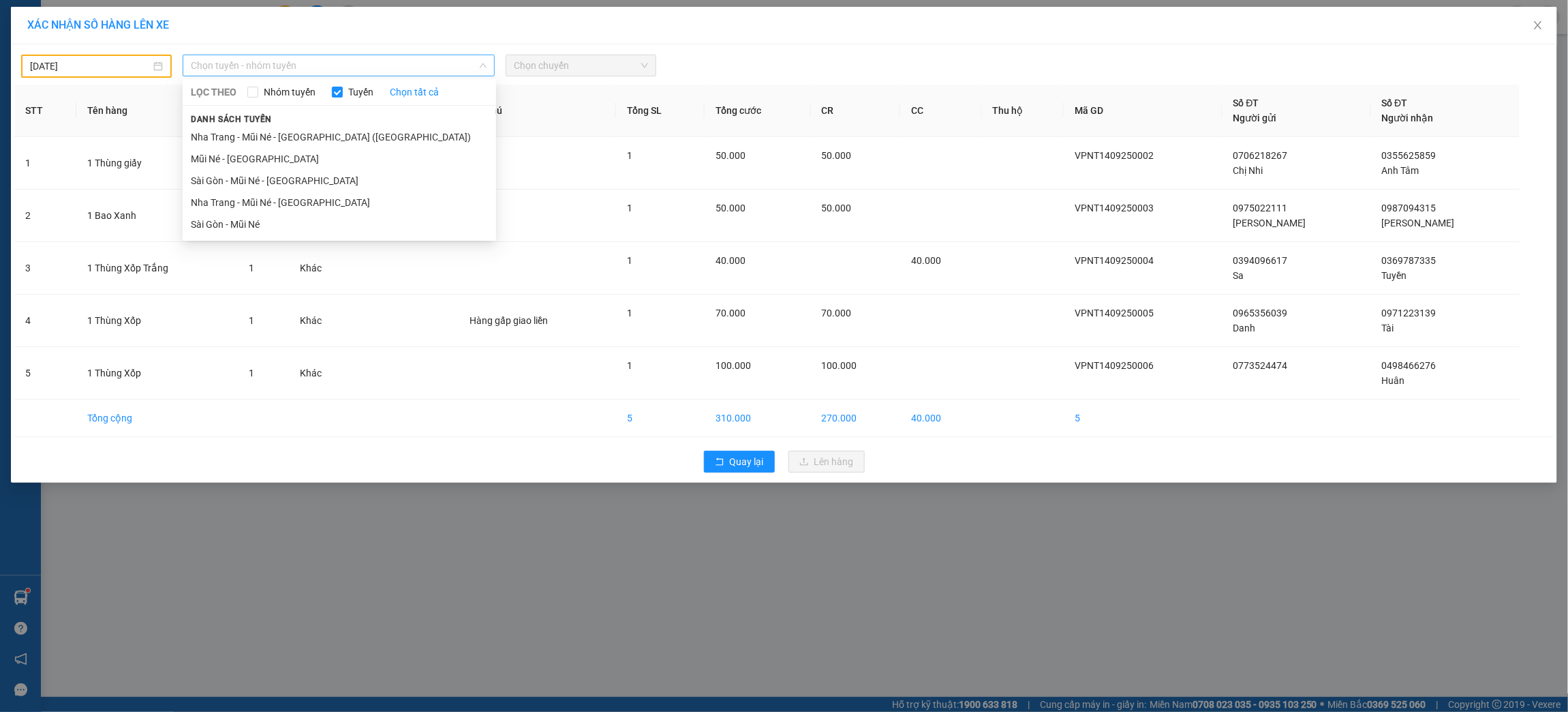
click at [357, 73] on span "Chọn tuyến - nhóm tuyến" at bounding box center [338, 66] width 296 height 20
click at [346, 137] on li "Nha Trang - Mũi Né - [GEOGRAPHIC_DATA] ([GEOGRAPHIC_DATA])" at bounding box center [339, 137] width 313 height 22
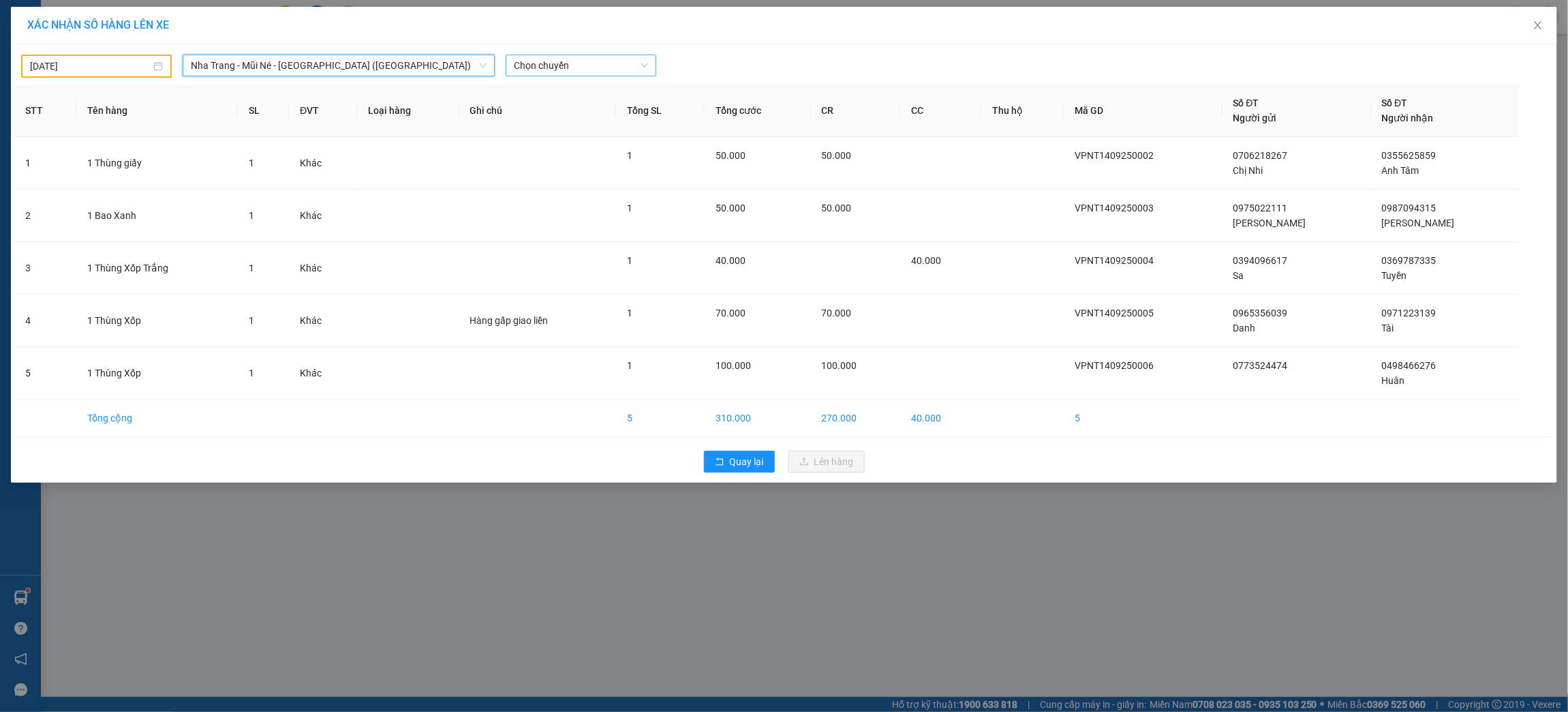
click at [537, 66] on span "Chọn chuyến" at bounding box center [581, 66] width 134 height 20
click at [572, 115] on div "11:00 - 50H-943.31" at bounding box center [574, 114] width 122 height 15
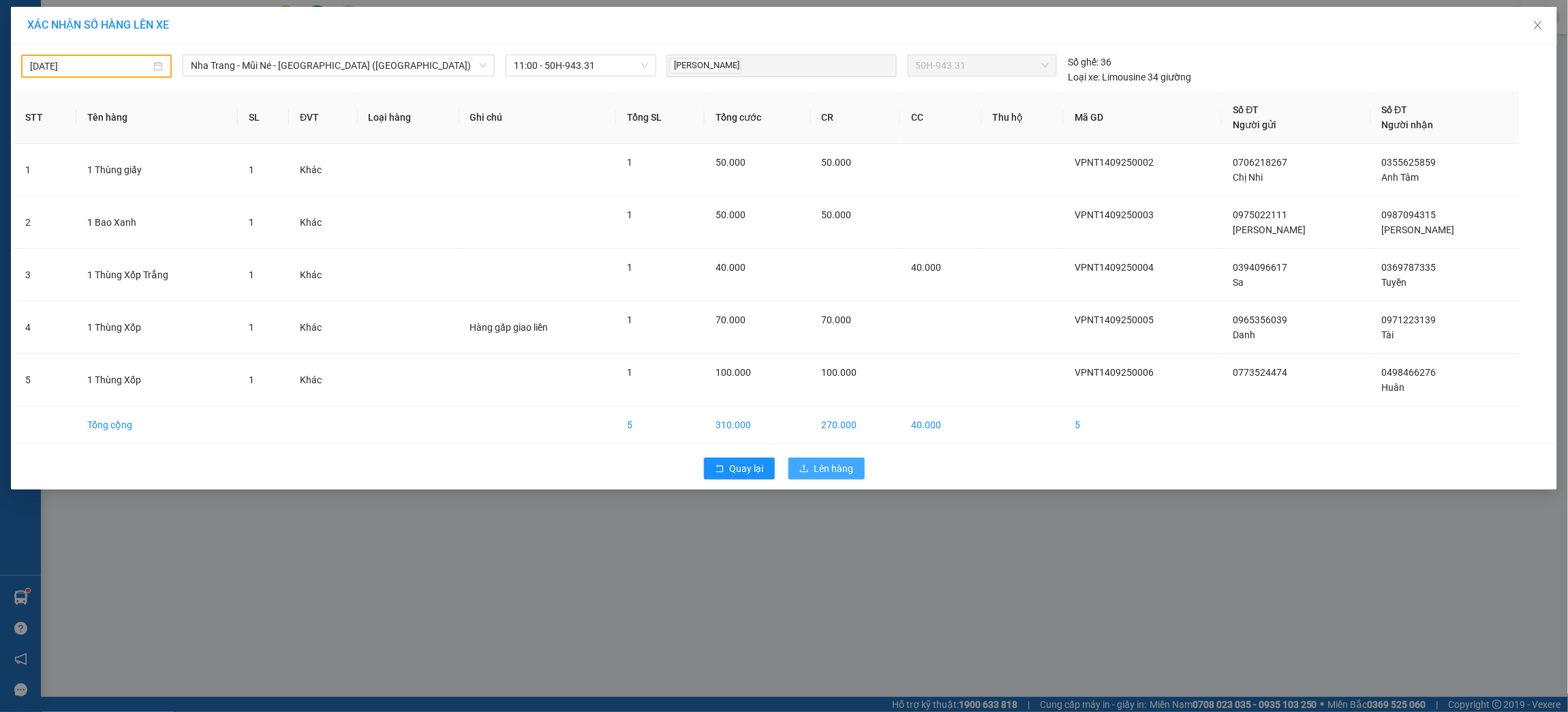
click at [842, 467] on span "Lên hàng" at bounding box center [834, 468] width 39 height 15
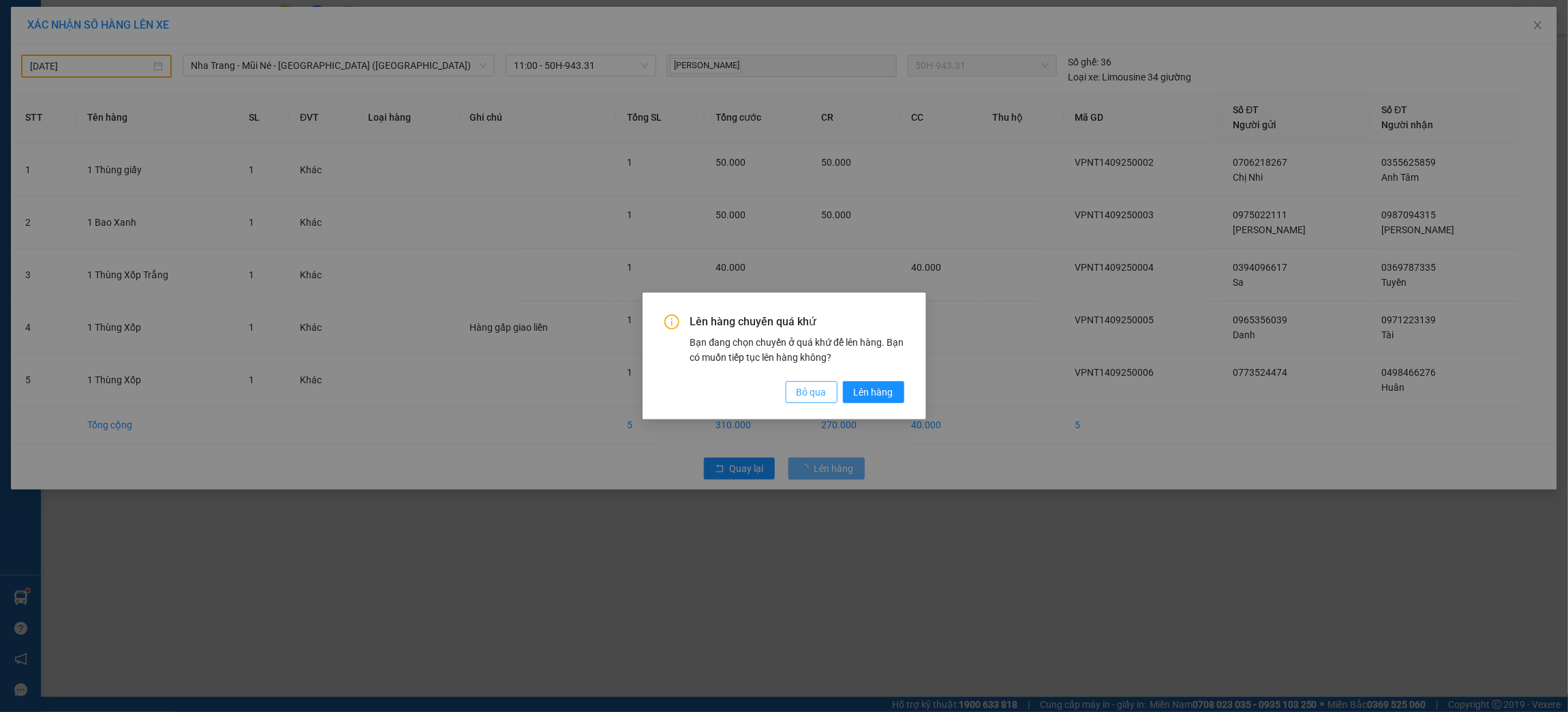
click at [812, 393] on span "Bỏ qua" at bounding box center [811, 392] width 30 height 15
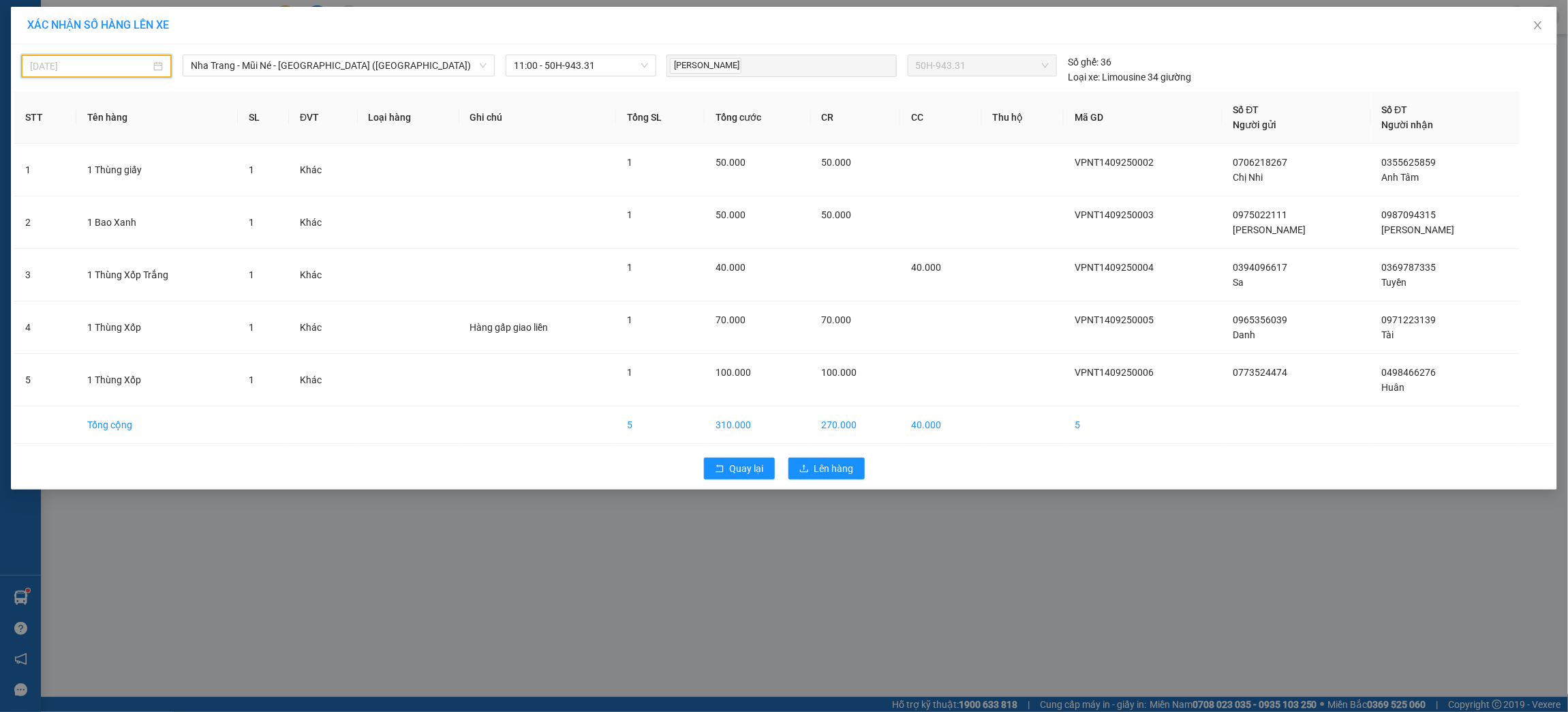
click at [126, 58] on input "[DATE]" at bounding box center [90, 66] width 121 height 15
click at [39, 185] on div "14" at bounding box center [42, 186] width 16 height 16
type input "[DATE]"
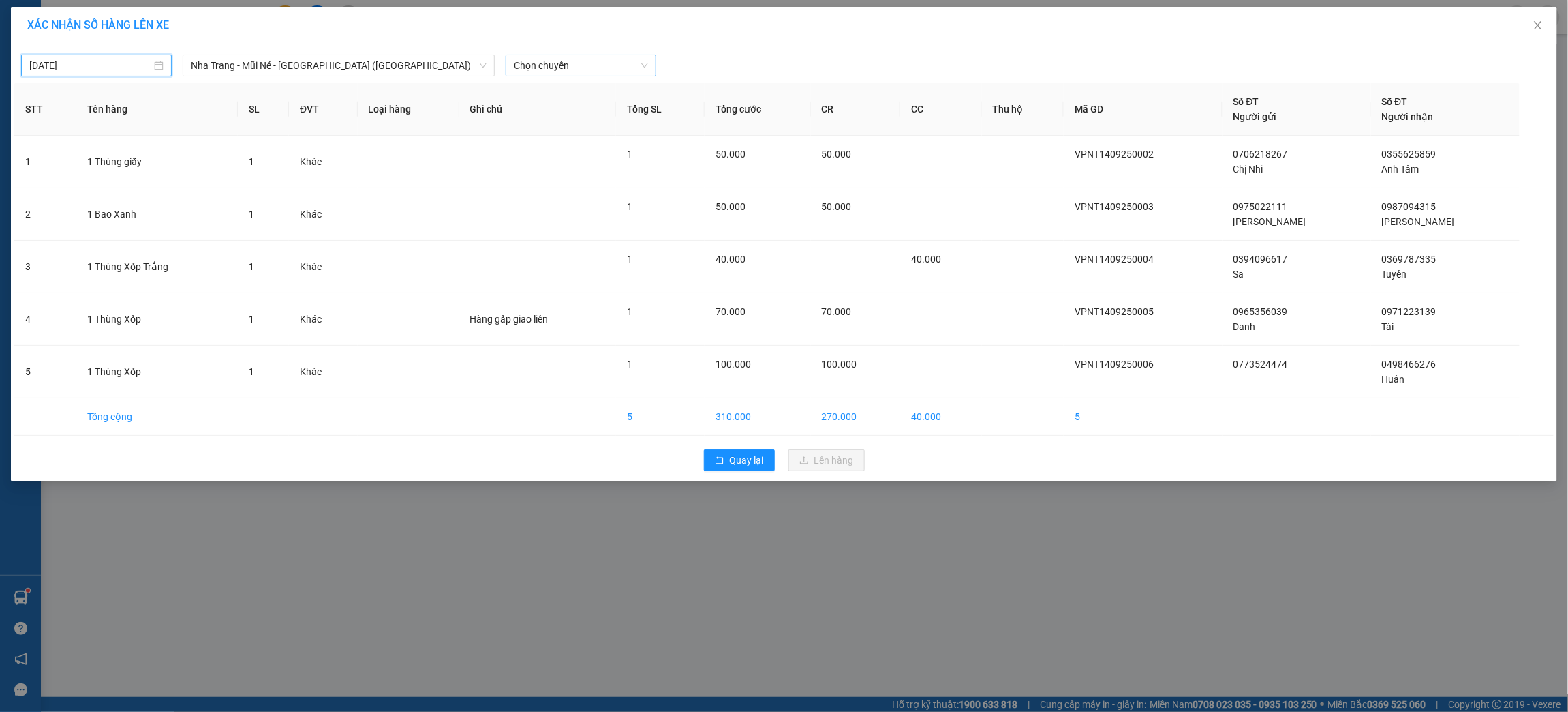
click at [533, 66] on span "Chọn chuyến" at bounding box center [581, 66] width 134 height 20
click at [553, 118] on div "11:00 - 50H-943.31" at bounding box center [566, 114] width 106 height 15
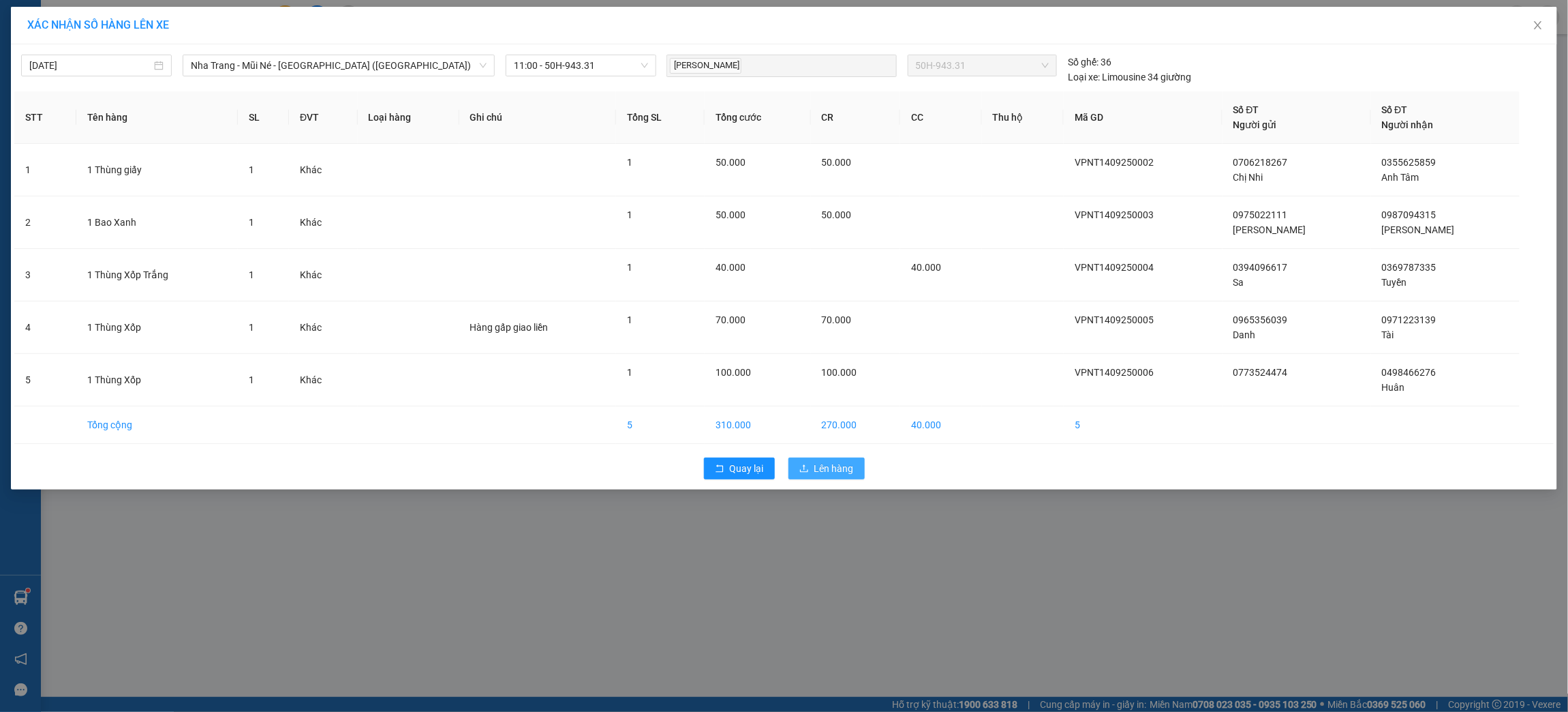
click at [825, 471] on span "Lên hàng" at bounding box center [834, 468] width 39 height 15
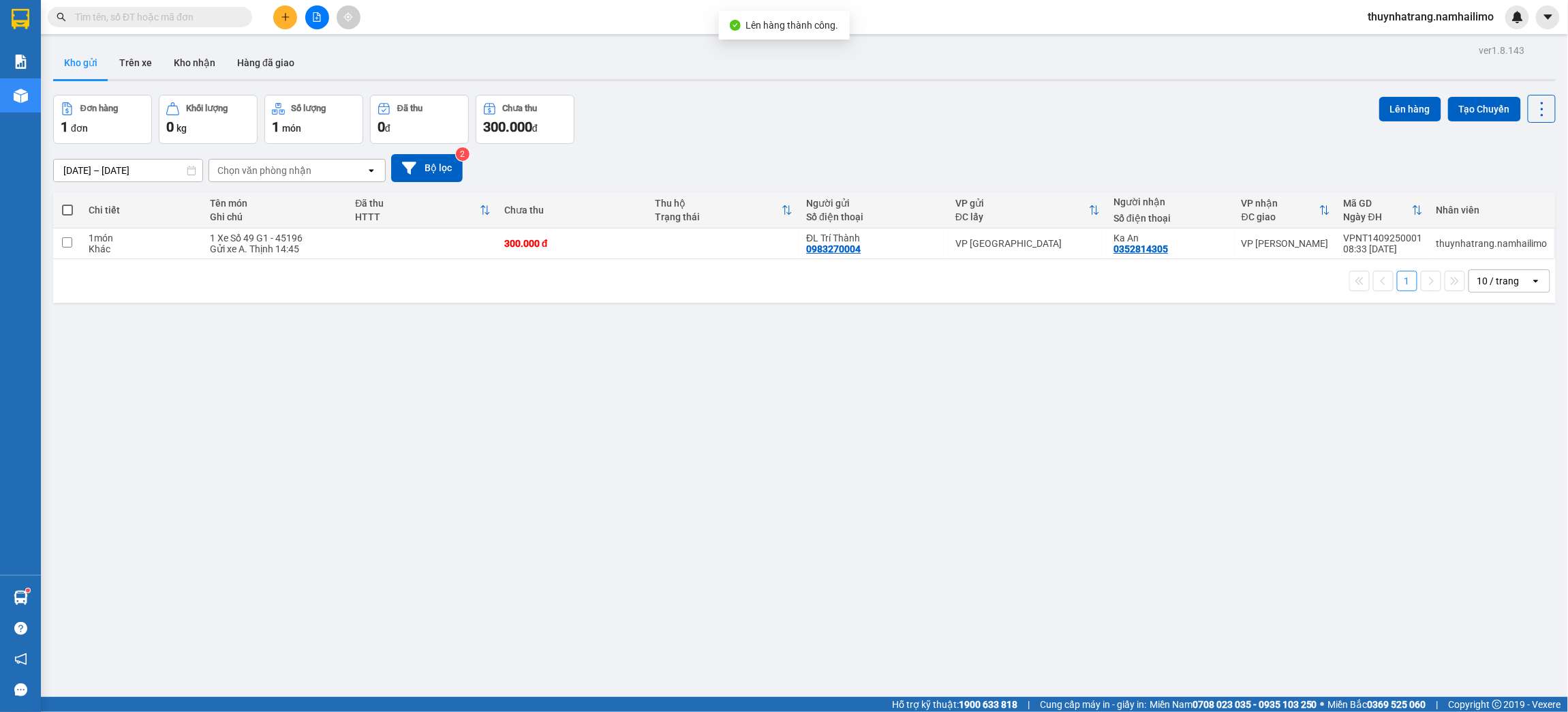
click at [314, 9] on button at bounding box center [317, 17] width 24 height 24
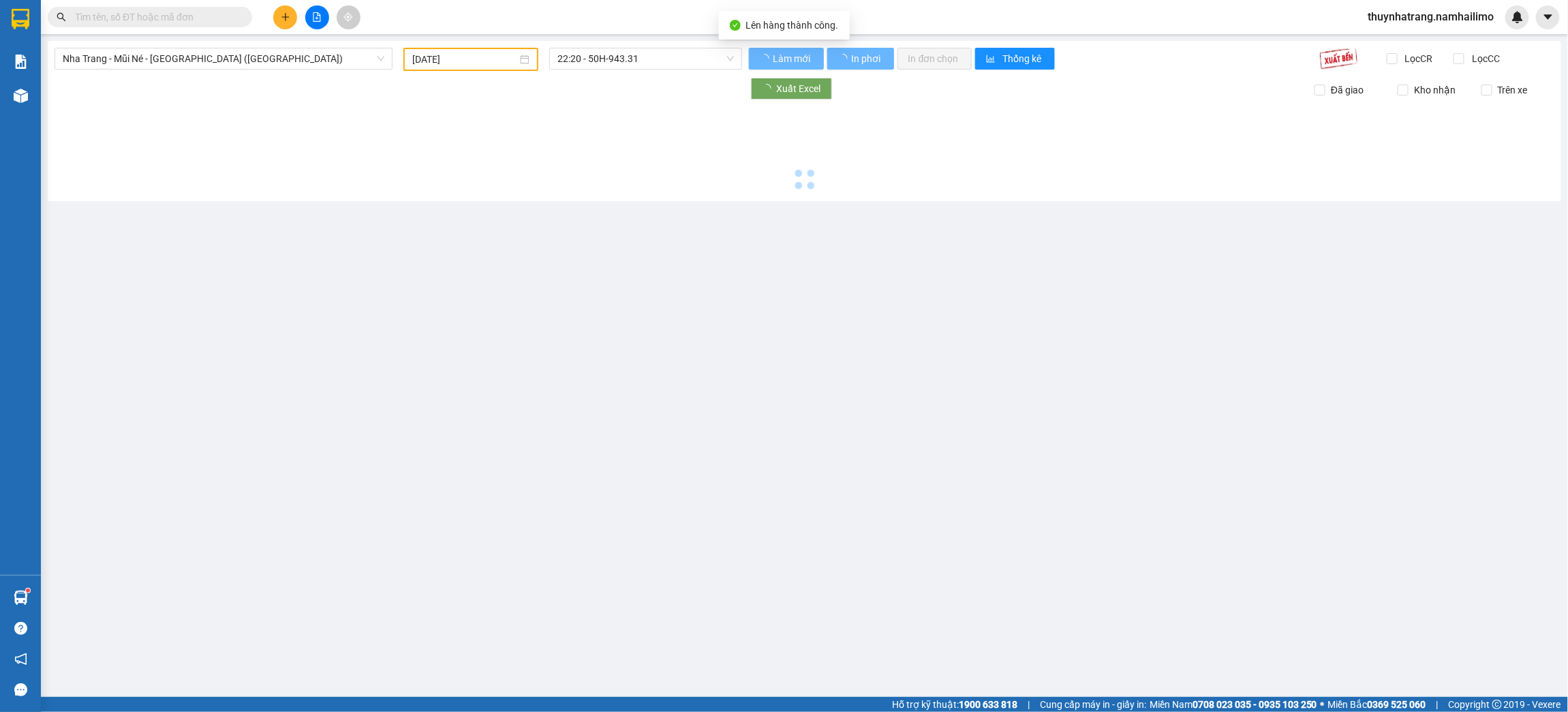
type input "[DATE]"
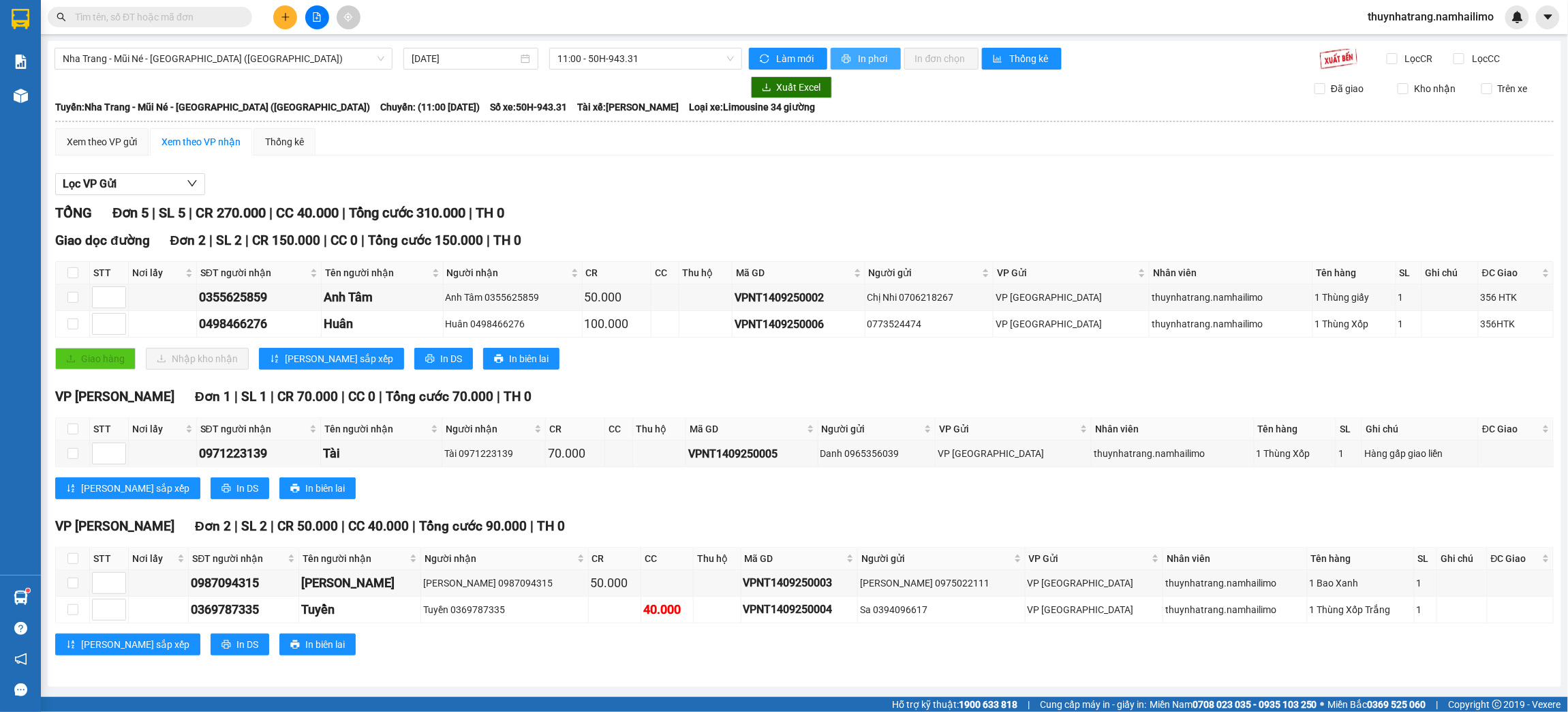
click at [867, 53] on span "In phơi" at bounding box center [874, 58] width 31 height 15
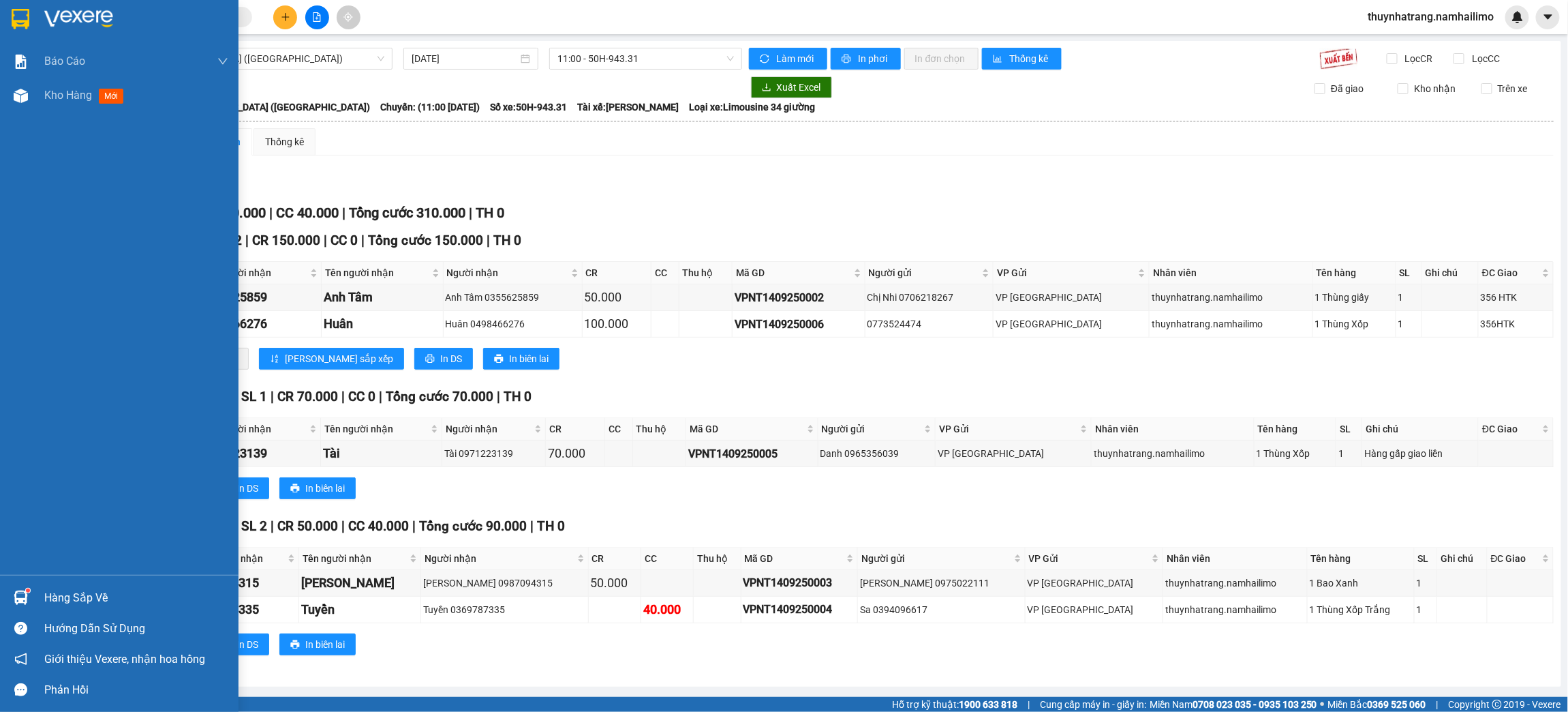
click at [19, 12] on img at bounding box center [20, 19] width 18 height 20
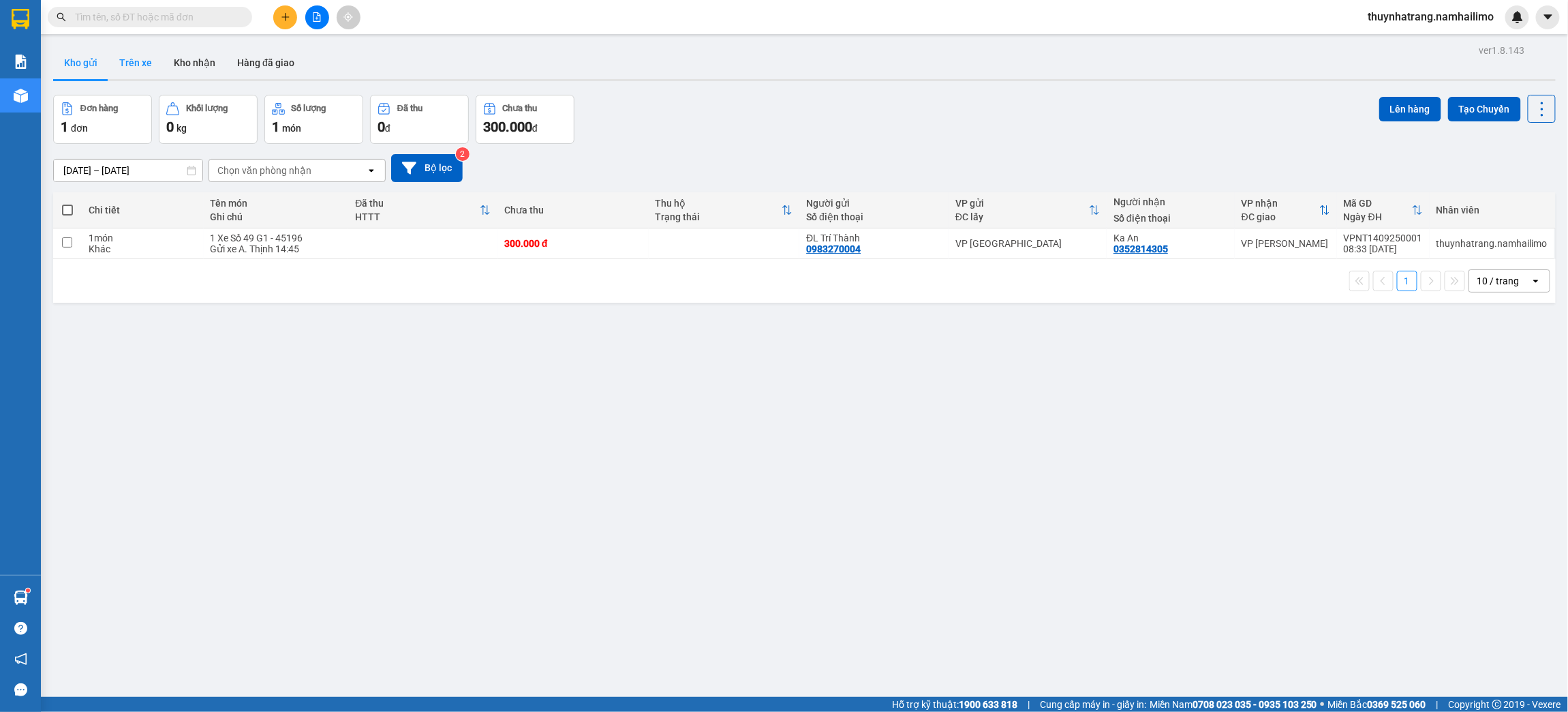
click at [147, 74] on button "Trên xe" at bounding box center [135, 62] width 55 height 33
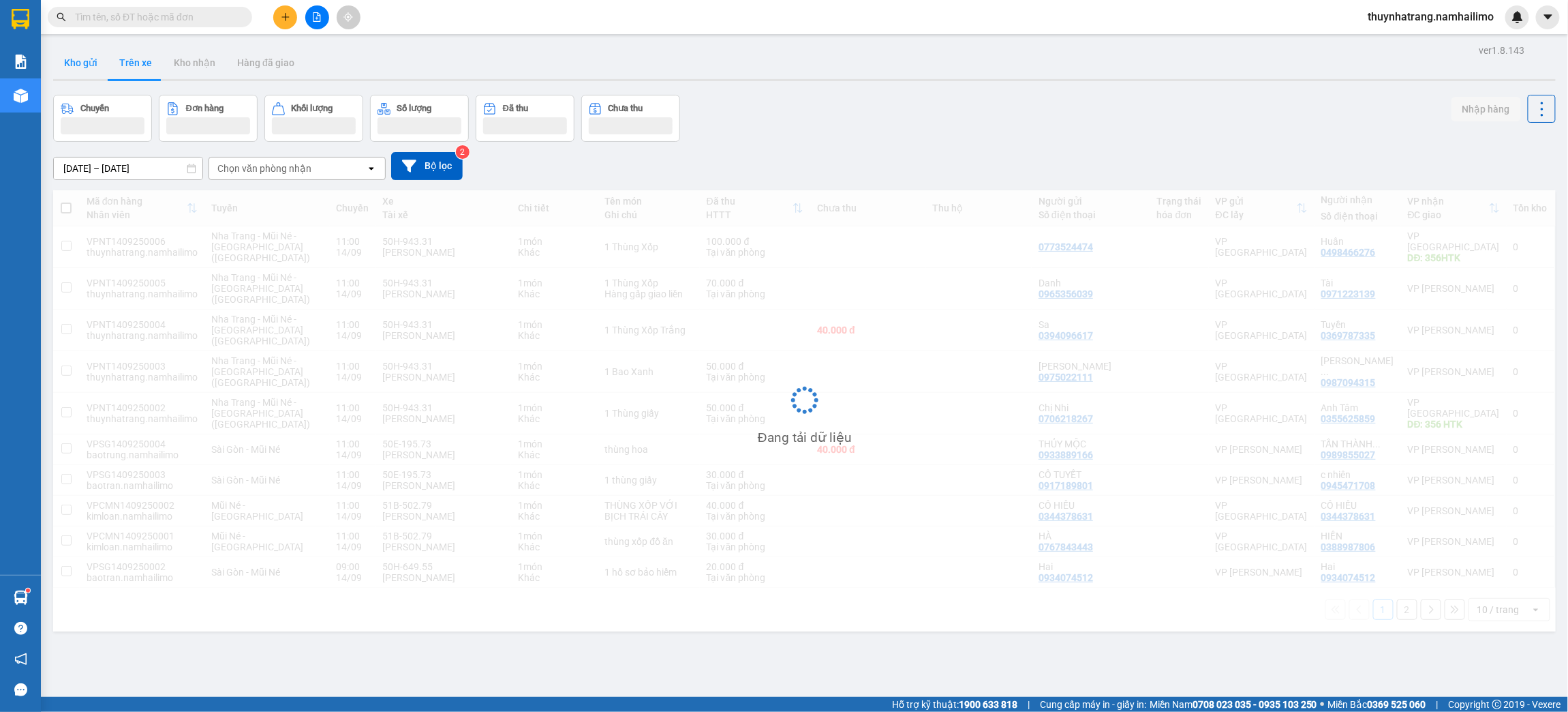
click at [72, 61] on button "Kho gửi" at bounding box center [81, 62] width 56 height 33
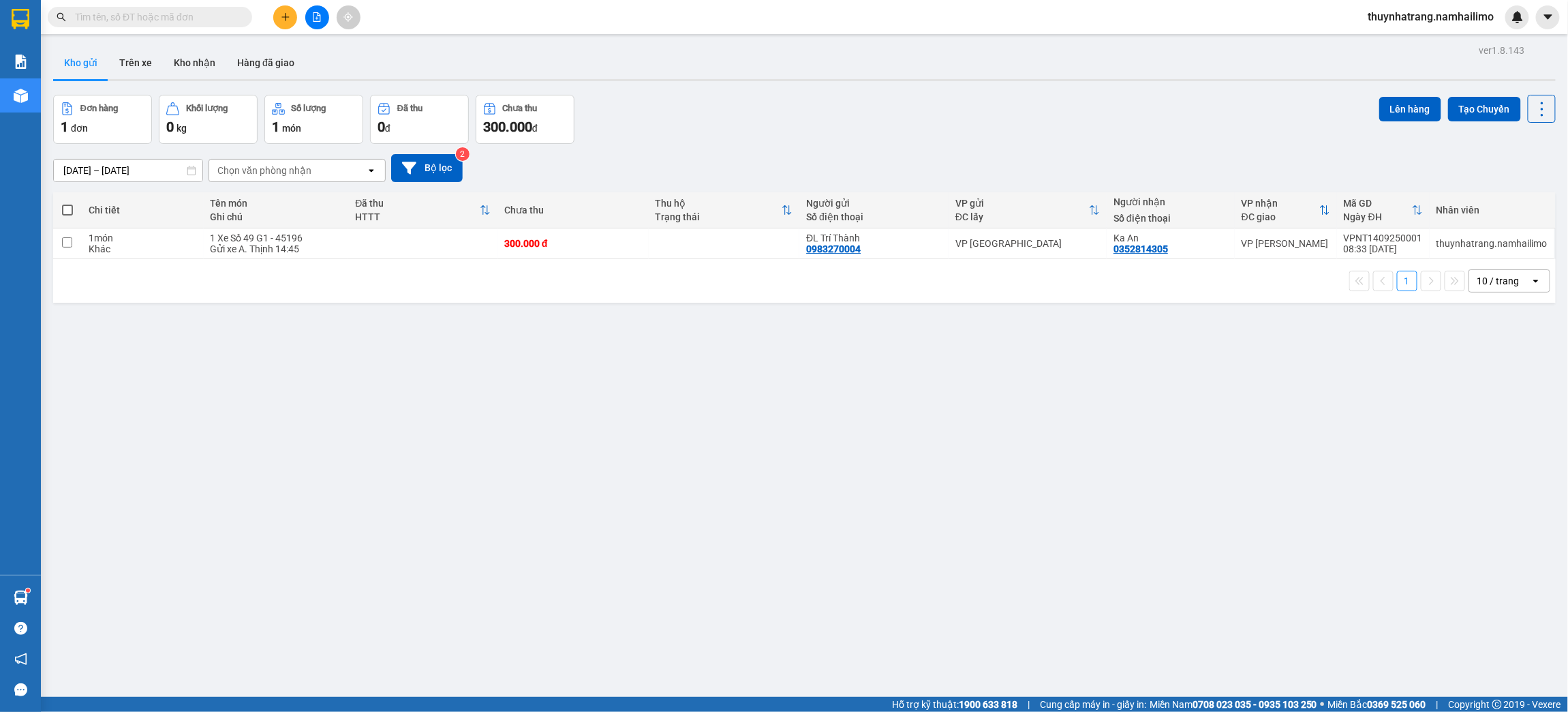
click at [281, 23] on button at bounding box center [285, 17] width 24 height 24
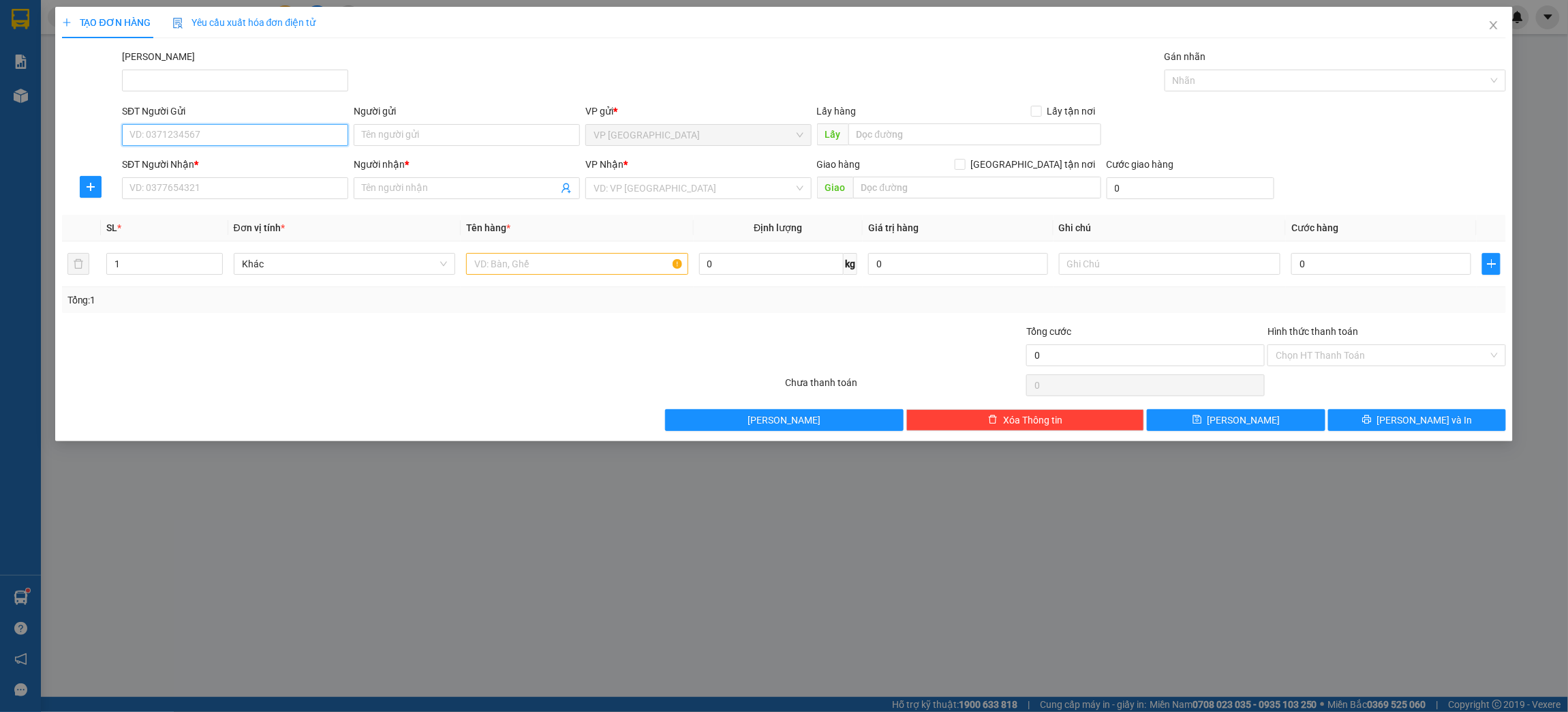
click at [164, 138] on input "SĐT Người Gửi" at bounding box center [235, 135] width 227 height 22
type input "0975903007"
click at [186, 169] on div "0975903007 - Phương" at bounding box center [235, 163] width 210 height 15
type input "Phương"
type input "0392120630"
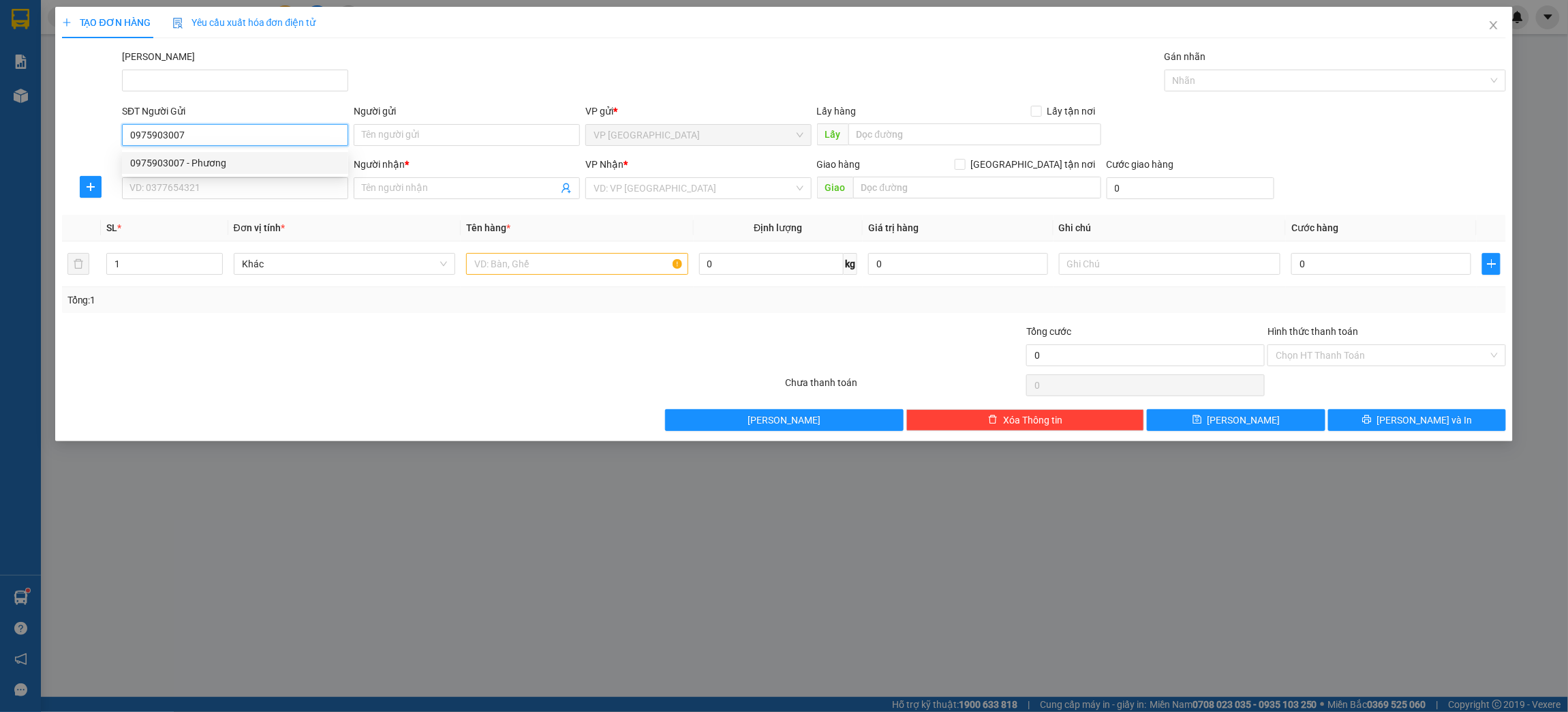
type input "Nam"
type input "93NDC"
type input "40.000"
type input "0975903007"
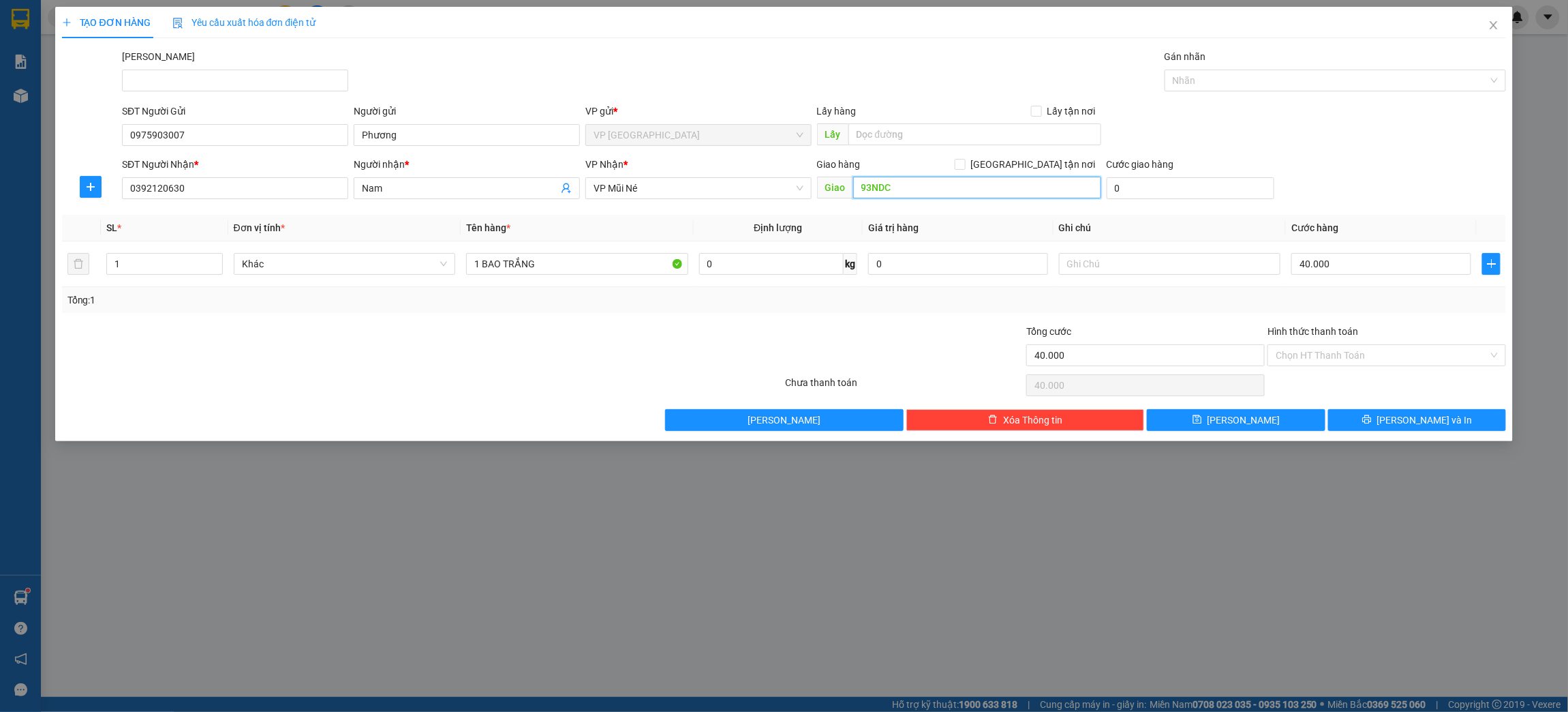
click at [906, 183] on input "93NDC" at bounding box center [977, 188] width 248 height 22
click at [907, 194] on input "93NDC" at bounding box center [977, 188] width 248 height 22
click at [601, 270] on input "1 BAO TRẮNG" at bounding box center [577, 264] width 222 height 22
click at [1351, 352] on input "Hình thức thanh toán" at bounding box center [1382, 355] width 213 height 20
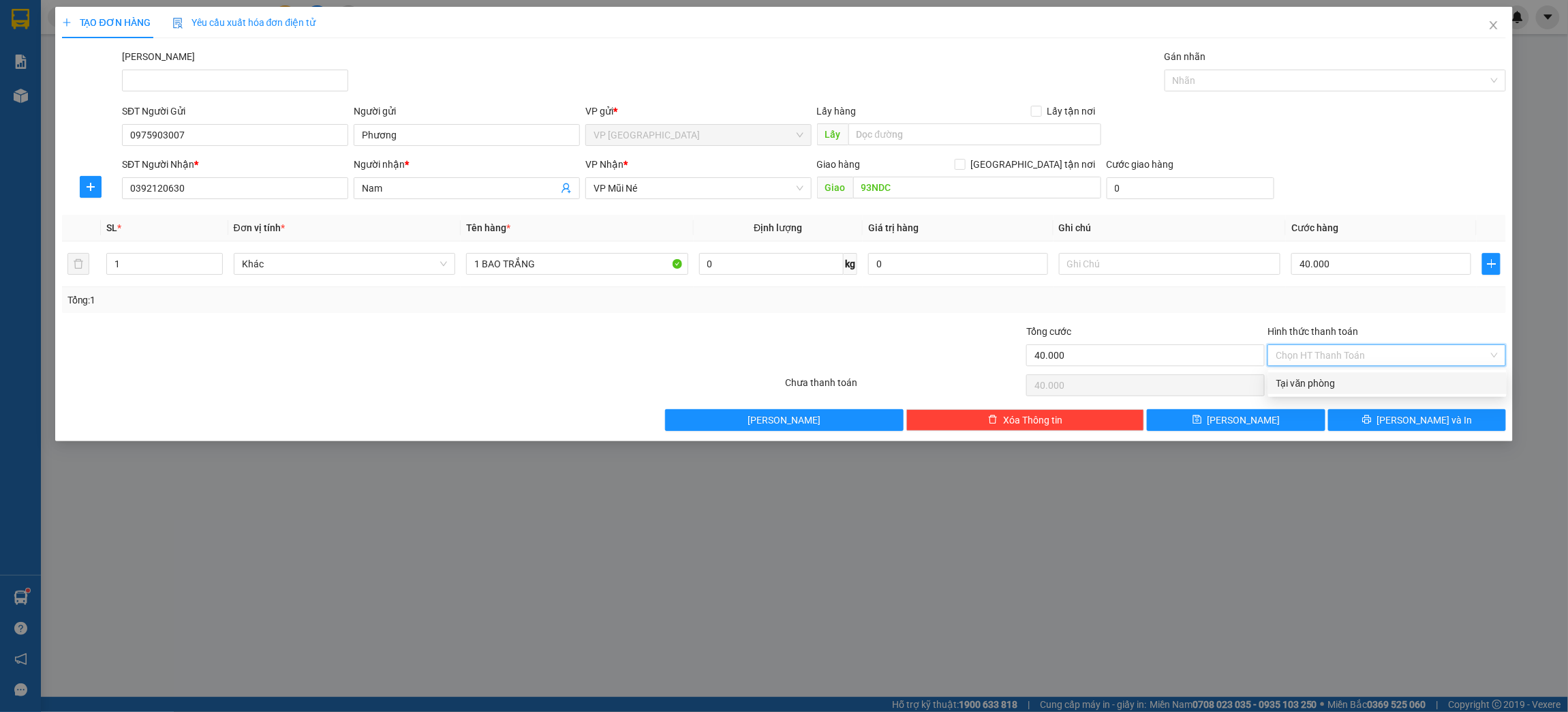
click at [1336, 377] on div "Tại văn phòng" at bounding box center [1388, 383] width 222 height 15
type input "0"
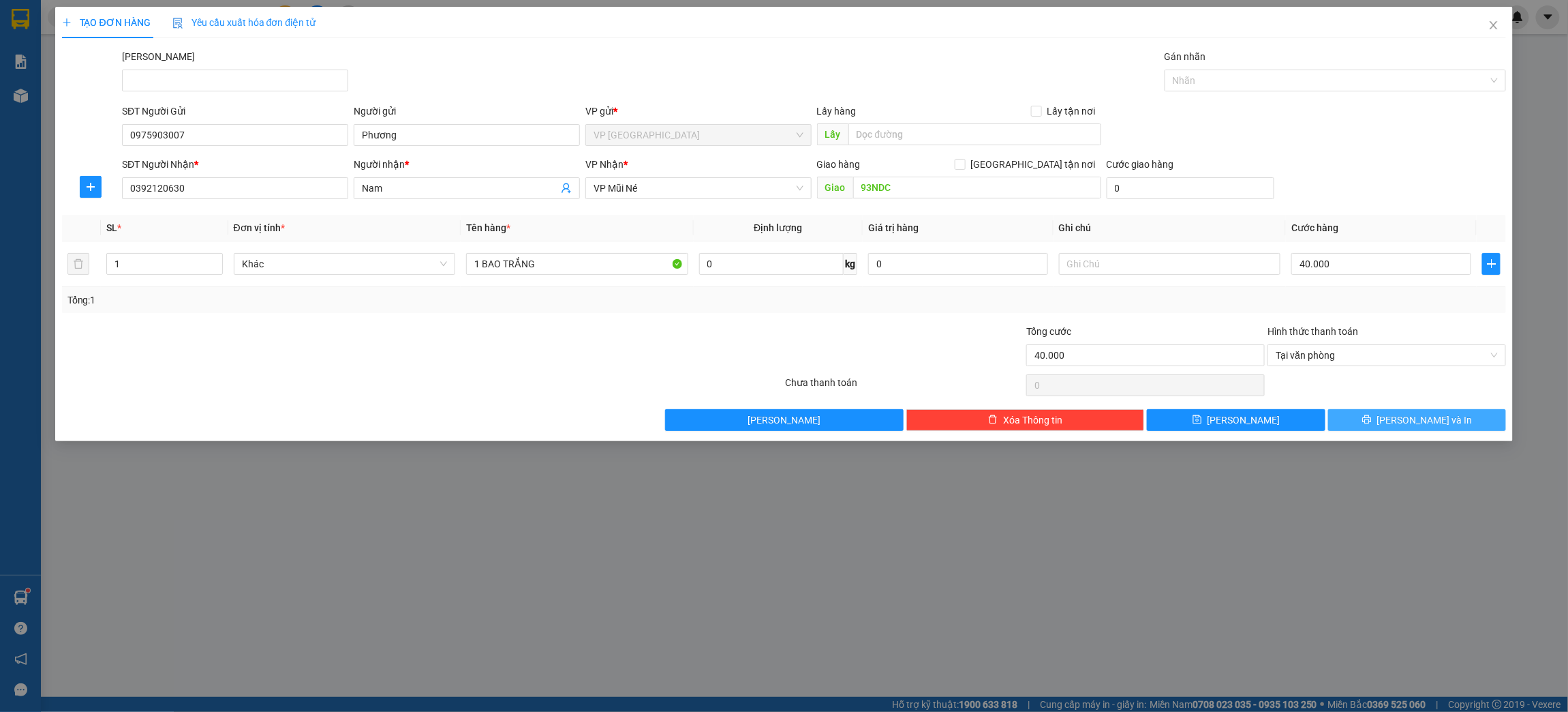
click at [1410, 420] on span "[PERSON_NAME] và In" at bounding box center [1425, 420] width 96 height 15
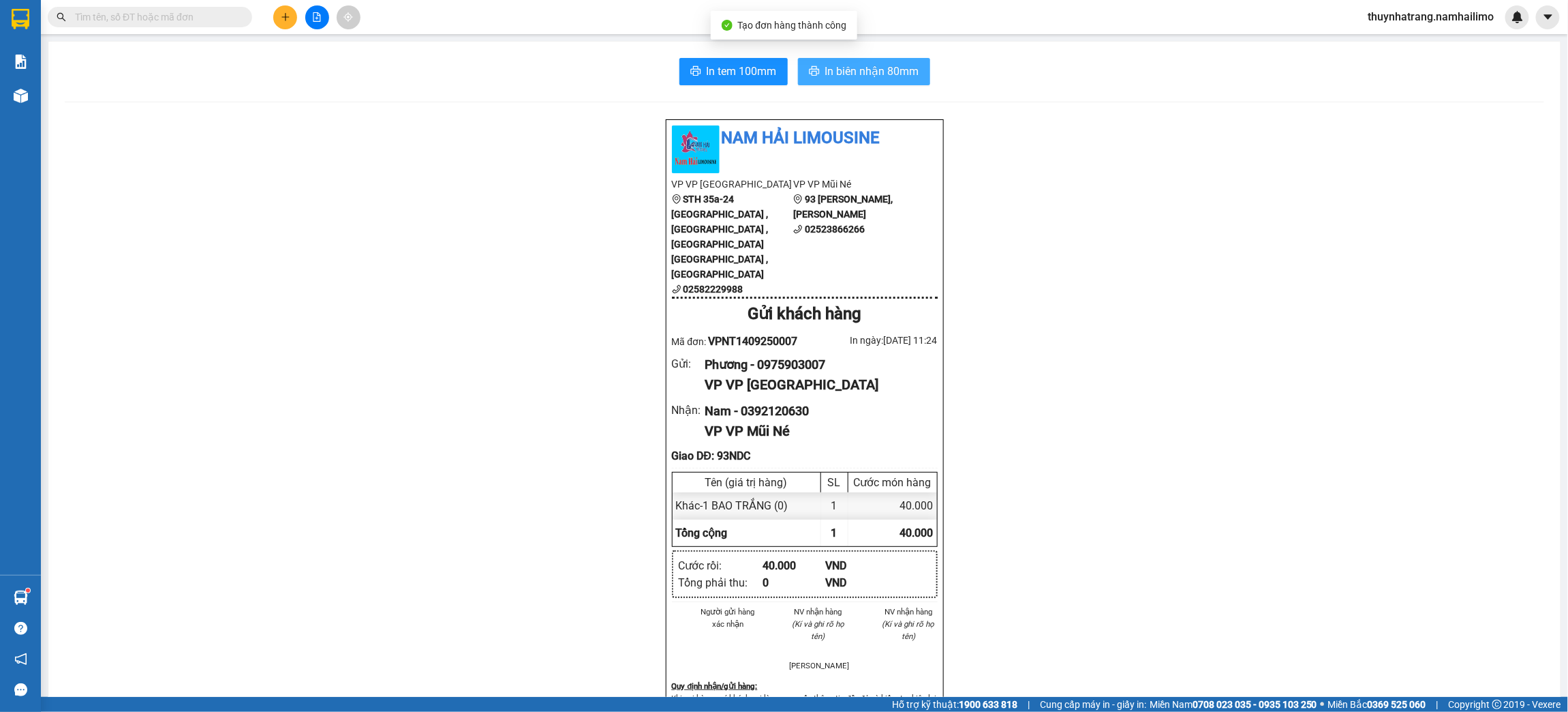
click at [894, 70] on span "In biên nhận 80mm" at bounding box center [872, 71] width 94 height 17
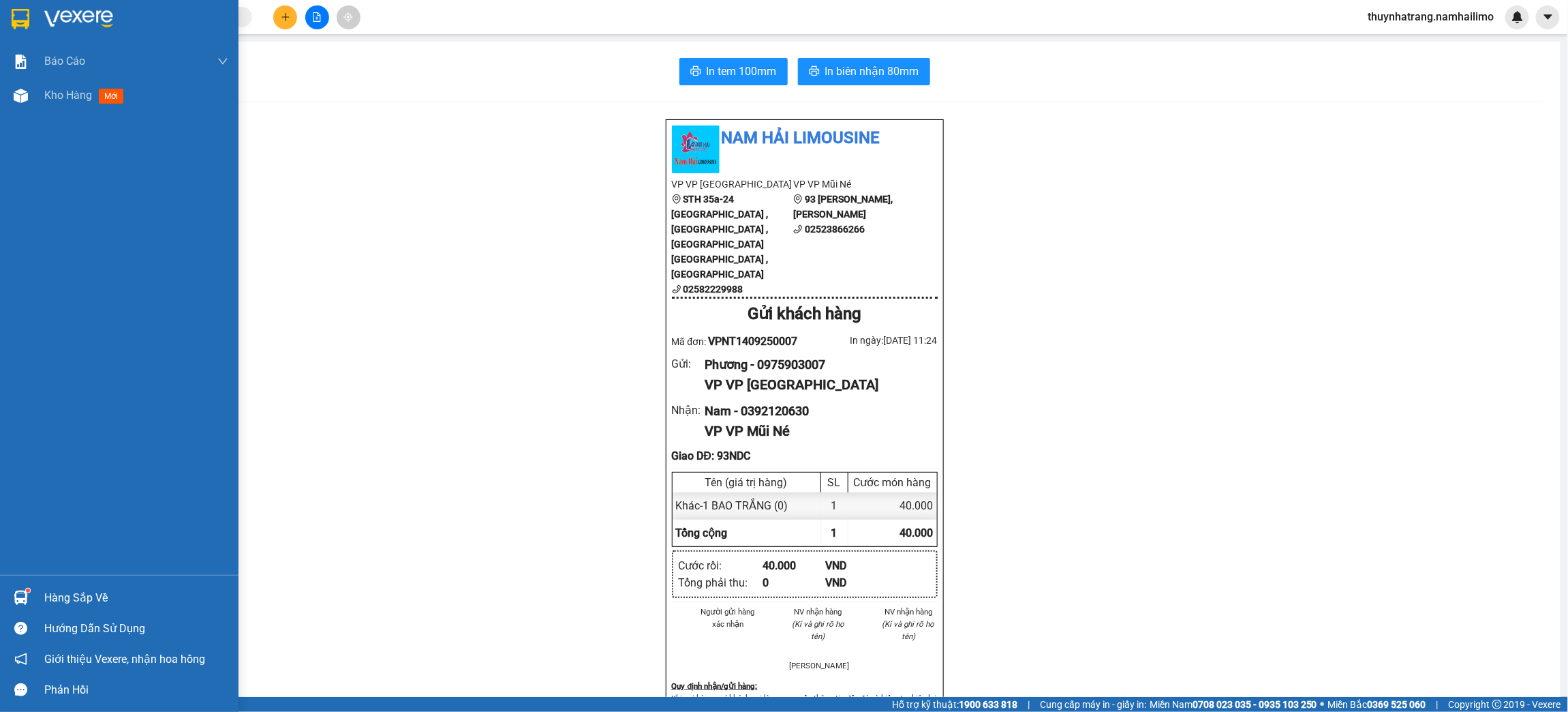
click at [27, 29] on div at bounding box center [20, 18] width 24 height 24
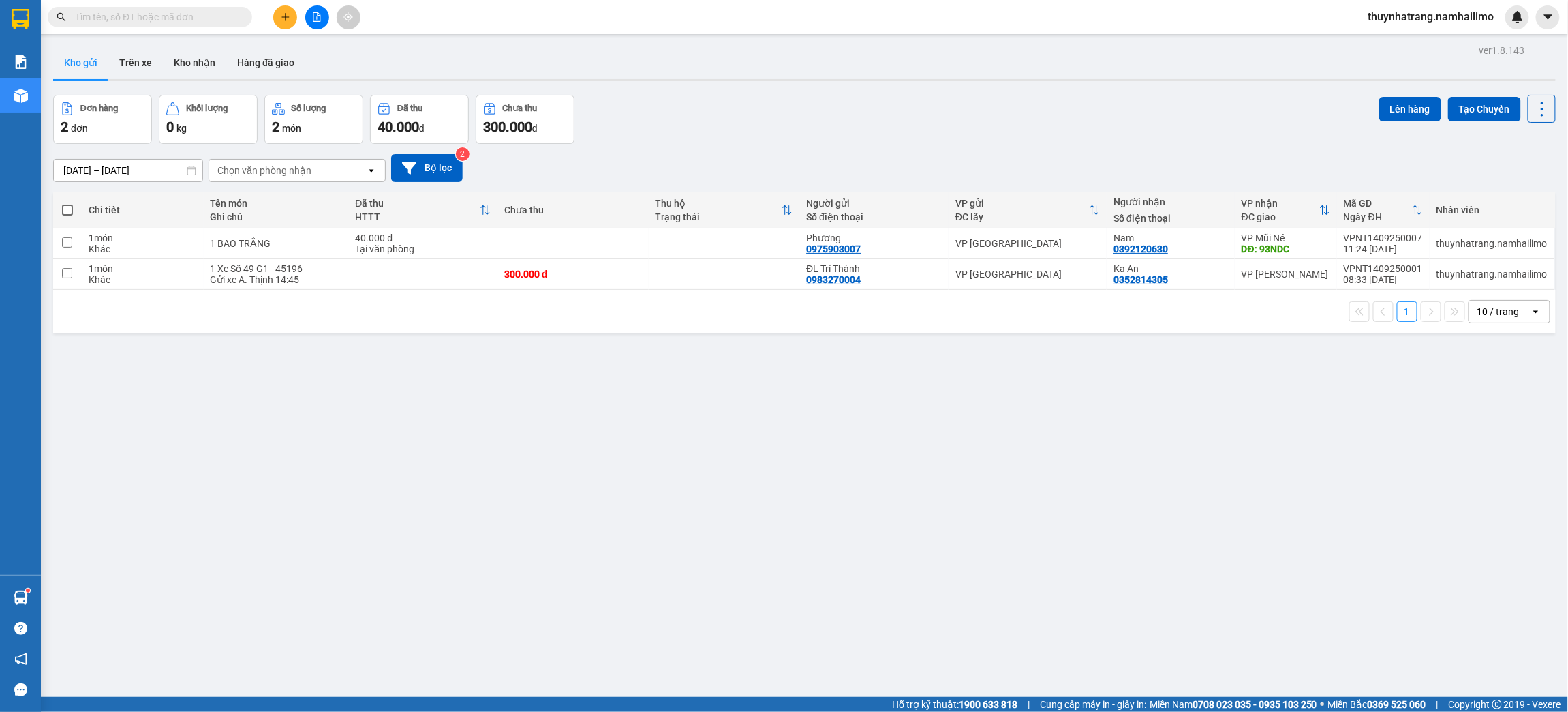
click at [368, 523] on div "ver 1.8.143 Kho gửi Trên xe Kho nhận Hàng đã giao Đơn hàng 2 đơn Khối lượng 0 k…" at bounding box center [804, 397] width 1513 height 712
